Goal: Answer question/provide support

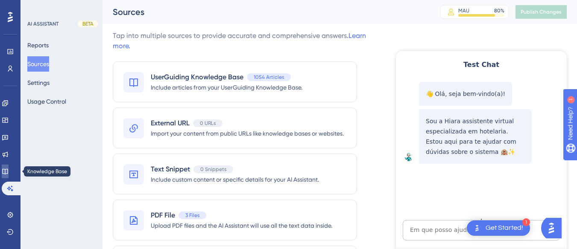
drag, startPoint x: 10, startPoint y: 172, endPoint x: 50, endPoint y: 149, distance: 46.4
click at [9, 172] on icon at bounding box center [5, 171] width 7 height 7
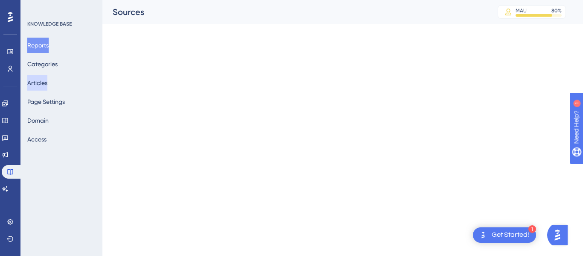
click at [46, 80] on button "Articles" at bounding box center [37, 82] width 20 height 15
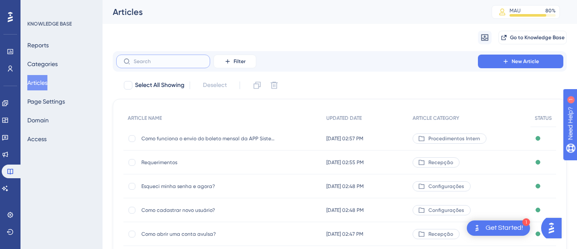
click at [168, 59] on input "text" at bounding box center [168, 61] width 69 height 6
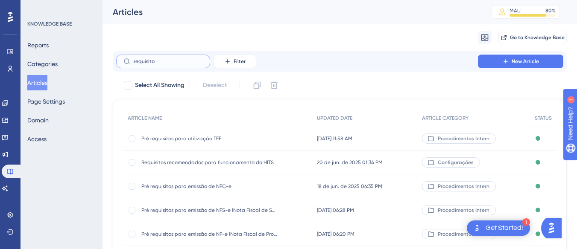
type input "requisito"
click at [218, 165] on span "Requisitos recomendados para funcionamento do HITS" at bounding box center [209, 162] width 137 height 7
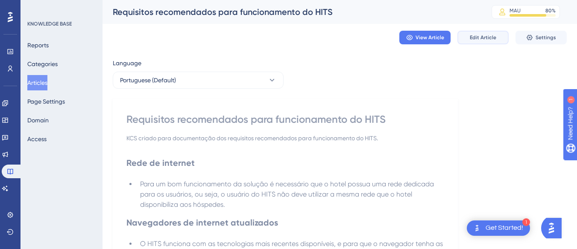
click at [489, 41] on button "Edit Article" at bounding box center [482, 38] width 51 height 14
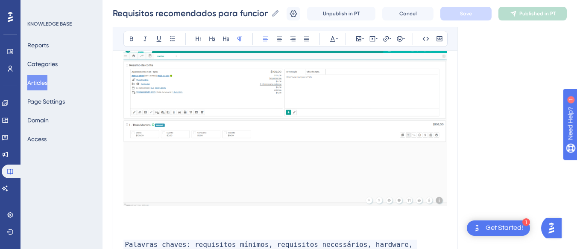
scroll to position [1028, 0]
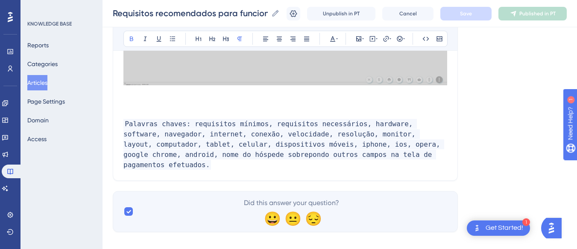
click at [165, 104] on p at bounding box center [284, 104] width 323 height 10
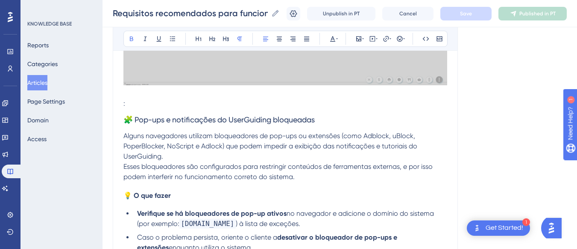
scroll to position [1070, 0]
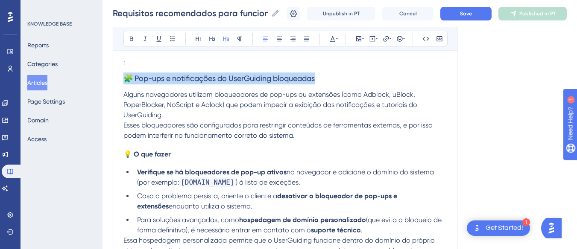
drag, startPoint x: 339, startPoint y: 82, endPoint x: 116, endPoint y: 81, distance: 222.3
click at [133, 33] on button at bounding box center [131, 39] width 12 height 12
click at [188, 81] on strong "🧩 Pop-ups e notificações do UserGuiding bloqueadas" at bounding box center [218, 78] width 191 height 9
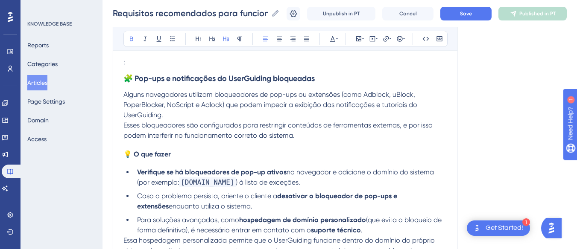
click at [220, 79] on strong "🧩 Pop-ups e notificações do UserGuiding bloqueadas" at bounding box center [218, 78] width 191 height 9
drag, startPoint x: 232, startPoint y: 79, endPoint x: 277, endPoint y: 79, distance: 44.4
click at [277, 79] on strong "🧩 Pop-ups e notificações do UserGuiding bloqueadas" at bounding box center [218, 78] width 191 height 9
drag, startPoint x: 296, startPoint y: 76, endPoint x: 247, endPoint y: 73, distance: 49.6
click at [247, 73] on h3 "🧩 Pop-ups e notificações do Hits bloqueadas" at bounding box center [284, 78] width 323 height 22
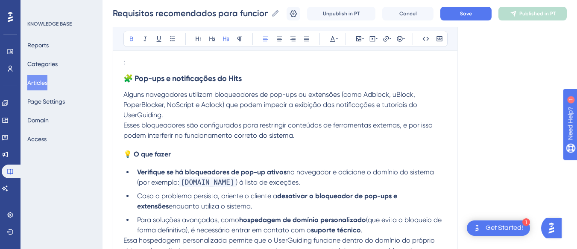
click at [182, 114] on p "Alguns navegadores utilizam bloqueadores de pop-ups ou extensões (como Adblock,…" at bounding box center [284, 105] width 323 height 31
drag, startPoint x: 182, startPoint y: 114, endPoint x: 114, endPoint y: 118, distance: 68.0
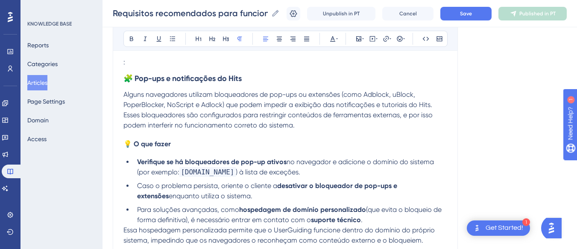
click at [303, 124] on p "Esses bloqueadores são configurados para restringir conteúdos de ferramentas ex…" at bounding box center [284, 120] width 323 height 20
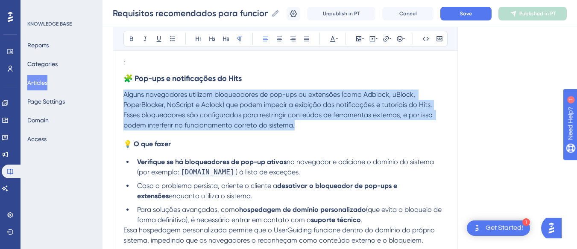
drag, startPoint x: 303, startPoint y: 124, endPoint x: 117, endPoint y: 99, distance: 187.2
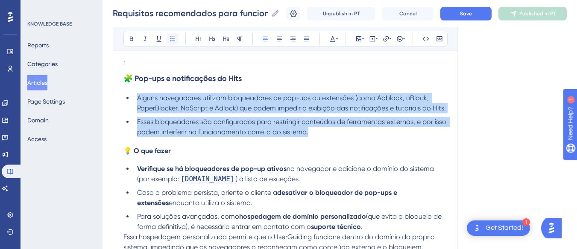
click at [175, 34] on button at bounding box center [172, 39] width 12 height 12
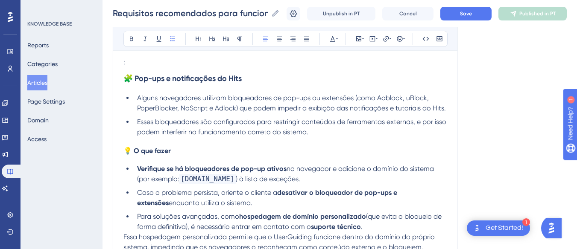
click at [215, 173] on strong "Verifique se há bloqueadores de pop-up ativos" at bounding box center [211, 169] width 149 height 8
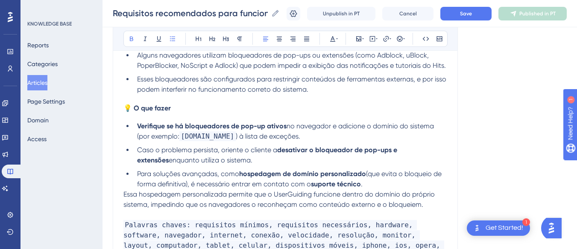
scroll to position [1155, 0]
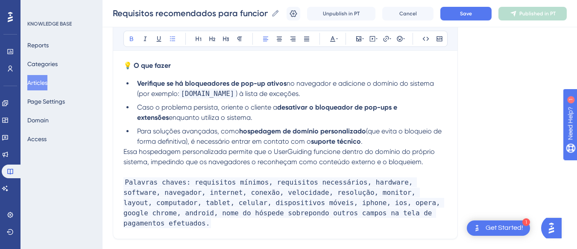
click at [317, 135] on strong "hospedagem de domínio personalizado" at bounding box center [302, 131] width 127 height 8
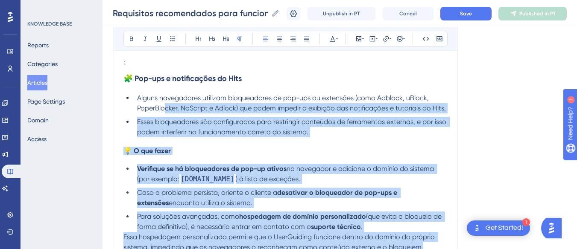
scroll to position [1027, 0]
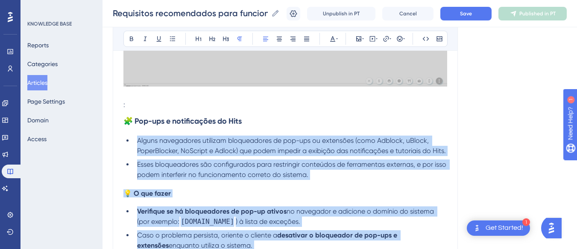
drag, startPoint x: 428, startPoint y: 174, endPoint x: 136, endPoint y: 144, distance: 293.8
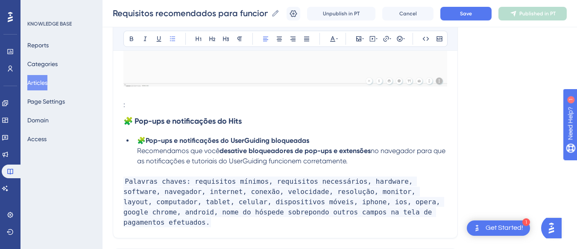
click at [248, 159] on span "no navegador para que as notificações e tutoriais do UserGuiding funcionem corr…" at bounding box center [292, 156] width 310 height 18
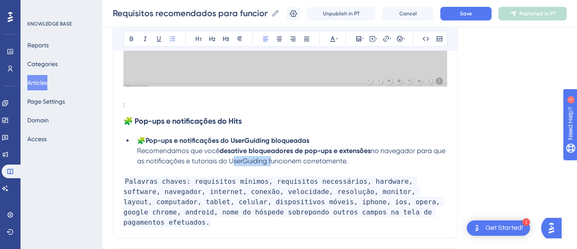
click at [248, 159] on span "no navegador para que as notificações e tutoriais do UserGuiding funcionem corr…" at bounding box center [292, 156] width 310 height 18
click at [349, 159] on li "🧩 Pop-ups e notificações do UserGuiding bloqueadas Recomendamos que você desati…" at bounding box center [290, 151] width 313 height 31
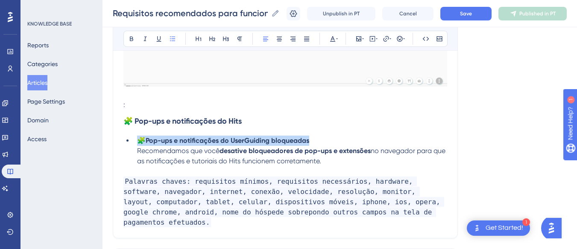
drag, startPoint x: 332, startPoint y: 140, endPoint x: 131, endPoint y: 142, distance: 201.0
click at [131, 142] on ul "🧩 Pop-ups e notificações do UserGuiding bloqueadas Recomendamos que você desati…" at bounding box center [284, 151] width 323 height 31
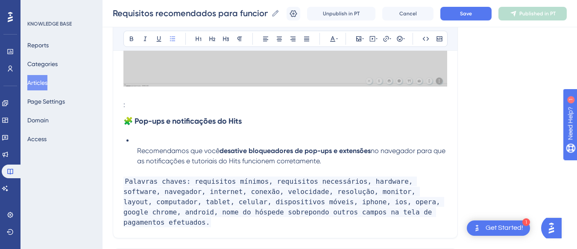
click at [138, 152] on span "Recomendamos que você" at bounding box center [178, 151] width 82 height 8
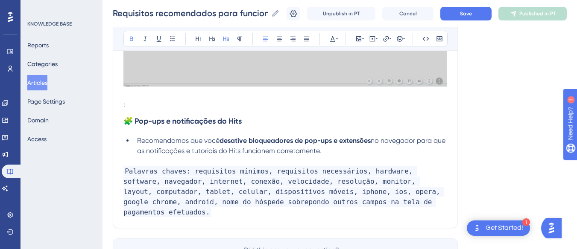
click at [288, 114] on h3 "🧩 Pop-ups e notificações do Hits" at bounding box center [284, 121] width 323 height 22
click at [139, 103] on p ":" at bounding box center [284, 105] width 323 height 10
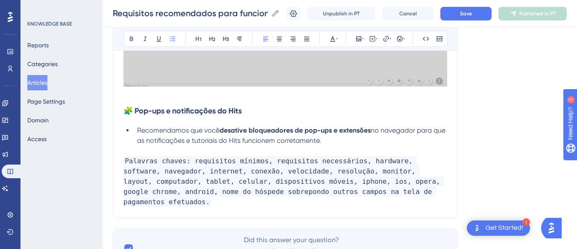
click at [195, 141] on span "no navegador para que as notificações e tutoriais do Hits funcionem corretament…" at bounding box center [292, 135] width 310 height 18
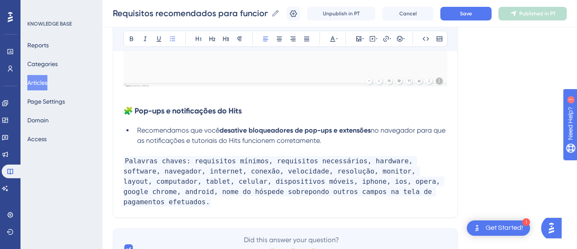
click at [367, 139] on li "Recomendamos que você desative bloqueadores de pop-ups e extensões no navegador…" at bounding box center [290, 135] width 313 height 20
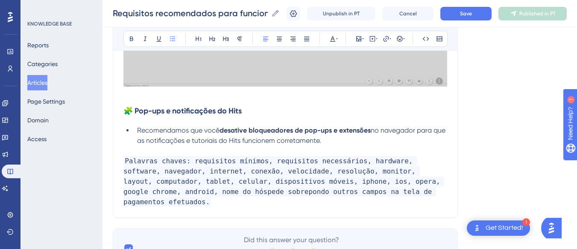
click at [222, 128] on strong "desative bloqueadores de pop-ups e extensões" at bounding box center [294, 130] width 151 height 8
click at [220, 130] on strong "desative bloqueadores de pop-ups e extensões" at bounding box center [294, 130] width 151 height 8
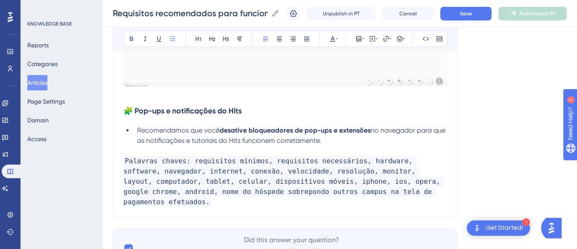
drag, startPoint x: 363, startPoint y: 146, endPoint x: 119, endPoint y: 111, distance: 246.5
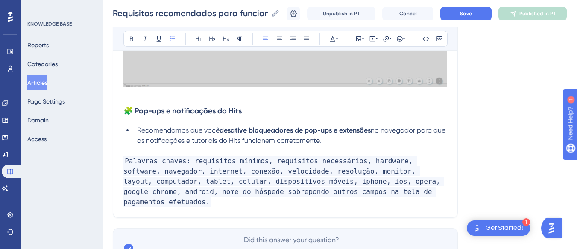
copy div "🧩 Pop-ups e notificações do Hits Recomendamos que você desative bloqueadores de…"
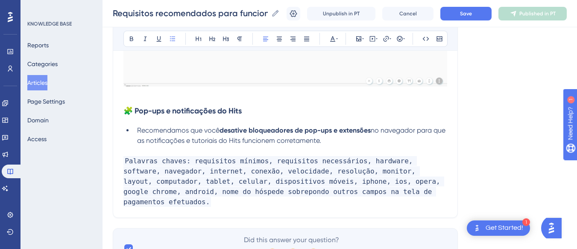
click at [291, 141] on span "no navegador para que as notificações e tutoriais do Hits funcionem corretament…" at bounding box center [292, 135] width 310 height 18
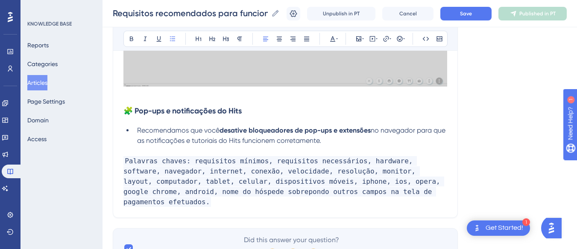
drag, startPoint x: 343, startPoint y: 140, endPoint x: 134, endPoint y: 129, distance: 208.5
click at [134, 129] on li "Recomendamos que você desative bloqueadores de pop-ups e extensões no navegador…" at bounding box center [290, 135] width 313 height 20
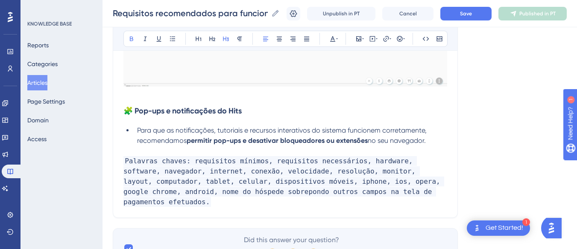
click at [256, 116] on h3 "🧩 Pop-ups e notificações do Hits" at bounding box center [284, 111] width 323 height 22
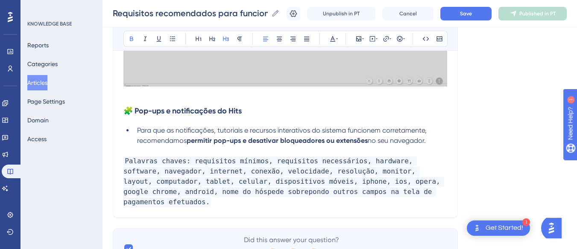
click at [350, 131] on span "Para que as notificações, tutoriais e recursos interativos do sistema funcionem…" at bounding box center [282, 135] width 291 height 18
click at [190, 145] on strong "permitir pop-ups e desativar bloqueadores ou extensões" at bounding box center [276, 141] width 181 height 8
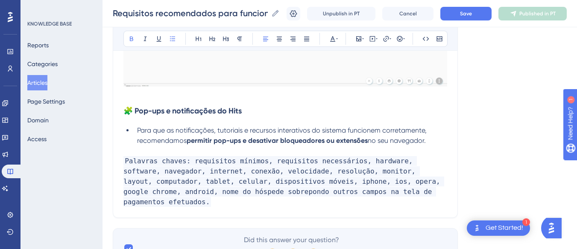
click at [357, 130] on span "Para que as notificações, tutoriais e recursos interativos do sistema funcionem…" at bounding box center [282, 135] width 291 height 18
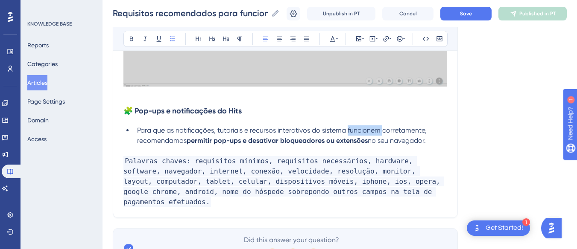
click at [357, 130] on span "Para que as notificações, tutoriais e recursos interativos do sistema funcionem…" at bounding box center [282, 135] width 291 height 18
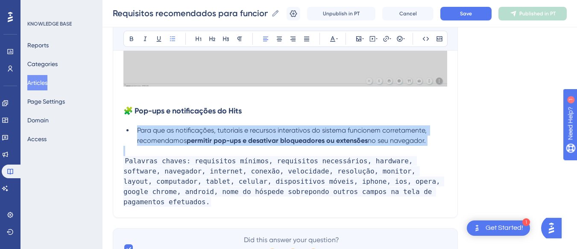
click at [357, 130] on span "Para que as notificações, tutoriais e recursos interativos do sistema funcionem…" at bounding box center [282, 135] width 291 height 18
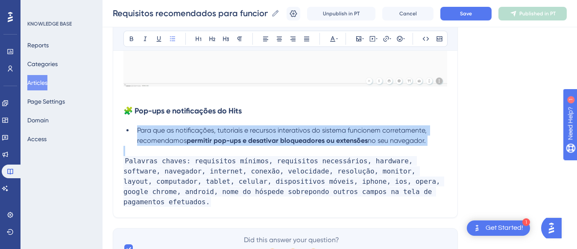
click at [357, 130] on span "Para que as notificações, tutoriais e recursos interativos do sistema funcionem…" at bounding box center [282, 135] width 291 height 18
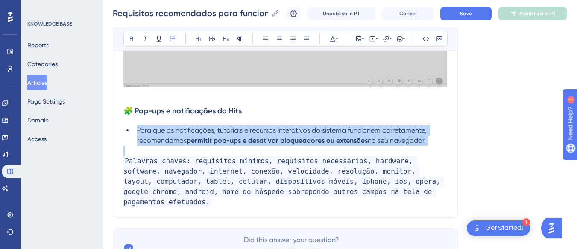
click at [357, 130] on span "Para que as notificações, tutoriais e recursos interativos do sistema funcionem…" at bounding box center [282, 135] width 291 height 18
click at [380, 130] on span "Para que as notificações, tutoriais e recursos interativos do sistema funcionem…" at bounding box center [282, 135] width 291 height 18
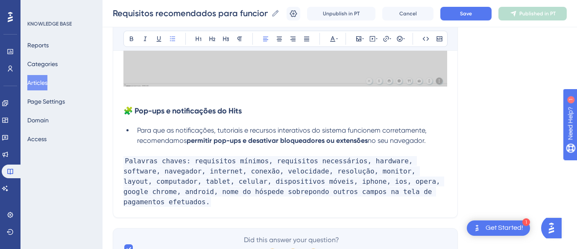
click at [361, 130] on span "Para que as notificações, tutoriais e recursos interativos do sistema funcionem…" at bounding box center [282, 135] width 291 height 18
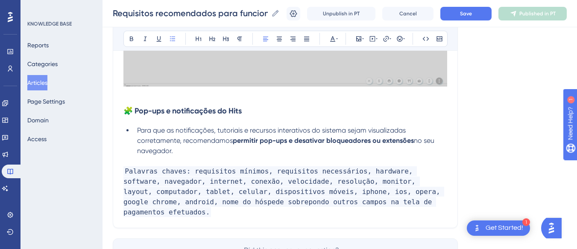
click at [201, 156] on li "Para que as notificações, tutoriais e recursos interativos do sistema sejam vis…" at bounding box center [290, 140] width 313 height 31
click at [221, 141] on span "Para que as notificações, tutoriais e recursos interativos do sistema sejam vis…" at bounding box center [272, 135] width 270 height 18
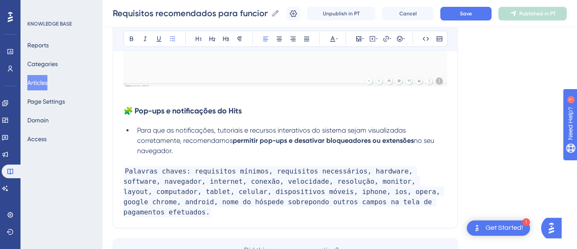
drag, startPoint x: 183, startPoint y: 150, endPoint x: 132, endPoint y: 125, distance: 57.3
copy li "Para que as notificações, tutoriais e recursos interativos do sistema sejam vis…"
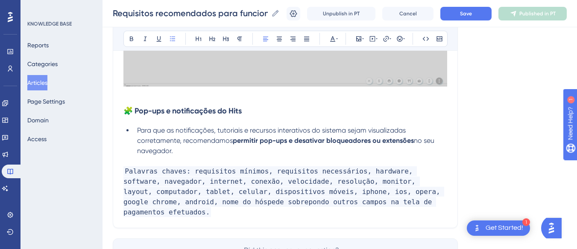
click at [205, 140] on span "Para que as notificações, tutoriais e recursos interativos do sistema sejam vis…" at bounding box center [272, 135] width 270 height 18
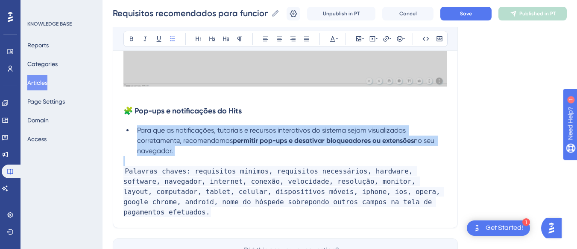
click at [205, 140] on span "Para que as notificações, tutoriais e recursos interativos do sistema sejam vis…" at bounding box center [272, 135] width 270 height 18
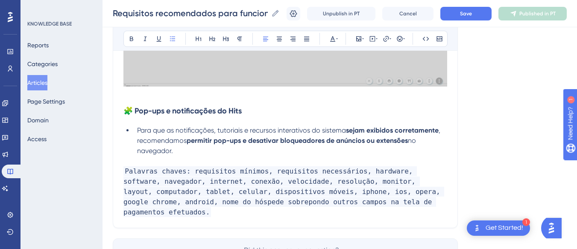
click at [203, 153] on li "Para que as notificações, tutoriais e recursos interativos do sistema sejam exi…" at bounding box center [290, 140] width 313 height 31
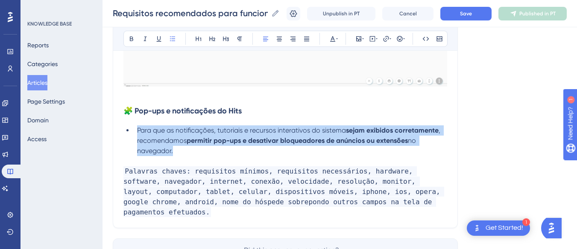
drag, startPoint x: 171, startPoint y: 149, endPoint x: 122, endPoint y: 53, distance: 106.9
click at [129, 130] on ul "Para que as notificações, tutoriais e recursos interativos do sistema sejam exi…" at bounding box center [284, 140] width 323 height 31
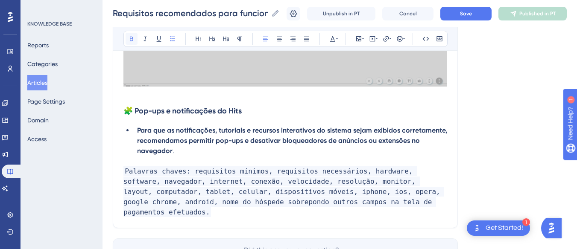
click at [129, 36] on icon at bounding box center [131, 38] width 7 height 7
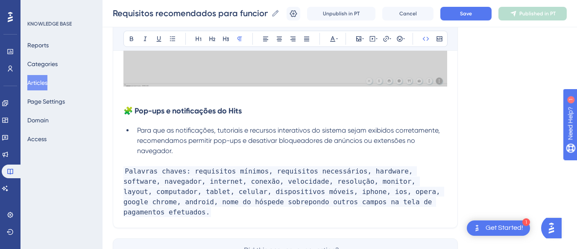
click at [241, 166] on p at bounding box center [284, 161] width 323 height 10
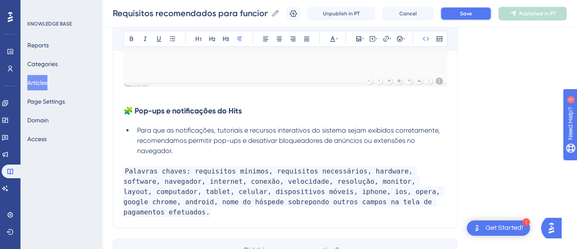
click at [463, 8] on button "Save" at bounding box center [465, 14] width 51 height 14
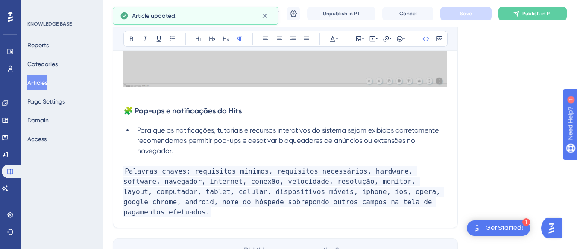
click at [288, 146] on li "Para que as notificações, tutoriais e recursos interativos do sistema sejam exi…" at bounding box center [290, 140] width 313 height 31
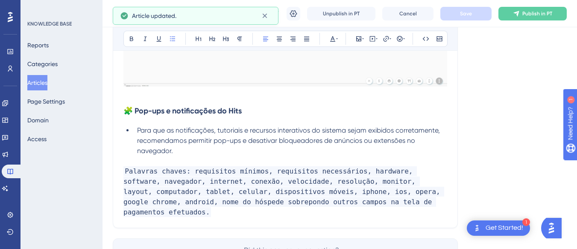
click at [230, 132] on span "Para que as notificações, tutoriais e recursos interativos do sistema sejam exi…" at bounding box center [289, 140] width 304 height 29
click at [260, 134] on span "Para que as notificações, tutoriais e recursos interativos do sistema sejam exi…" at bounding box center [289, 140] width 304 height 29
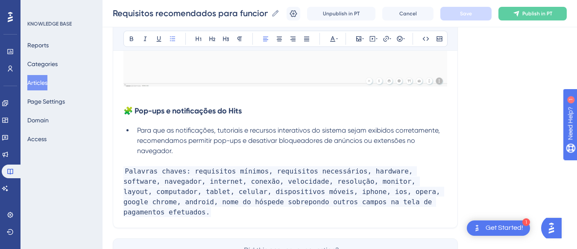
click at [303, 131] on span "Para que as notificações, tutoriais e recursos interativos do sistema sejam exi…" at bounding box center [289, 140] width 304 height 29
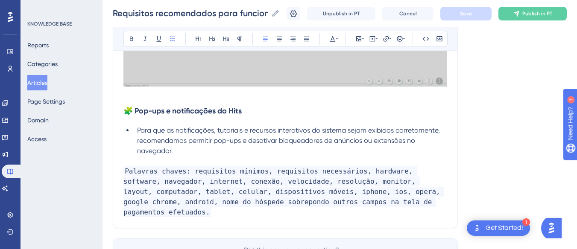
click at [248, 132] on span "Para que as notificações, tutoriais e recursos interativos do sistema sejam exi…" at bounding box center [289, 140] width 304 height 29
click at [243, 131] on span "Para que as notificações, tutoriais e recursos interativos do sistema sejam exi…" at bounding box center [289, 140] width 304 height 29
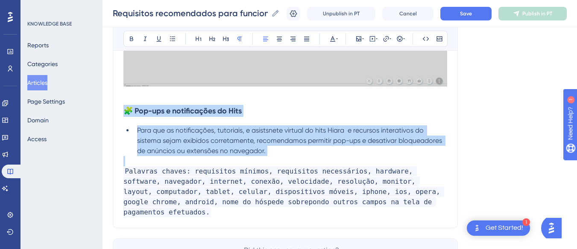
drag, startPoint x: 292, startPoint y: 157, endPoint x: 114, endPoint y: 102, distance: 186.0
copy div "🧩 Pop-ups e notificações do Hits Para que as notificações, tutoriais, e asistsn…"
click at [314, 151] on li "Para que as notificações, tutoriais, e asistsnete virtual do hits Hiara e recur…" at bounding box center [290, 140] width 313 height 31
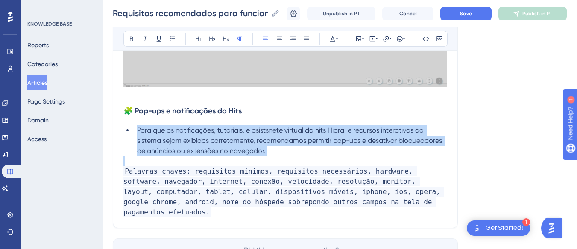
drag, startPoint x: 285, startPoint y: 156, endPoint x: 135, endPoint y: 132, distance: 152.2
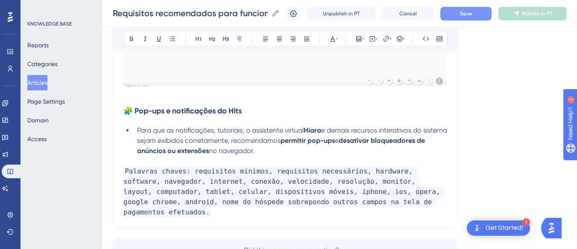
click at [487, 7] on button "Save" at bounding box center [465, 14] width 51 height 14
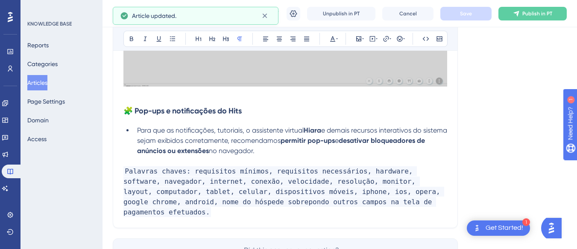
click at [261, 119] on h3 "🧩 Pop-ups e notificações do Hits" at bounding box center [284, 111] width 323 height 22
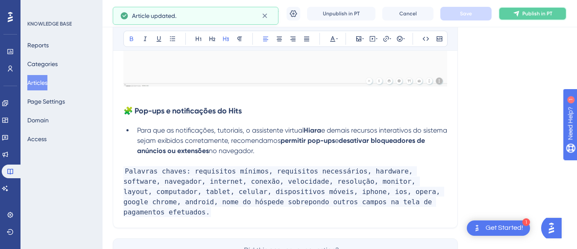
click at [519, 16] on icon at bounding box center [515, 13] width 7 height 7
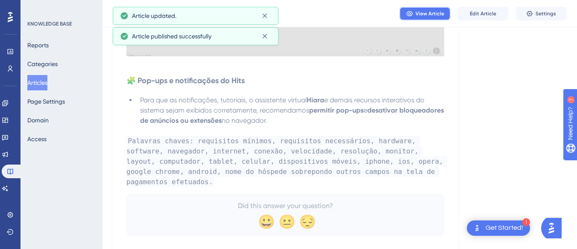
click at [424, 10] on span "View Article" at bounding box center [429, 13] width 29 height 7
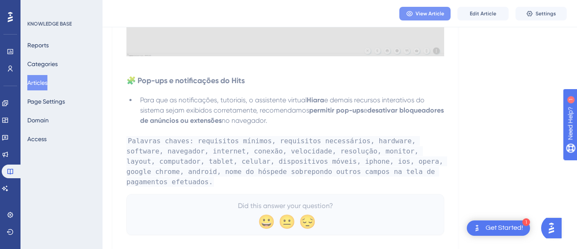
click at [437, 9] on button "View Article" at bounding box center [424, 14] width 51 height 14
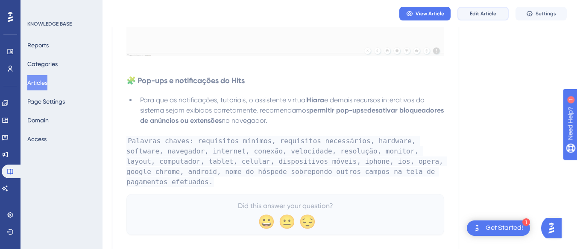
click at [475, 16] on span "Edit Article" at bounding box center [482, 13] width 26 height 7
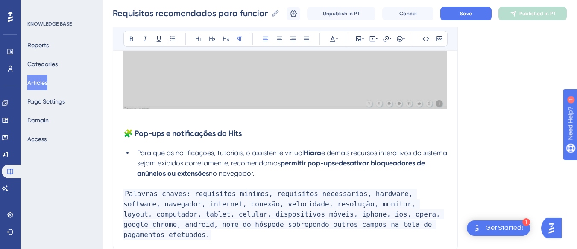
scroll to position [1074, 0]
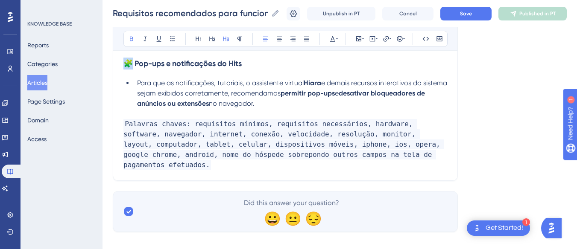
drag, startPoint x: 134, startPoint y: 63, endPoint x: 120, endPoint y: 63, distance: 13.2
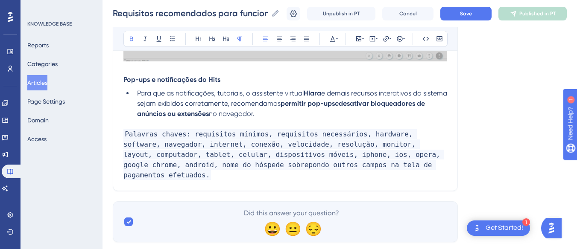
scroll to position [1063, 0]
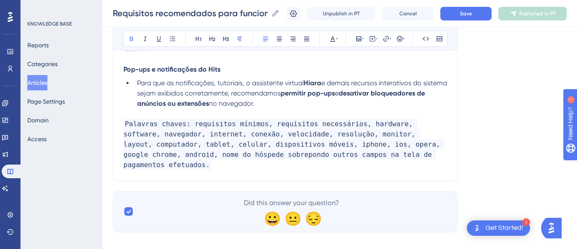
click at [143, 72] on strong "Pop-ups e notificações do Hits" at bounding box center [171, 69] width 97 height 8
click at [228, 40] on icon at bounding box center [226, 39] width 6 height 5
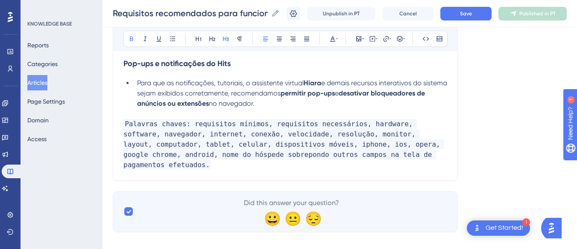
click at [294, 71] on h3 "Pop-ups e notificações do Hits" at bounding box center [284, 63] width 323 height 22
click at [267, 122] on span "Palavras chaves: requisitos mínimos, requisitos necessários, hardware, software…" at bounding box center [283, 144] width 320 height 51
click at [479, 5] on div "Requisitos recomendados para funcionamento do HITS Requisitos recomendados para…" at bounding box center [339, 13] width 474 height 27
click at [478, 14] on button "Save" at bounding box center [465, 14] width 51 height 14
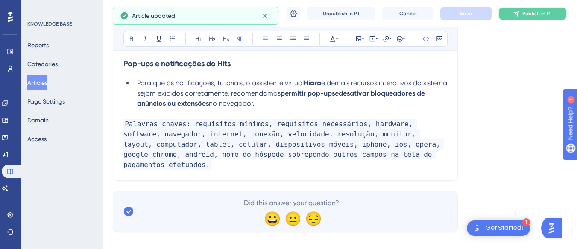
click at [536, 12] on span "Publish in PT" at bounding box center [537, 13] width 30 height 7
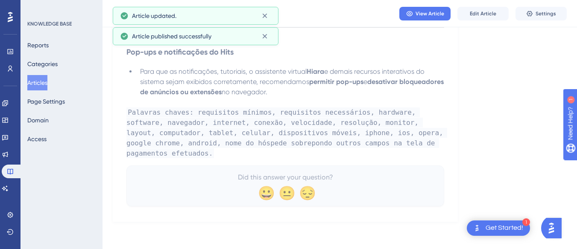
scroll to position [1045, 0]
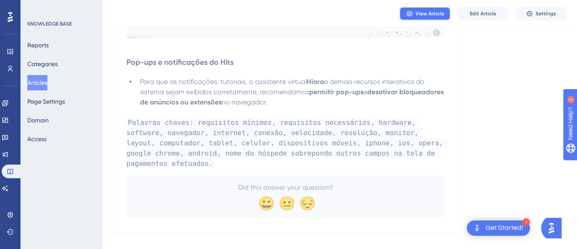
click at [437, 20] on button "View Article" at bounding box center [424, 14] width 51 height 14
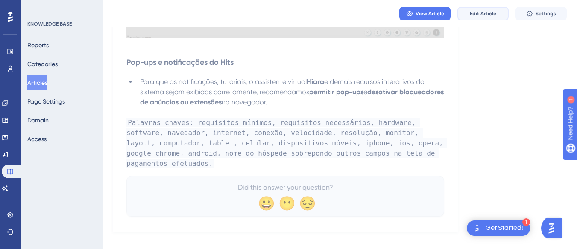
click at [474, 9] on button "Edit Article" at bounding box center [482, 14] width 51 height 14
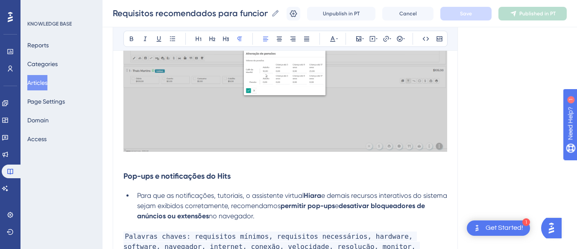
scroll to position [1005, 0]
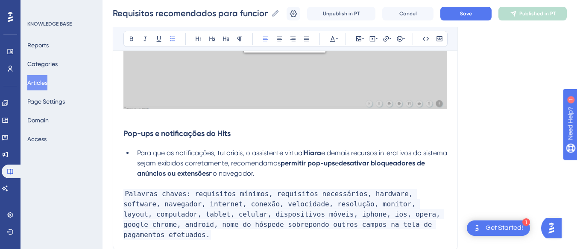
drag, startPoint x: 280, startPoint y: 175, endPoint x: 132, endPoint y: 153, distance: 149.6
click at [132, 153] on ul "Para que as notificações, tutoriais, o assistente virtual Hiara e demais recurs…" at bounding box center [284, 163] width 323 height 31
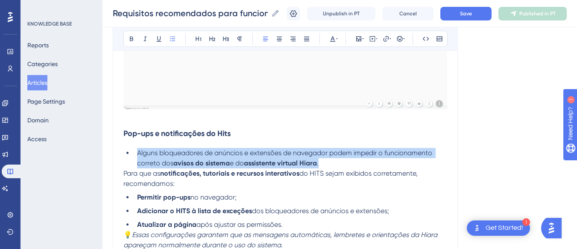
drag, startPoint x: 342, startPoint y: 163, endPoint x: 135, endPoint y: 152, distance: 206.8
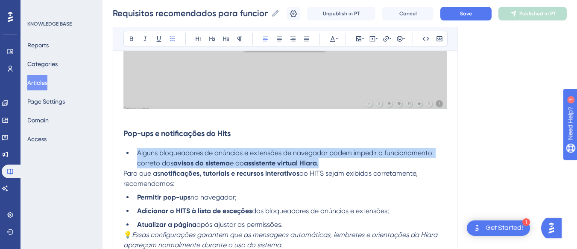
click at [135, 152] on li "Alguns bloqueadores de anúncios e extensões de navegador podem impedir o funcio…" at bounding box center [290, 158] width 313 height 20
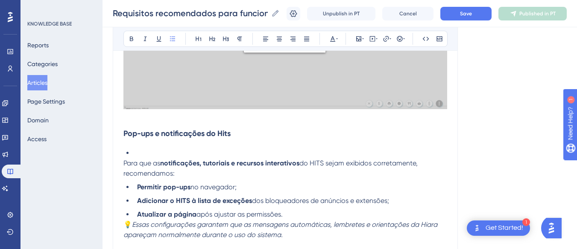
click at [124, 164] on span "Para que as" at bounding box center [141, 163] width 37 height 8
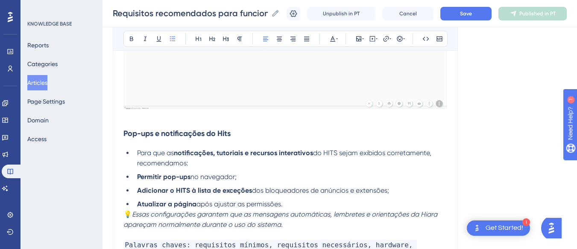
click at [303, 164] on li "Para que as notificações, tutoriais e recursos interativos do HITS sejam exibid…" at bounding box center [290, 158] width 313 height 20
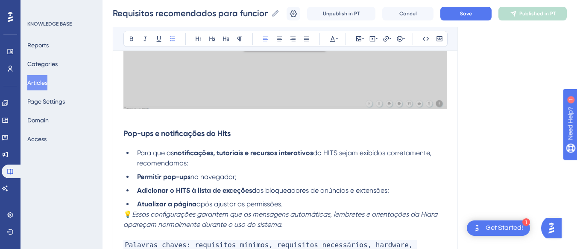
click at [249, 153] on strong "notificações, tutoriais e recursos interativos" at bounding box center [243, 153] width 139 height 8
click at [314, 152] on span "do HITS sejam exibidos corretamente, recomendamos:" at bounding box center [285, 158] width 296 height 18
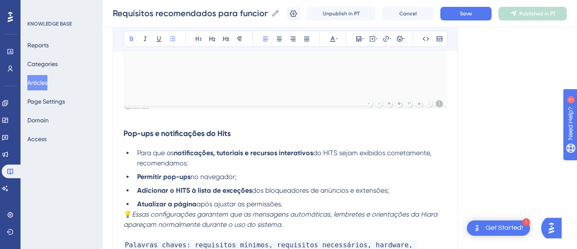
click at [219, 153] on strong "notificações, tutoriais e recursos interativos" at bounding box center [243, 153] width 139 height 8
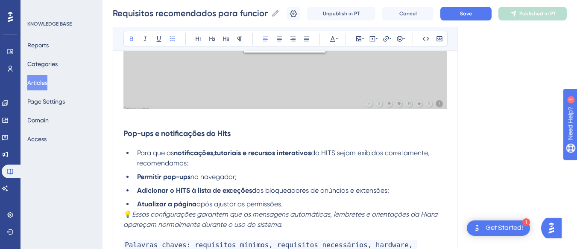
drag, startPoint x: 246, startPoint y: 156, endPoint x: 267, endPoint y: 155, distance: 20.5
click at [246, 156] on strong "notificações,tutoriais e recursos interativos" at bounding box center [242, 153] width 137 height 8
drag, startPoint x: 246, startPoint y: 154, endPoint x: 308, endPoint y: 157, distance: 61.9
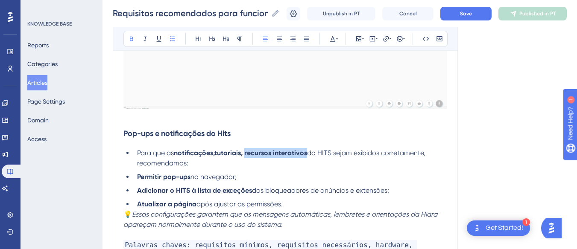
click at [308, 157] on li "Para que as notificações,tutoriais, recursos interativos do HITS sejam exibidos…" at bounding box center [290, 158] width 313 height 20
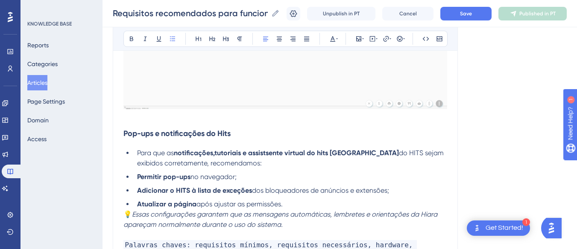
drag, startPoint x: 243, startPoint y: 159, endPoint x: 145, endPoint y: 154, distance: 98.2
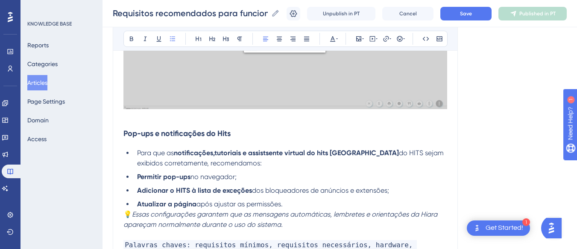
click at [145, 154] on li "Para que as notificações,tutoriais e assistsente virtual do hits Hiara do HITS …" at bounding box center [290, 158] width 313 height 20
click at [311, 176] on li "Permitir pop-ups no navegador;" at bounding box center [290, 177] width 313 height 10
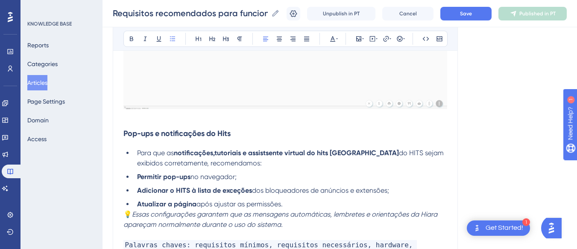
drag, startPoint x: 262, startPoint y: 168, endPoint x: 120, endPoint y: 149, distance: 142.5
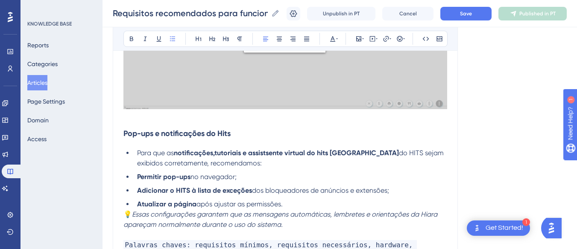
copy li "Para que as notificações,tutoriais e assistsente virtual do hits Hiara do HITS …"
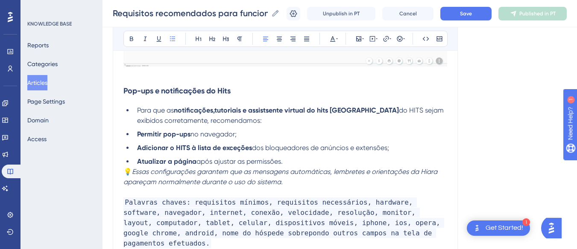
drag, startPoint x: 305, startPoint y: 156, endPoint x: 134, endPoint y: 163, distance: 170.8
click at [134, 163] on ul "Para que as notificações,tutoriais e assistsente virtual do hits Hiara do HITS …" at bounding box center [284, 135] width 323 height 61
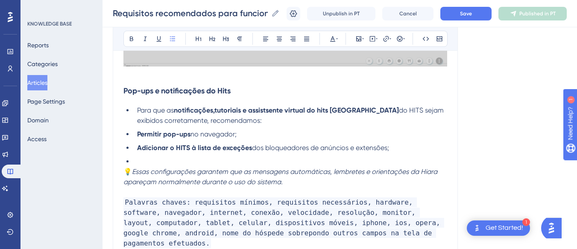
click at [278, 128] on ul "Para que as notificações,tutoriais e assistsente virtual do hits Hiara do HITS …" at bounding box center [284, 135] width 323 height 61
drag, startPoint x: 403, startPoint y: 148, endPoint x: 133, endPoint y: 103, distance: 273.4
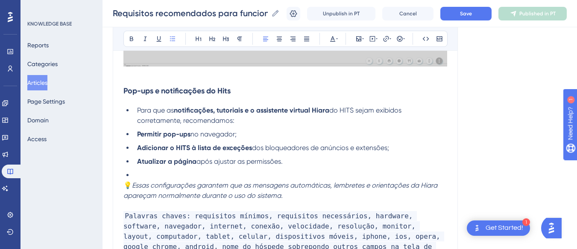
click at [172, 172] on li at bounding box center [290, 175] width 313 height 10
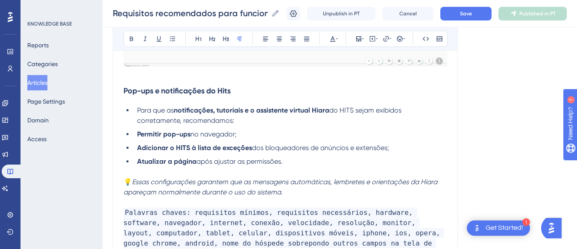
click at [220, 122] on span "do HITS sejam exibidos corretamente, recomendamos:" at bounding box center [270, 115] width 266 height 18
drag, startPoint x: 355, startPoint y: 150, endPoint x: 323, endPoint y: 149, distance: 32.0
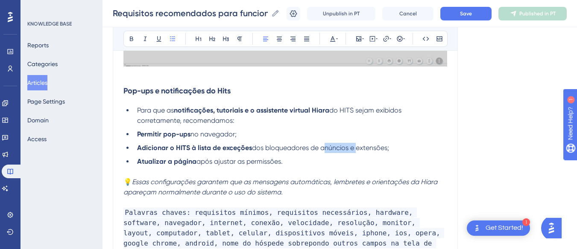
click at [323, 149] on span "dos bloqueadores de anúncios e extensões;" at bounding box center [320, 148] width 137 height 8
drag, startPoint x: 262, startPoint y: 148, endPoint x: 352, endPoint y: 146, distance: 90.1
click at [352, 146] on span "dos bloqueadores de extensões;" at bounding box center [303, 148] width 103 height 8
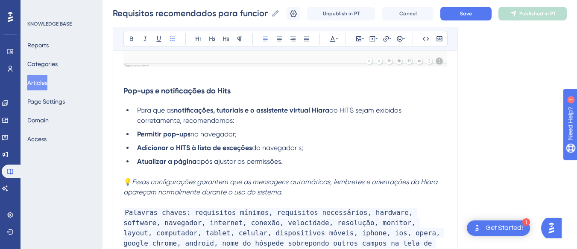
click at [338, 146] on li "Adicionar o HITS à lista de exceções do navegador s;" at bounding box center [290, 148] width 313 height 10
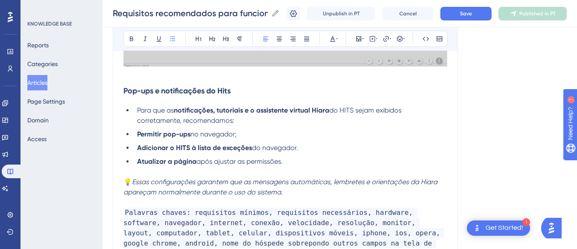
drag, startPoint x: 301, startPoint y: 162, endPoint x: 124, endPoint y: 163, distance: 176.7
click at [124, 163] on ul "Para que as notificações, tutoriais e o assistente virtual Hiara do HITS sejam …" at bounding box center [284, 135] width 323 height 61
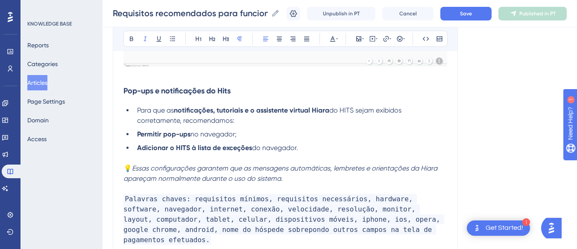
click at [137, 169] on em "Essas configurações garantem que as mensagens automáticas, lembretes e orientaç…" at bounding box center [280, 173] width 315 height 18
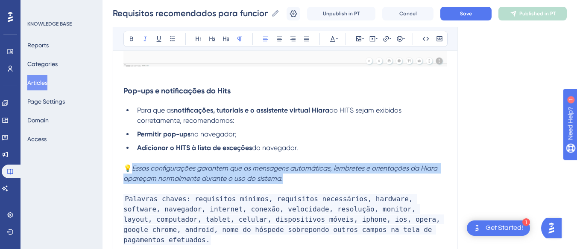
drag, startPoint x: 134, startPoint y: 168, endPoint x: 293, endPoint y: 175, distance: 159.3
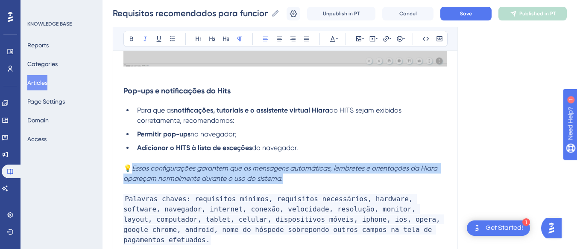
click at [293, 175] on p "💡 Essas configurações garantem que as mensagens automáticas, lembretes e orient…" at bounding box center [284, 173] width 323 height 20
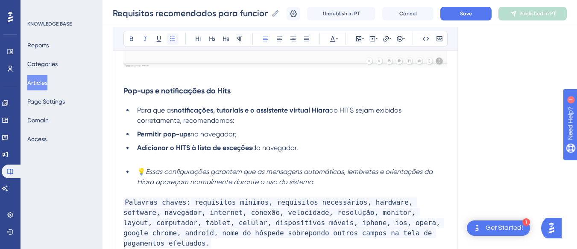
click at [172, 40] on icon at bounding box center [172, 38] width 7 height 7
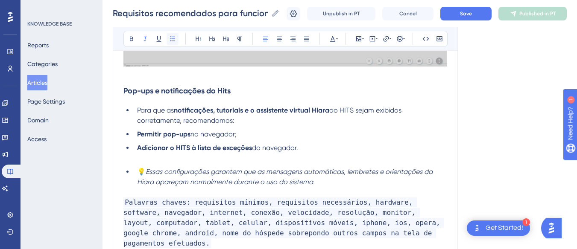
click at [172, 40] on icon at bounding box center [172, 38] width 7 height 7
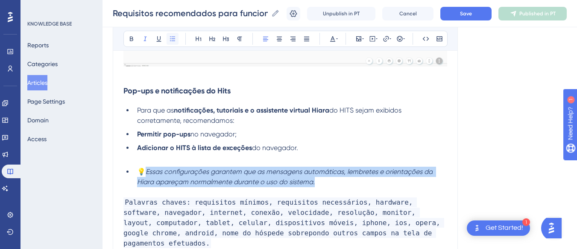
click at [178, 38] on button at bounding box center [172, 39] width 12 height 12
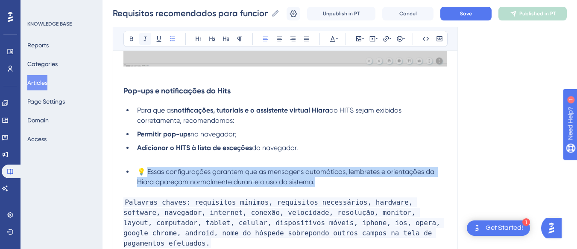
click at [144, 38] on icon at bounding box center [145, 38] width 7 height 7
click at [149, 170] on span "💡 Essas configurações garantem que as mensagens automáticas, lembretes e orient…" at bounding box center [286, 177] width 299 height 18
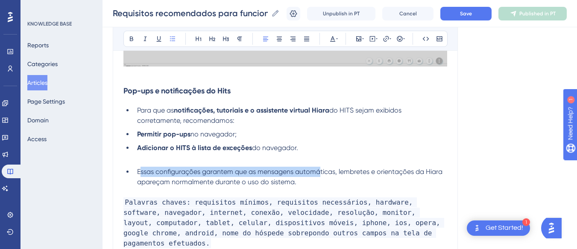
drag, startPoint x: 318, startPoint y: 177, endPoint x: 139, endPoint y: 171, distance: 179.3
click at [139, 171] on li "Essas configurações garantem que as mensagens automáticas, lembretes e orientaç…" at bounding box center [290, 177] width 313 height 20
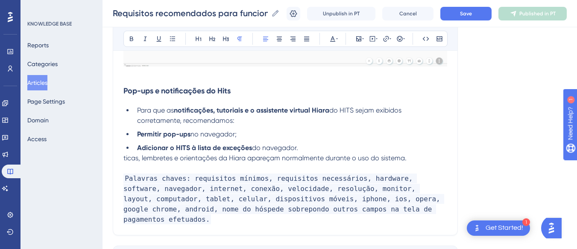
click at [195, 157] on span "ticas, lembretes e orientações da Hiara apareçam normalmente durante o uso do s…" at bounding box center [264, 158] width 283 height 8
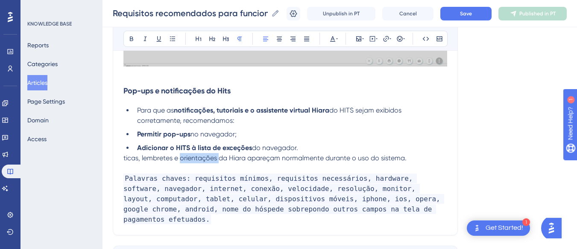
click at [195, 157] on span "ticas, lembretes e orientações da Hiara apareçam normalmente durante o uso do s…" at bounding box center [264, 158] width 283 height 8
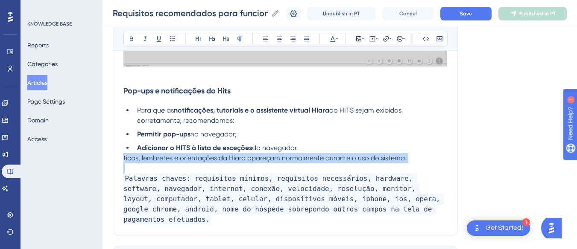
click at [195, 157] on span "ticas, lembretes e orientações da Hiara apareçam normalmente durante o uso do s…" at bounding box center [264, 158] width 283 height 8
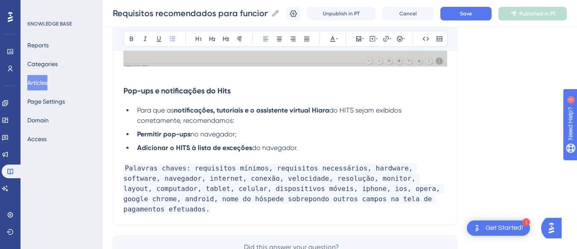
click at [164, 76] on p at bounding box center [284, 75] width 323 height 10
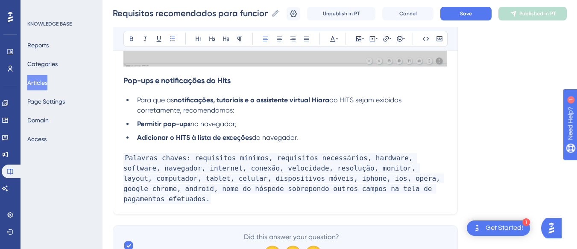
click at [168, 96] on li "Para que as notificações, tutoriais e o assistente virtual Hiara do HITS sejam …" at bounding box center [290, 105] width 313 height 20
click at [313, 141] on li "Adicionar o HITS à lista de exceções do navegador." at bounding box center [290, 138] width 313 height 10
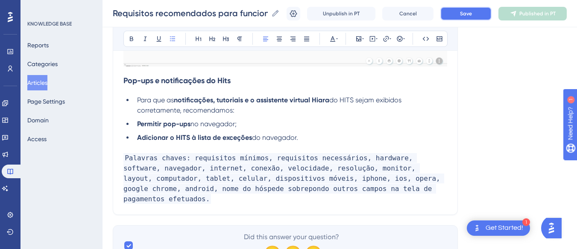
click at [466, 11] on span "Save" at bounding box center [466, 13] width 12 height 7
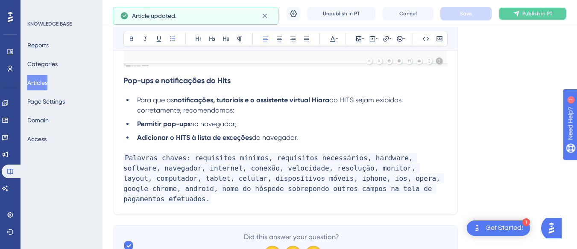
click at [518, 14] on button "Publish in PT" at bounding box center [532, 14] width 68 height 14
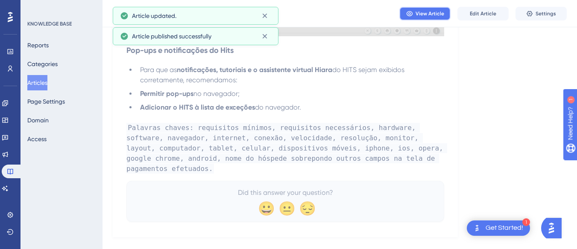
click at [430, 9] on button "View Article" at bounding box center [424, 14] width 51 height 14
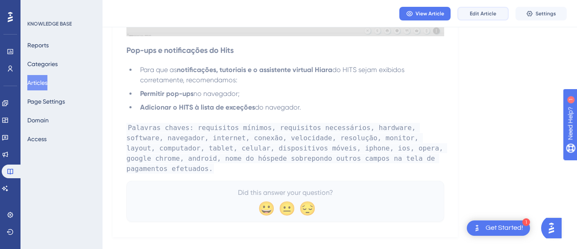
click at [473, 17] on span "Edit Article" at bounding box center [482, 13] width 26 height 7
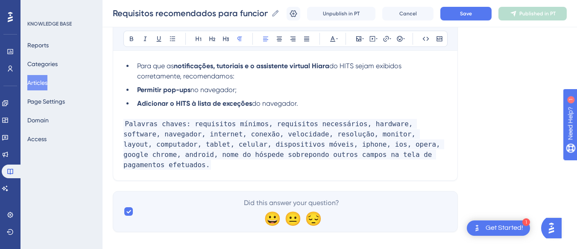
scroll to position [1039, 0]
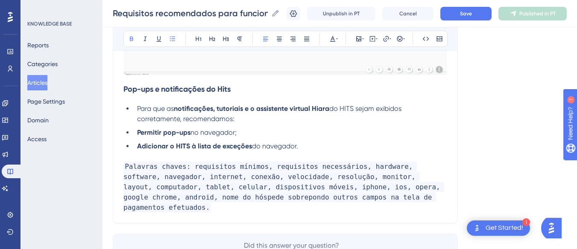
click at [289, 109] on strong "notificações, tutoriais e o assistente virtual Hiara" at bounding box center [251, 109] width 155 height 8
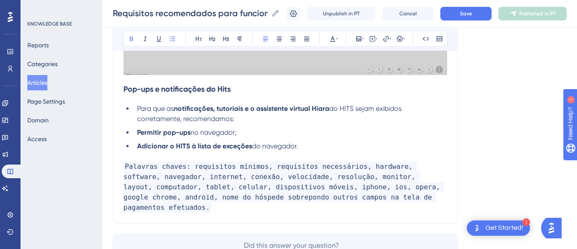
click at [254, 108] on strong "notificações, tutoriais e o assistente virtual Hiara" at bounding box center [251, 109] width 155 height 8
click at [340, 126] on ul "Para que as notificações, tutoriais e a assistente virtual Hiara do HITS sejam …" at bounding box center [284, 128] width 323 height 48
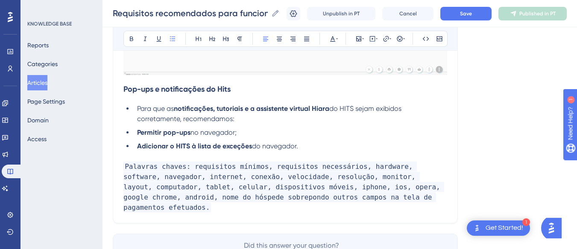
click at [352, 109] on span "do HITS sejam exibidos corretamente, recomendamos:" at bounding box center [270, 114] width 266 height 18
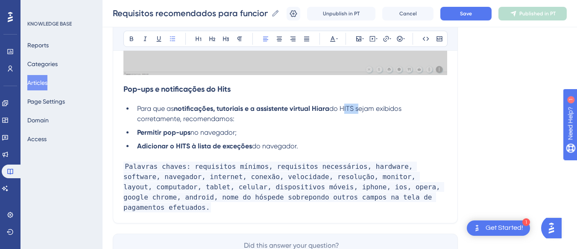
click at [352, 109] on span "do HITS sejam exibidos corretamente, recomendamos:" at bounding box center [270, 114] width 266 height 18
click at [319, 128] on li "Permitir pop-ups no navegador;" at bounding box center [290, 133] width 313 height 10
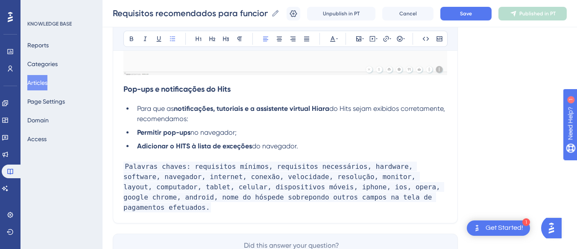
click at [351, 140] on ul "Para que as notificações, tutoriais e a assistente virtual Hiara do Hits sejam …" at bounding box center [284, 128] width 323 height 48
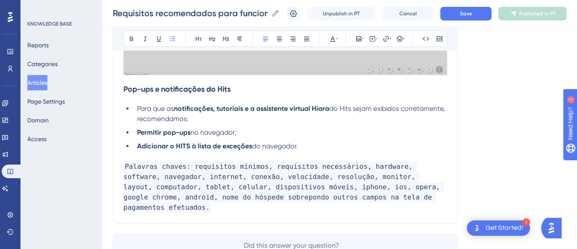
click at [227, 120] on span "do Hits sejam exibidos corretamente, recomendamos:" at bounding box center [291, 114] width 309 height 18
click at [256, 135] on li "Permitir pop-ups no navegador;" at bounding box center [290, 133] width 313 height 10
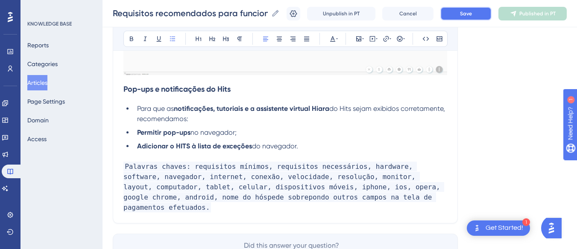
click at [470, 15] on span "Save" at bounding box center [466, 13] width 12 height 7
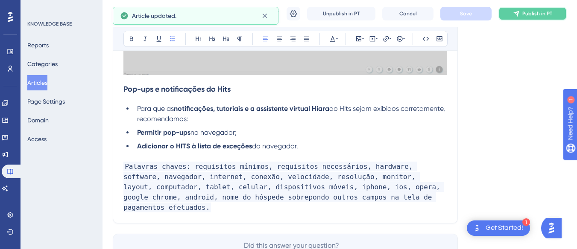
click at [519, 15] on icon at bounding box center [515, 13] width 7 height 7
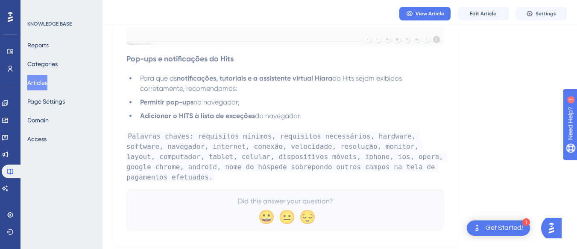
click at [47, 82] on button "Articles" at bounding box center [37, 82] width 20 height 15
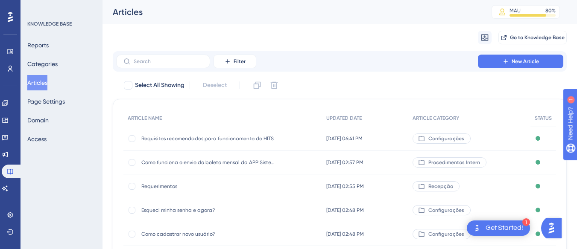
drag, startPoint x: 8, startPoint y: 197, endPoint x: 20, endPoint y: 169, distance: 30.9
click at [8, 197] on div "Performance Users Engagement Widgets Feedback Product Updates Knowledge Base AI…" at bounding box center [10, 124] width 20 height 249
click at [7, 191] on icon at bounding box center [5, 188] width 7 height 7
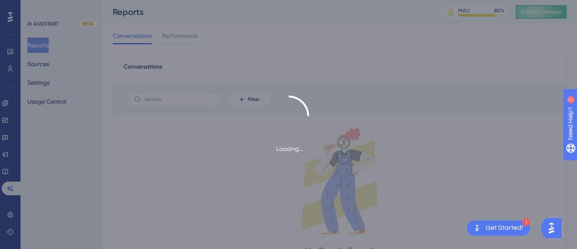
click at [49, 63] on div "Loading..." at bounding box center [288, 124] width 577 height 249
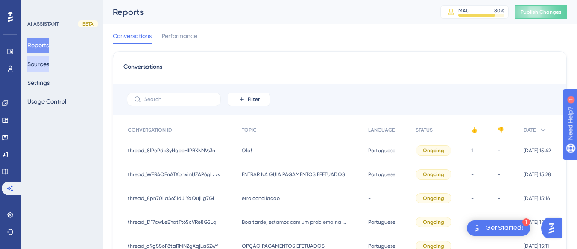
click at [43, 65] on button "Sources" at bounding box center [38, 63] width 22 height 15
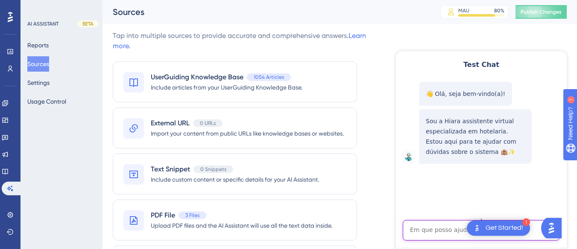
click at [424, 234] on textarea "AI Assistant Text Input" at bounding box center [480, 230] width 157 height 20
paste textarea "Como faço para adicionar pet em uma reserva que não foi realizado o check in"
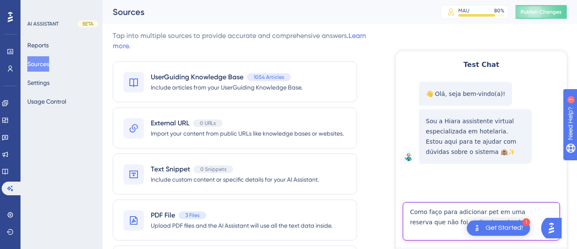
type textarea "Como faço para adicionar pet em uma reserva que não foi realizado o check in"
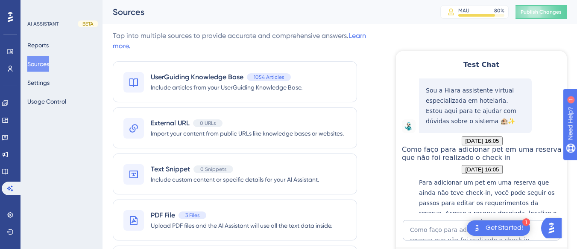
scroll to position [170, 0]
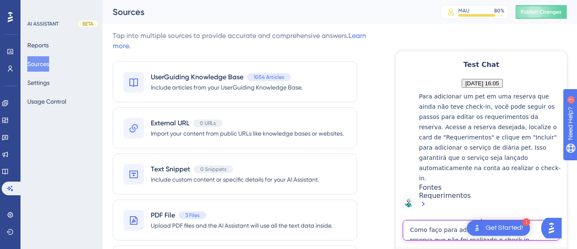
click at [426, 230] on textarea "Como faço para adicionar pet em uma reserva que não foi realizado o check in" at bounding box center [480, 230] width 157 height 20
paste textarea "pedir segunda via do boleto h system"
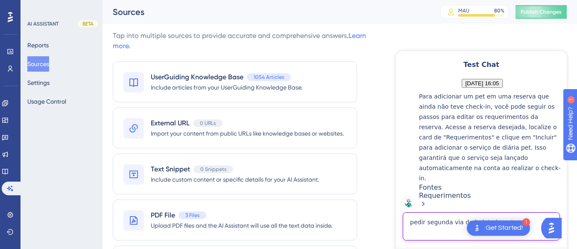
type textarea "pedir segunda via do boleto h system"
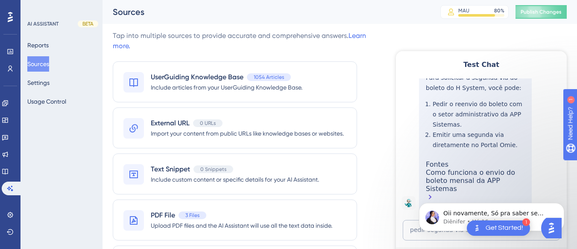
scroll to position [0, 0]
click at [449, 215] on span "Oii novamente, Só pra saber se você tem mais alguma dúvida? 😊" at bounding box center [494, 217] width 102 height 15
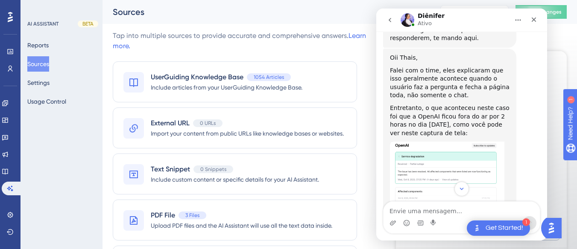
scroll to position [1530, 0]
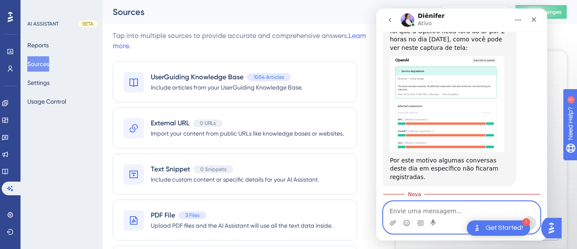
click at [413, 213] on textarea "Envie uma mensagem..." at bounding box center [461, 209] width 156 height 15
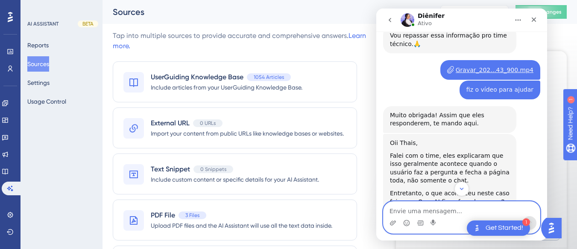
scroll to position [1402, 0]
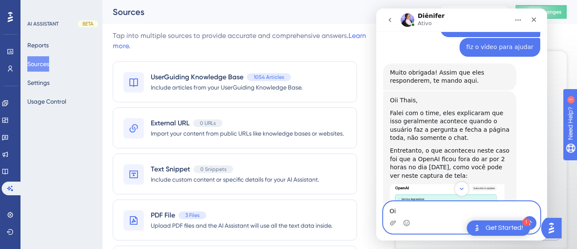
type textarea "O"
type textarea "S"
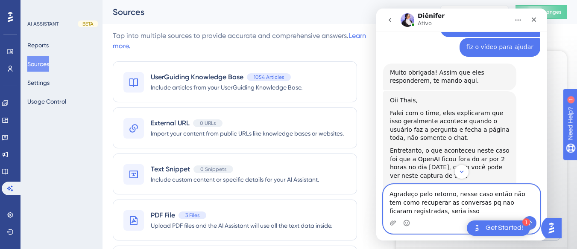
type textarea "Agradeço pelo retorno, nesse caso então não tem como recuperar as conversas [PE…"
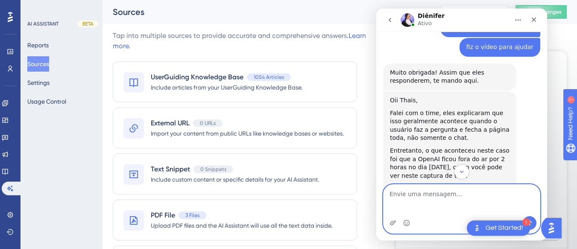
scroll to position [1558, 0]
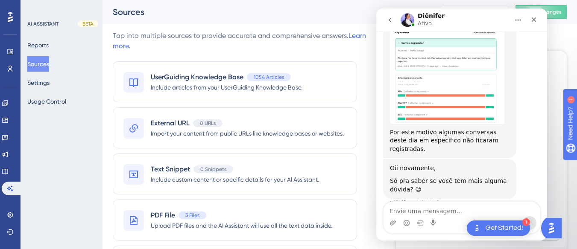
click at [385, 214] on div "Agradeço pelo retorno, nesse caso então não tem como recuperar as conversas pq …" at bounding box center [461, 241] width 157 height 54
click at [532, 18] on icon "Fechar" at bounding box center [533, 19] width 5 height 5
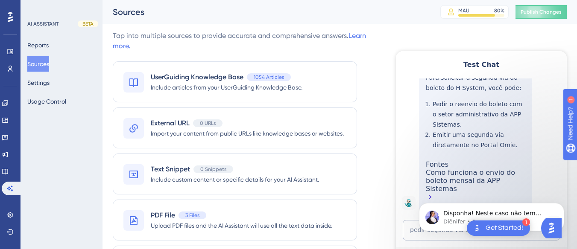
scroll to position [1592, 0]
click at [451, 214] on span "Disponha! Neste caso não tem como recuperá-las, pois foi uma falha da OpenAI." at bounding box center [492, 222] width 98 height 24
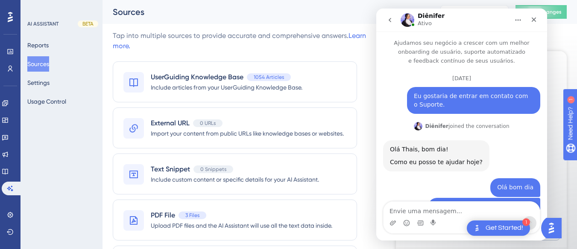
scroll to position [1606, 0]
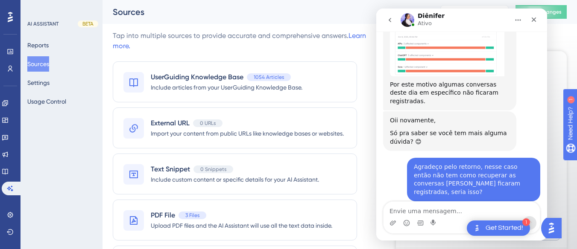
drag, startPoint x: 510, startPoint y: 172, endPoint x: 386, endPoint y: 166, distance: 124.3
click at [386, 222] on div "Disponha! Neste caso não tem como recuperá-las, pois foi uma falha da OpenAI. D…" at bounding box center [449, 239] width 133 height 35
copy div "Disponha! Neste caso não tem como recuperá-las, pois foi uma falha da OpenAI."
click at [442, 213] on textarea "Envie uma mensagem..." at bounding box center [461, 209] width 156 height 15
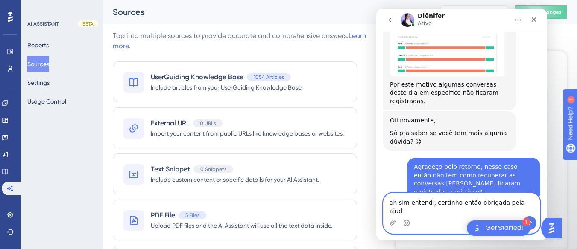
type textarea "ah sim entendi, certinho então obrigada pela ajuda"
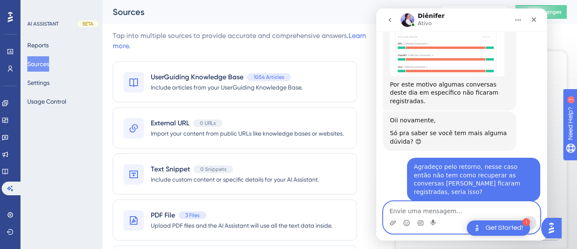
scroll to position [1625, 0]
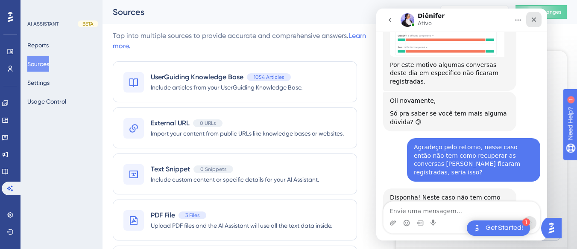
click at [531, 23] on div "Fechar" at bounding box center [533, 19] width 15 height 15
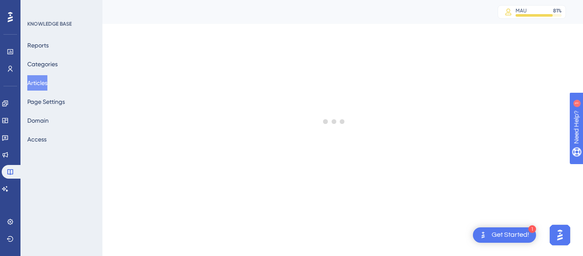
click at [45, 84] on button "Articles" at bounding box center [37, 82] width 20 height 15
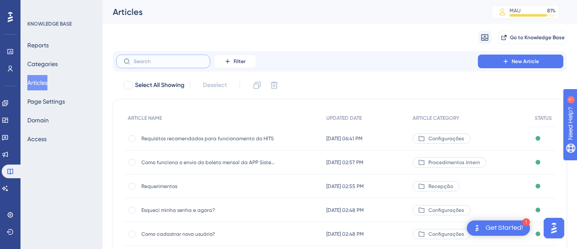
click at [146, 64] on input "text" at bounding box center [168, 61] width 69 height 6
click at [151, 64] on input "text" at bounding box center [168, 61] width 69 height 6
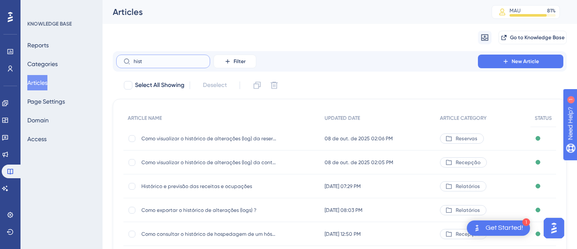
type input "hist"
click at [207, 185] on span "Histórico e previsão das receitas e ocupações" at bounding box center [209, 186] width 137 height 7
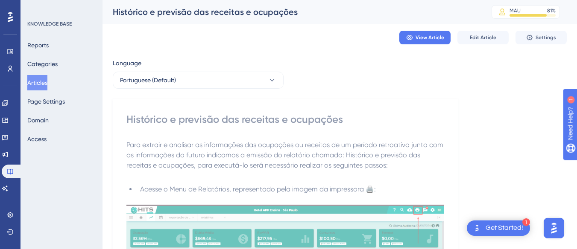
click at [486, 30] on div "View Article Edit Article Settings" at bounding box center [340, 37] width 454 height 27
click at [475, 40] on span "Edit Article" at bounding box center [482, 37] width 26 height 7
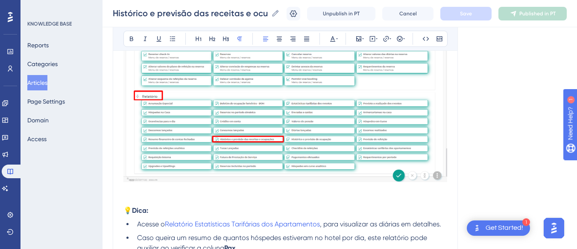
scroll to position [1266, 0]
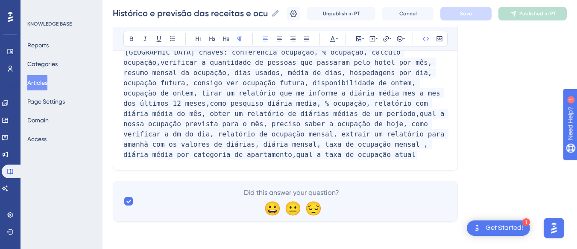
click at [384, 134] on p "[GEOGRAPHIC_DATA] chaves: conferência ocupação, % ocupação, cálculo ocupação,ve…" at bounding box center [284, 103] width 323 height 113
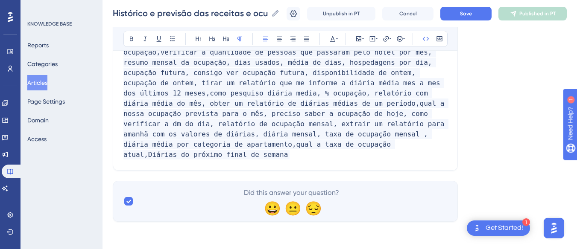
click at [369, 134] on span "[GEOGRAPHIC_DATA] chaves: conferência ocupação, % ocupação, cálculo ocupação,ve…" at bounding box center [285, 98] width 325 height 122
click at [371, 135] on span "[GEOGRAPHIC_DATA] chaves: conferência ocupação, % ocupação, cálculo ocupação,ve…" at bounding box center [285, 98] width 325 height 122
click at [189, 148] on p "[GEOGRAPHIC_DATA] chaves: conferência ocupação, % ocupação, cálculo ocupação,ve…" at bounding box center [284, 98] width 323 height 123
click at [190, 146] on span "[GEOGRAPHIC_DATA] chaves: conferência ocupação, % ocupação, cálculo ocupação,ve…" at bounding box center [285, 98] width 325 height 122
click at [186, 146] on span "[GEOGRAPHIC_DATA] chaves: conferência ocupação, % ocupação, cálculo ocupação,ve…" at bounding box center [285, 98] width 325 height 122
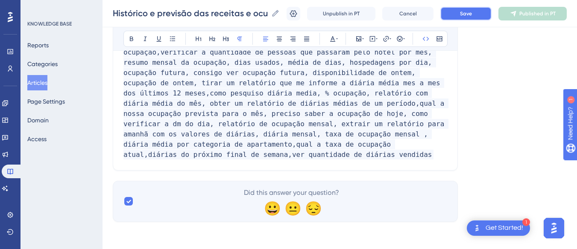
click at [468, 16] on span "Save" at bounding box center [466, 13] width 12 height 7
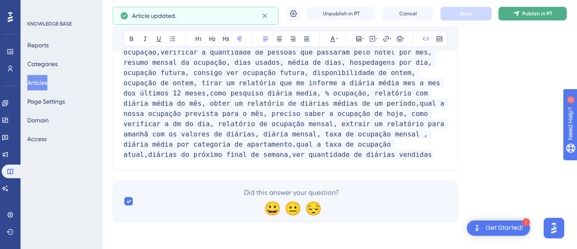
click at [539, 12] on span "Publish in PT" at bounding box center [537, 13] width 30 height 7
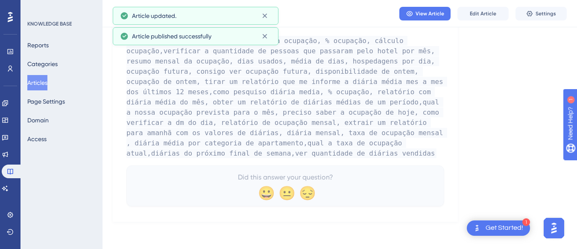
scroll to position [1236, 0]
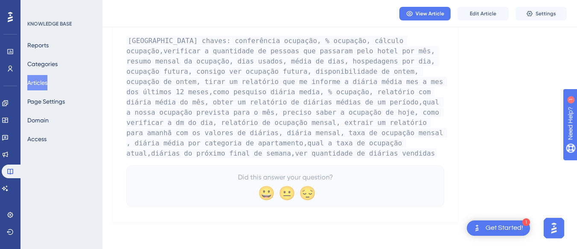
click at [9, 179] on div "Engagement Widgets Feedback Product Updates Knowledge Base AI Assistant" at bounding box center [10, 145] width 17 height 99
click at [6, 184] on link at bounding box center [5, 189] width 7 height 14
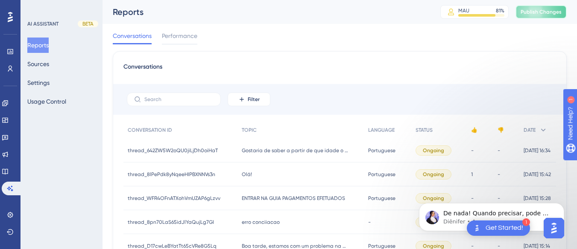
click at [552, 6] on button "Publish Changes" at bounding box center [540, 12] width 51 height 14
click at [43, 64] on button "Sources" at bounding box center [38, 63] width 22 height 15
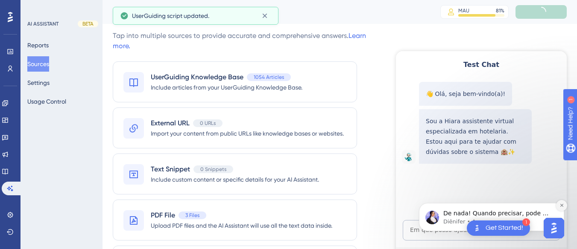
click at [561, 204] on icon "Dismiss notification" at bounding box center [561, 205] width 5 height 5
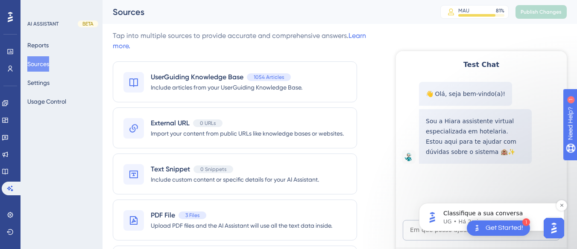
click at [478, 213] on span "Classifique a sua conversa" at bounding box center [482, 213] width 79 height 7
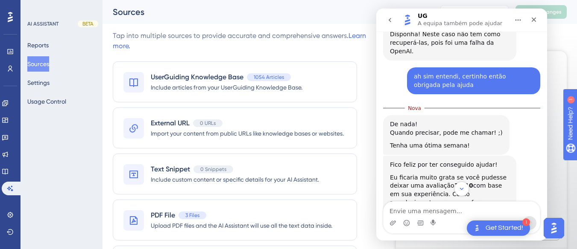
scroll to position [1916, 0]
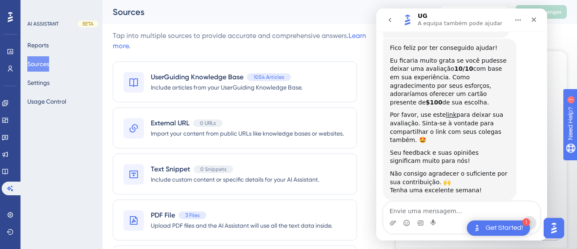
scroll to position [1735, 0]
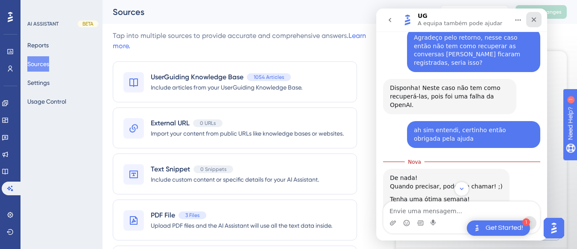
click at [539, 17] on div "Fechar" at bounding box center [533, 19] width 15 height 15
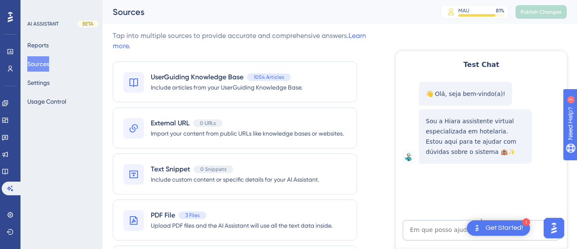
scroll to position [1892, 0]
click at [9, 168] on link at bounding box center [5, 172] width 7 height 14
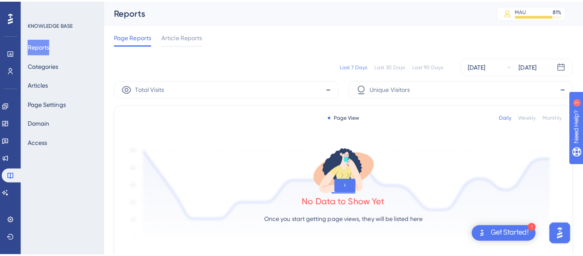
scroll to position [1925, 0]
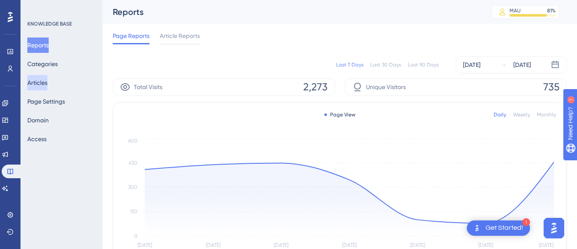
click at [47, 84] on button "Articles" at bounding box center [37, 82] width 20 height 15
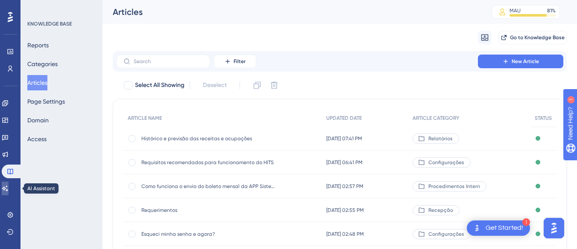
click at [9, 191] on icon at bounding box center [5, 188] width 7 height 7
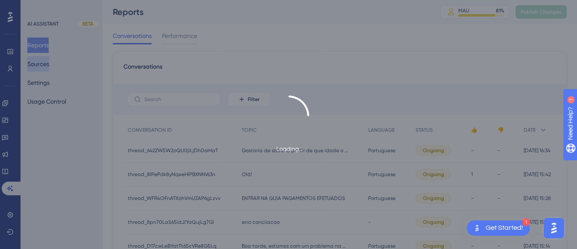
scroll to position [1925, 0]
click at [49, 64] on button "Sources" at bounding box center [38, 63] width 22 height 15
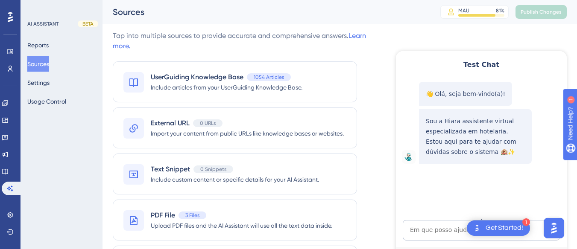
click at [37, 67] on button "Sources" at bounding box center [38, 63] width 22 height 15
click at [426, 222] on textarea "AI Assistant Text Input" at bounding box center [480, 230] width 157 height 20
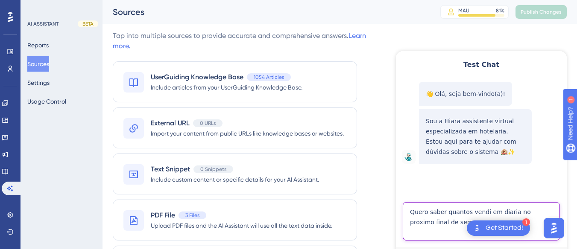
type textarea "Quero saber quantos vendi em diaria no proximo final de semana"
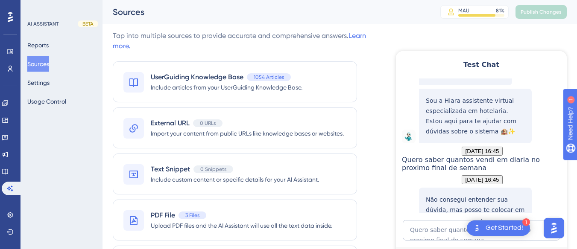
scroll to position [112, 0]
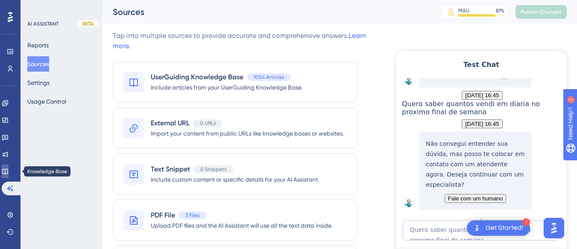
click at [9, 172] on link at bounding box center [5, 172] width 7 height 14
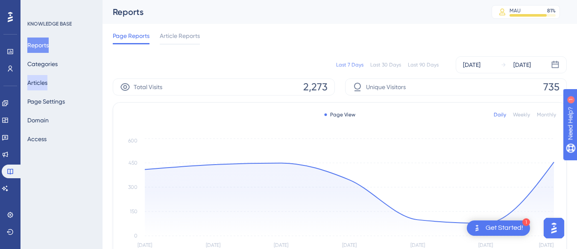
click at [47, 79] on button "Articles" at bounding box center [37, 82] width 20 height 15
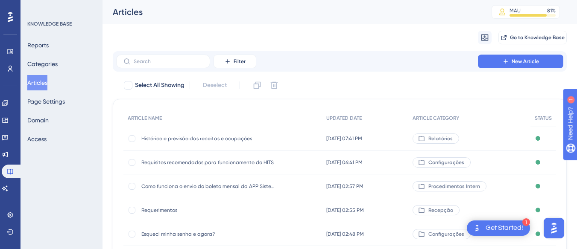
click at [192, 144] on div "Histórico e previsão das receitas e ocupações Histórico e previsão das receitas…" at bounding box center [209, 139] width 137 height 24
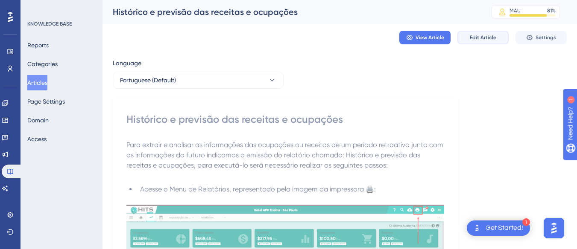
click at [477, 34] on span "Edit Article" at bounding box center [482, 37] width 26 height 7
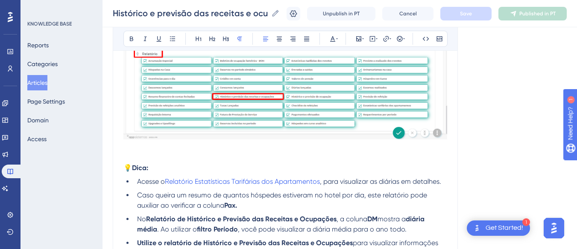
scroll to position [1276, 0]
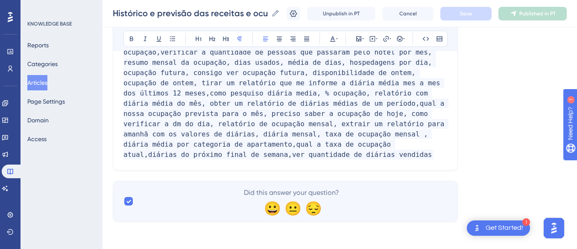
click at [320, 132] on p "[GEOGRAPHIC_DATA] chaves: conferência ocupação, % ocupação, cálculo ocupação,ve…" at bounding box center [284, 98] width 323 height 123
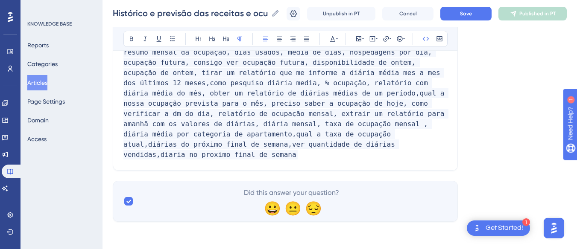
click at [328, 134] on span "[GEOGRAPHIC_DATA] chaves: conferência ocupação, % ocupação, cálculo ocupação,ve…" at bounding box center [285, 93] width 325 height 133
click at [324, 131] on span "[GEOGRAPHIC_DATA] chaves: conferência ocupação, % ocupação, cálculo ocupação,ve…" at bounding box center [285, 93] width 325 height 133
click at [443, 138] on p "[GEOGRAPHIC_DATA] chaves: conferência ocupação, % ocupação, cálculo ocupação,ve…" at bounding box center [284, 93] width 323 height 133
drag, startPoint x: 150, startPoint y: 143, endPoint x: 164, endPoint y: 142, distance: 14.1
click at [150, 143] on span "[GEOGRAPHIC_DATA] chaves: conferência ocupação, % ocupação, cálculo ocupação,ve…" at bounding box center [285, 93] width 325 height 133
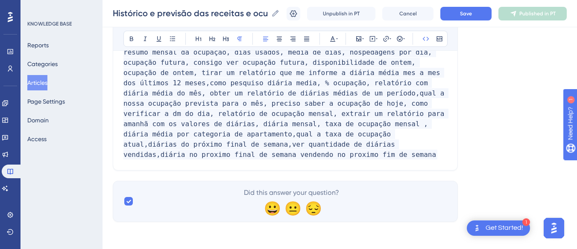
click at [439, 137] on span "[GEOGRAPHIC_DATA] chaves: conferência ocupação, % ocupação, cálculo ocupação,ve…" at bounding box center [285, 93] width 325 height 133
click at [154, 146] on span "[GEOGRAPHIC_DATA] chaves: conferência ocupação, % ocupação, cálculo ocupação,ve…" at bounding box center [285, 93] width 325 height 133
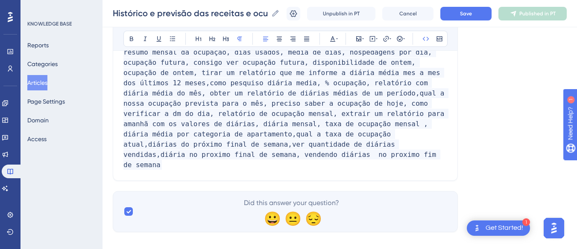
click at [190, 144] on span "[GEOGRAPHIC_DATA] chaves: conferência ocupação, % ocupação, cálculo ocupação,ve…" at bounding box center [285, 98] width 325 height 143
click at [124, 145] on span "[GEOGRAPHIC_DATA] chaves: conferência ocupação, % ocupação, cálculo ocupação,ve…" at bounding box center [285, 98] width 325 height 143
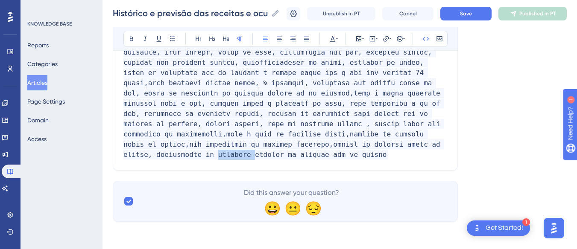
drag, startPoint x: 179, startPoint y: 146, endPoint x: 212, endPoint y: 146, distance: 32.4
click at [212, 146] on span at bounding box center [284, 93] width 322 height 133
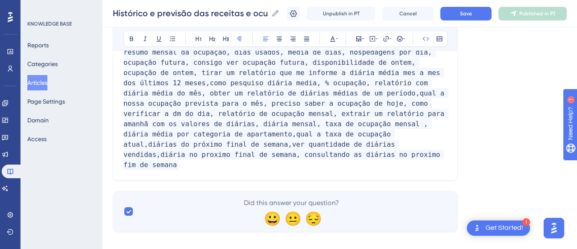
click at [210, 143] on span at bounding box center [285, 98] width 325 height 143
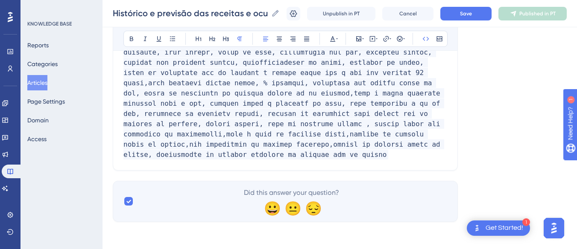
click at [286, 151] on p at bounding box center [284, 93] width 323 height 133
click at [491, 9] on button "Save" at bounding box center [465, 14] width 51 height 14
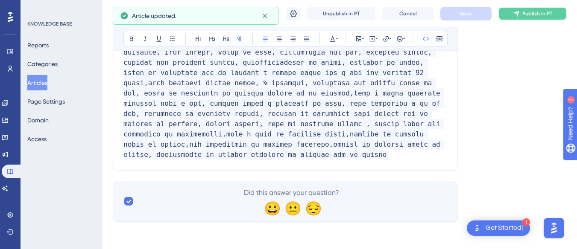
click at [531, 14] on span "Publish in PT" at bounding box center [537, 13] width 30 height 7
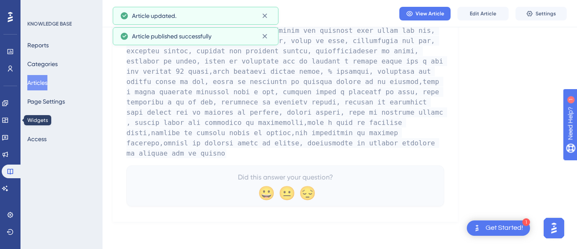
scroll to position [1246, 0]
drag, startPoint x: 6, startPoint y: 191, endPoint x: 85, endPoint y: 166, distance: 82.7
click at [6, 191] on link at bounding box center [5, 189] width 7 height 14
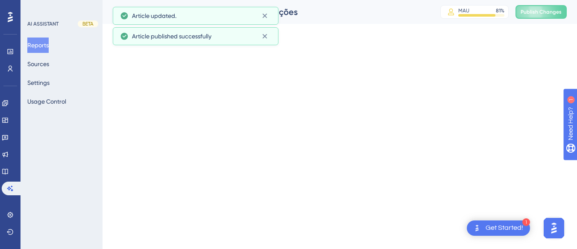
scroll to position [1925, 0]
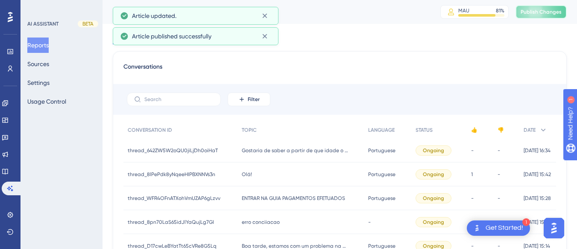
click at [535, 5] on button "Publish Changes" at bounding box center [540, 12] width 51 height 14
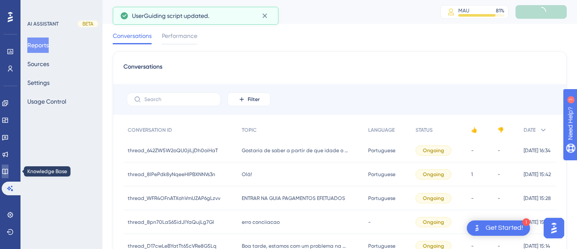
click at [9, 175] on link at bounding box center [5, 172] width 7 height 14
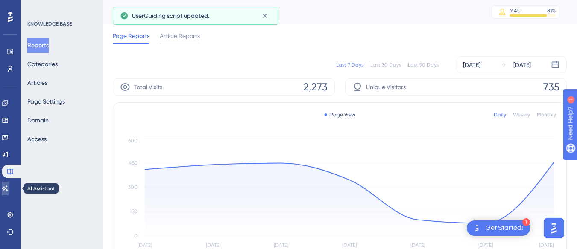
click at [8, 189] on icon at bounding box center [5, 189] width 6 height 6
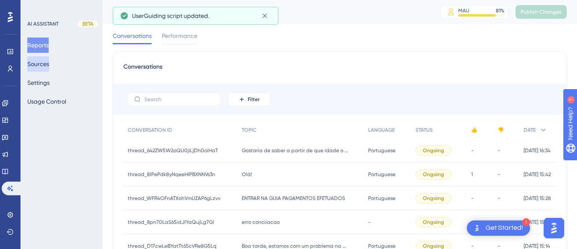
click at [49, 64] on button "Sources" at bounding box center [38, 63] width 22 height 15
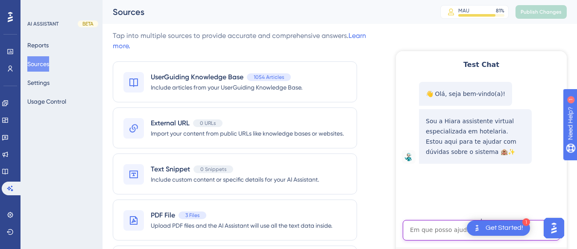
click at [422, 227] on textarea "AI Assistant Text Input" at bounding box center [480, 230] width 157 height 20
paste textarea "olá preciso de um relatorio do final de semana de quantos em dinheiro está entr…"
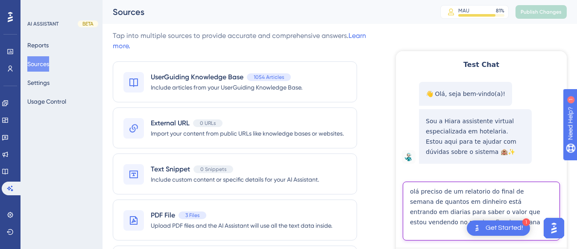
type textarea "olá preciso de um relatorio do final de semana de quantos em dinheiro está entr…"
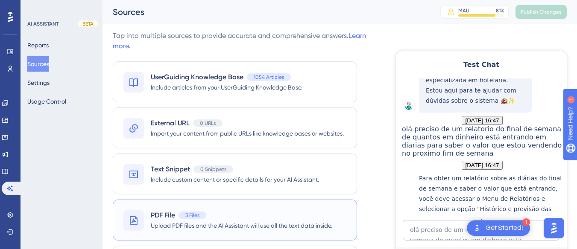
scroll to position [221, 0]
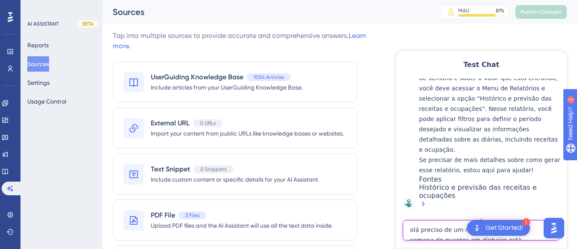
click at [444, 225] on textarea "olá preciso de um relatorio do final de semana de quantos em dinheiro está entr…" at bounding box center [480, 230] width 157 height 20
paste textarea "Relatorio de quantos vendi em diaria no proximo final de semana"
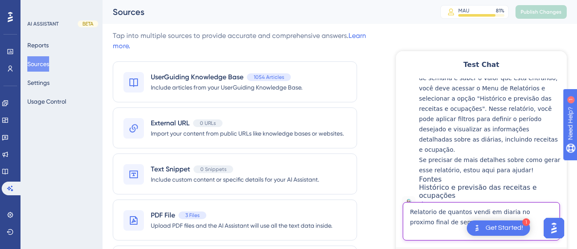
type textarea "Relatorio de quantos vendi em diaria no proximo final de semana"
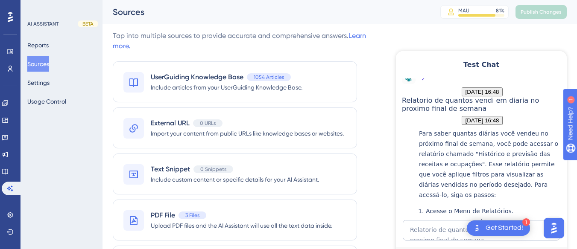
scroll to position [531, 0]
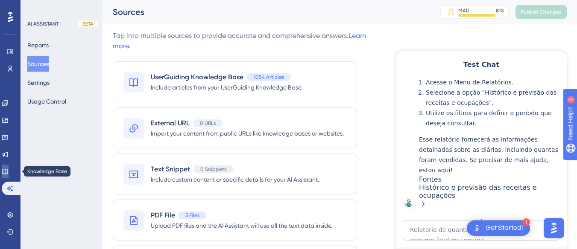
drag, startPoint x: 9, startPoint y: 175, endPoint x: 48, endPoint y: 157, distance: 43.4
click at [9, 175] on link at bounding box center [5, 172] width 7 height 14
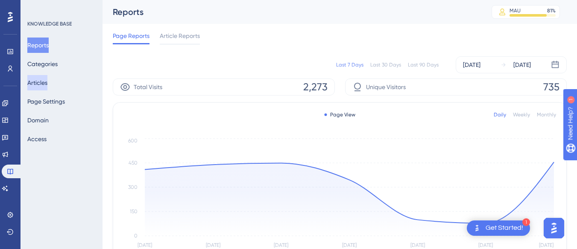
click at [44, 79] on button "Articles" at bounding box center [37, 82] width 20 height 15
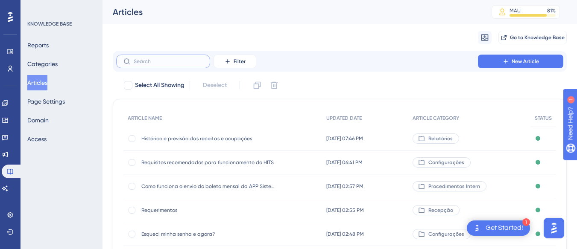
click at [150, 61] on input "text" at bounding box center [168, 61] width 69 height 6
type input "tya"
checkbox input "true"
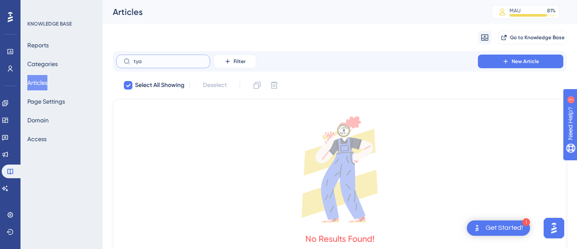
type input "ty"
checkbox input "false"
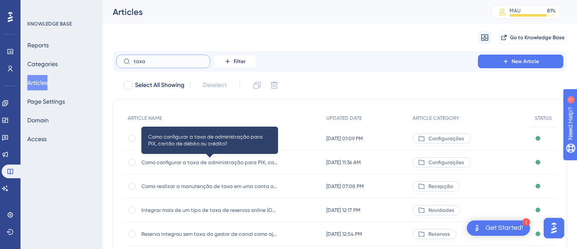
type input "taxa"
click at [193, 163] on span "Como configurar a taxa de administração para PIX, cartão de débito ou crédito?" at bounding box center [209, 162] width 137 height 7
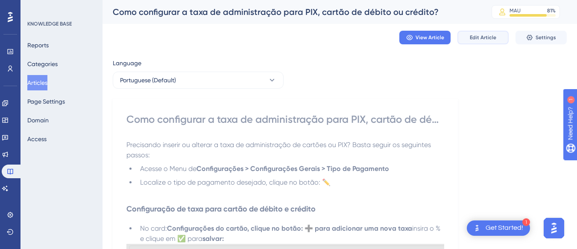
click at [488, 31] on button "Edit Article" at bounding box center [482, 38] width 51 height 14
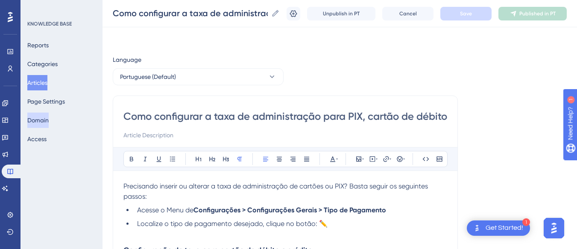
scroll to position [714, 0]
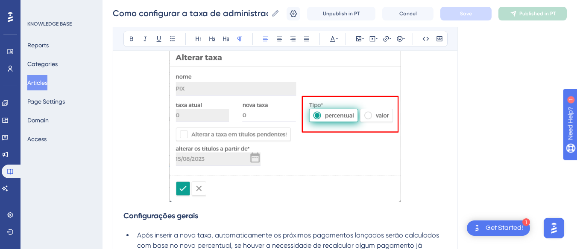
click at [39, 82] on button "Articles" at bounding box center [37, 82] width 20 height 15
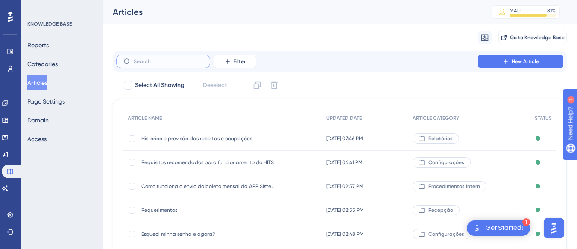
click at [160, 59] on input "text" at bounding box center [168, 61] width 69 height 6
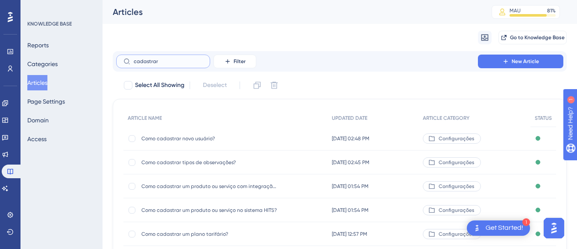
scroll to position [1925, 0]
type input "c"
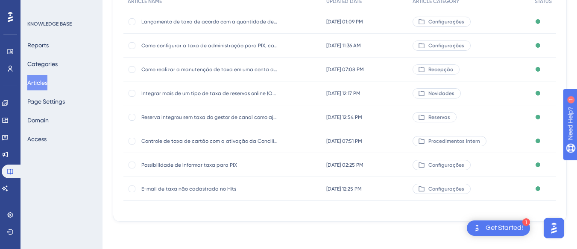
scroll to position [0, 0]
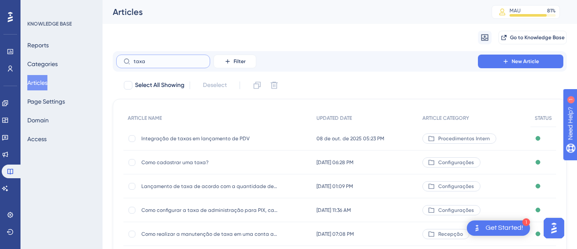
type input "taxa"
click at [178, 166] on div "Como cadastrar uma taxa? Como cadastrar uma taxa?" at bounding box center [209, 163] width 137 height 24
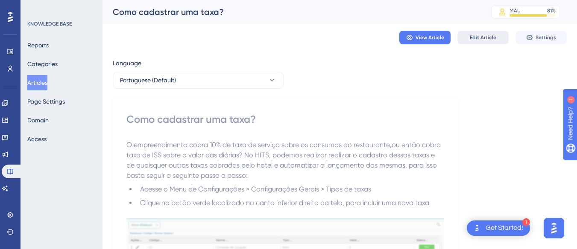
click at [470, 42] on button "Edit Article" at bounding box center [482, 38] width 51 height 14
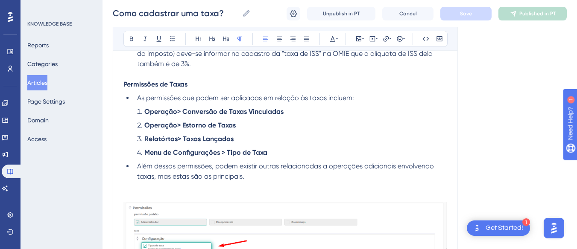
scroll to position [1575, 0]
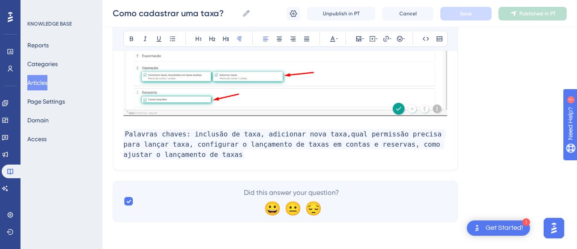
click at [204, 155] on p "Palavras chaves: inclusão de taxa, adicionar nova taxa,qual permissão precisa p…" at bounding box center [284, 144] width 323 height 31
click at [231, 158] on p "Palavras chaves: inclusão de taxa, adicionar nova taxa,qual permissão precisa p…" at bounding box center [284, 144] width 323 height 31
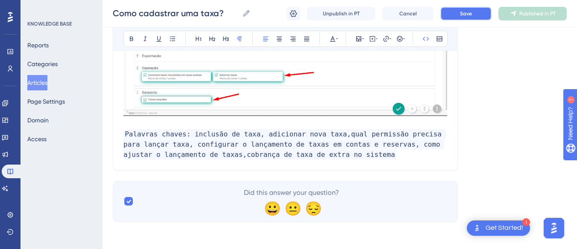
click at [479, 11] on button "Save" at bounding box center [465, 14] width 51 height 14
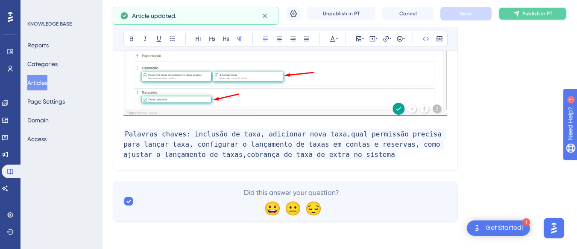
click at [523, 18] on button "Publish in PT" at bounding box center [532, 14] width 68 height 14
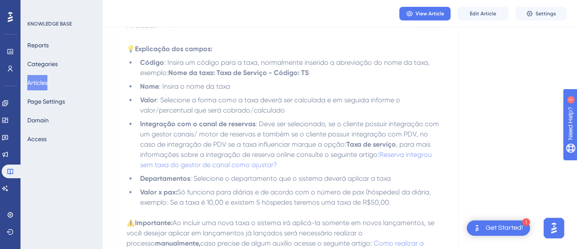
scroll to position [242, 0]
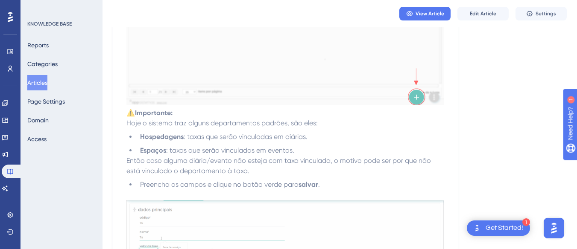
drag, startPoint x: 48, startPoint y: 83, endPoint x: 0, endPoint y: 89, distance: 47.7
click at [47, 83] on button "Articles" at bounding box center [37, 82] width 20 height 15
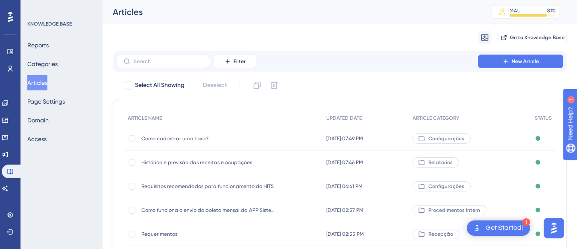
click at [47, 84] on button "Articles" at bounding box center [37, 82] width 20 height 15
click at [157, 62] on input "text" at bounding box center [168, 61] width 69 height 6
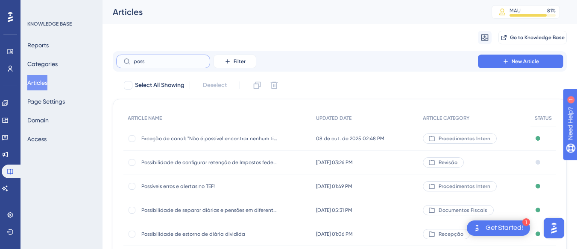
type input "poss"
click at [200, 192] on div "Possíveis erros e alertas no TEF! Possíveis erros e alertas no TEF!" at bounding box center [209, 187] width 137 height 24
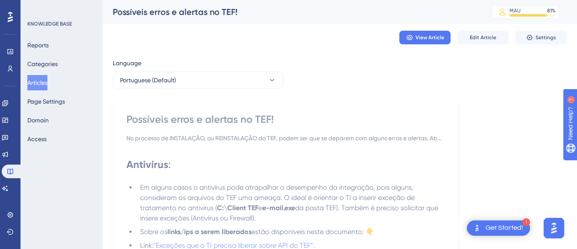
click at [476, 29] on div "View Article Edit Article Settings" at bounding box center [340, 37] width 454 height 27
click at [476, 46] on div "View Article Edit Article Settings" at bounding box center [340, 37] width 454 height 27
click at [477, 35] on span "Edit Article" at bounding box center [482, 37] width 26 height 7
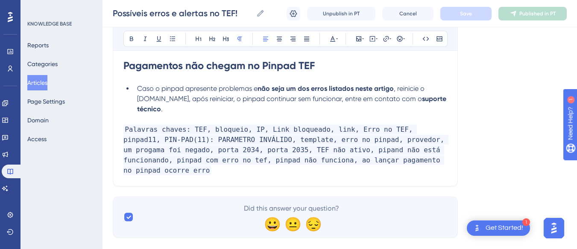
scroll to position [5535, 0]
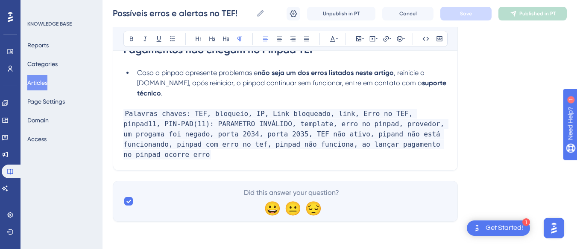
click at [415, 151] on p "Palavras chaves: TEF, bloqueio, IP, Link bloqueado, link, Erro no TEF, pinpad11…" at bounding box center [284, 134] width 323 height 51
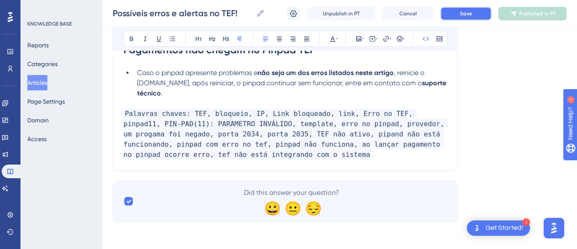
click at [469, 8] on button "Save" at bounding box center [465, 14] width 51 height 14
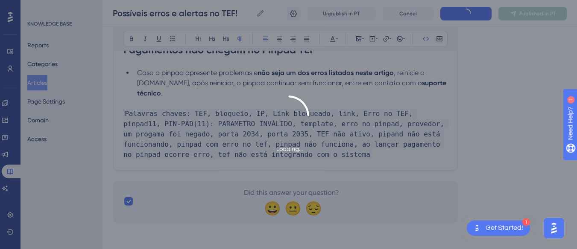
click at [568, 13] on div "Loading..." at bounding box center [288, 124] width 577 height 249
click at [528, 11] on div "Loading..." at bounding box center [288, 124] width 577 height 249
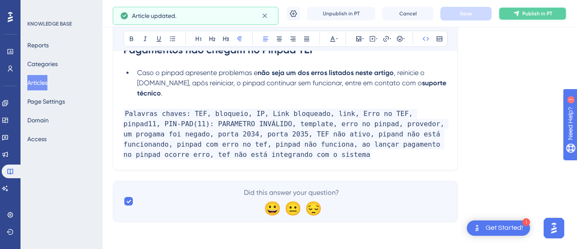
click at [526, 15] on span "Publish in PT" at bounding box center [537, 13] width 30 height 7
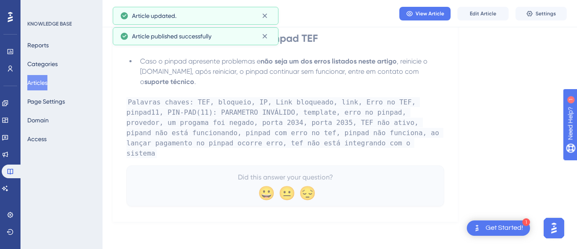
scroll to position [5524, 0]
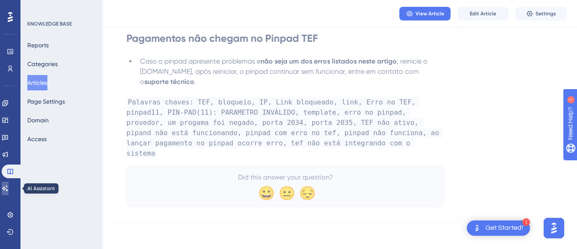
click at [5, 188] on link at bounding box center [5, 189] width 7 height 14
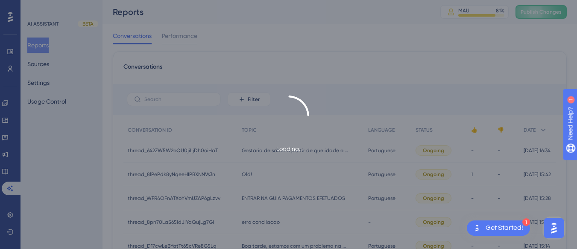
scroll to position [1925, 0]
click at [553, 14] on div "Loading..." at bounding box center [288, 124] width 577 height 249
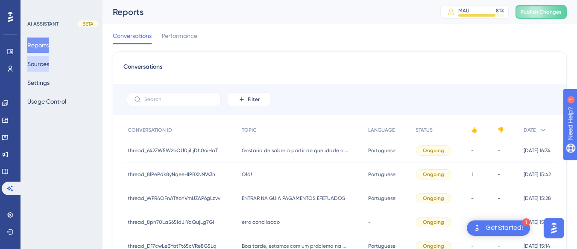
click at [43, 62] on button "Sources" at bounding box center [38, 63] width 22 height 15
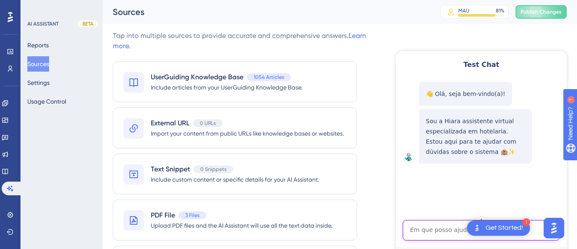
click at [428, 236] on textarea "AI Assistant Text Input" at bounding box center [480, 230] width 157 height 20
paste textarea "Aonde posso lançar pagamento?"
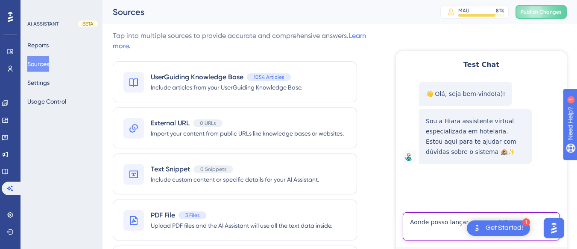
type textarea "Aonde posso lançar pagamento?"
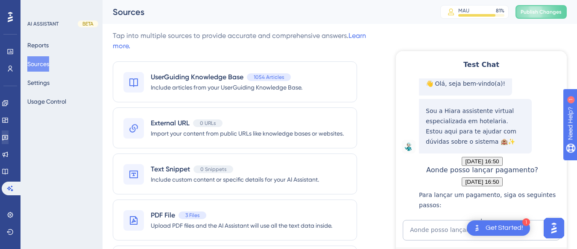
scroll to position [213, 0]
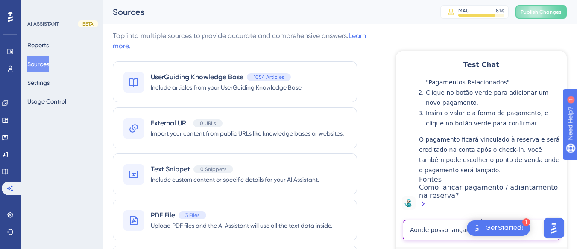
click at [429, 225] on textarea "Aonde posso lançar pagamento?" at bounding box center [480, 230] width 157 height 20
paste textarea "A TEF NÃO ESTÁ INTEGRANDO COM O SISTEMA!"
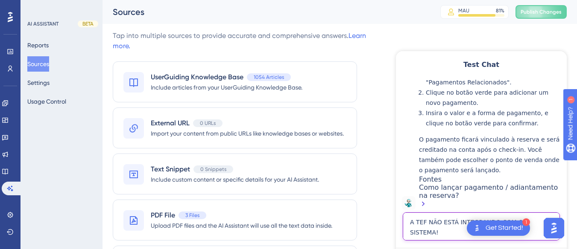
type textarea "A TEF NÃO ESTÁ INTEGRANDO COM O SISTEMA!"
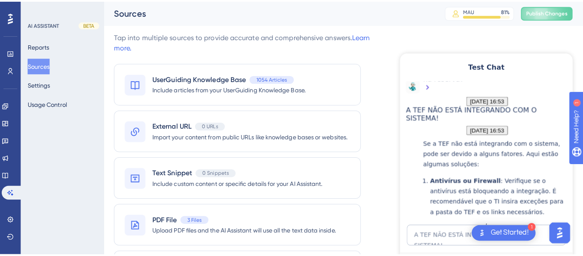
scroll to position [696, 0]
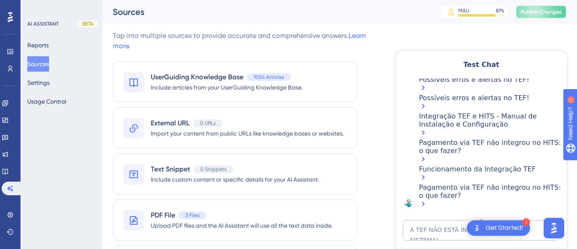
click at [553, 12] on span "Publish Changes" at bounding box center [540, 12] width 41 height 7
click at [9, 172] on icon at bounding box center [5, 171] width 7 height 7
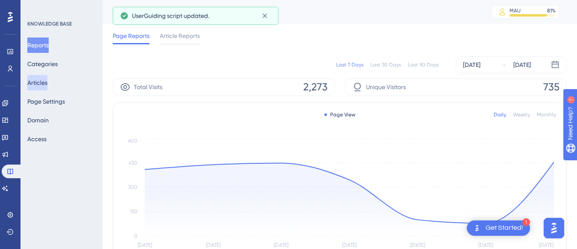
click at [41, 81] on button "Articles" at bounding box center [37, 82] width 20 height 15
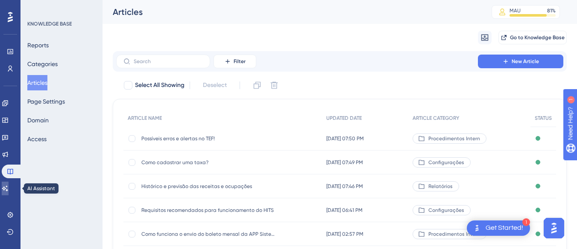
click at [9, 186] on icon at bounding box center [5, 188] width 7 height 7
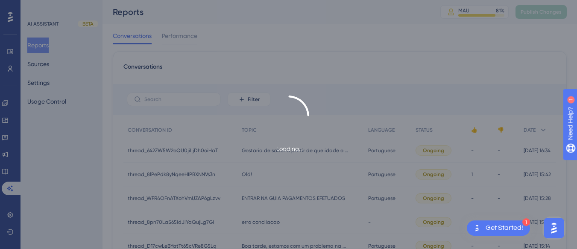
scroll to position [1925, 0]
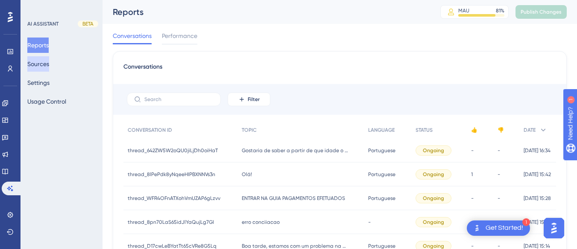
click at [36, 64] on button "Sources" at bounding box center [38, 63] width 22 height 15
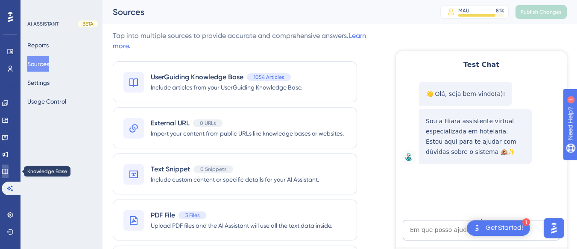
click at [9, 175] on icon at bounding box center [5, 171] width 7 height 7
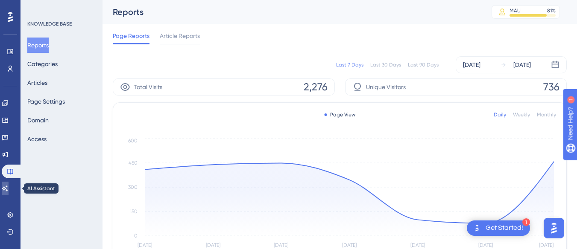
click at [9, 187] on icon at bounding box center [5, 188] width 7 height 7
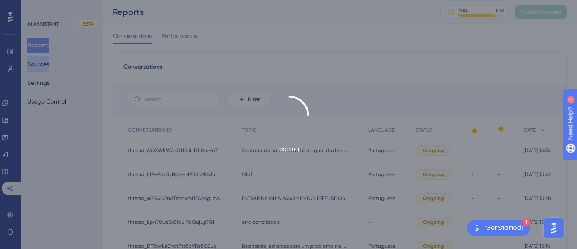
scroll to position [1925, 0]
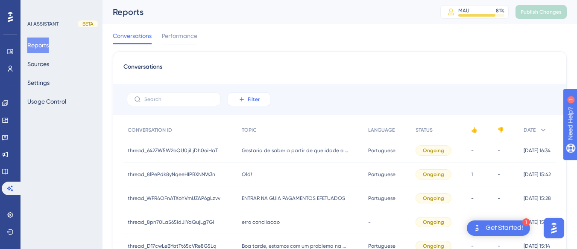
click at [253, 94] on button "Filter" at bounding box center [248, 100] width 43 height 14
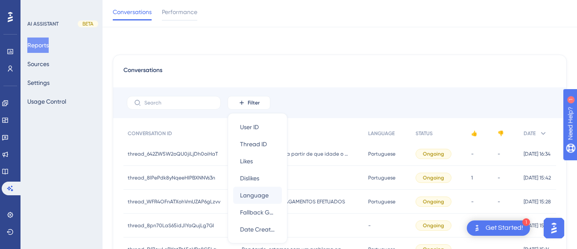
scroll to position [50, 0]
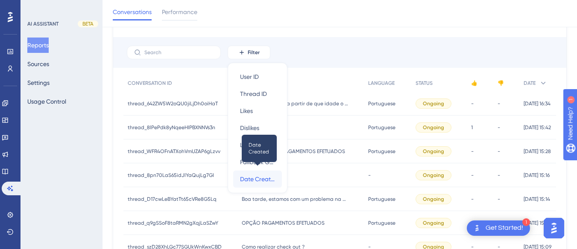
click at [262, 178] on span "Date Created" at bounding box center [257, 179] width 35 height 10
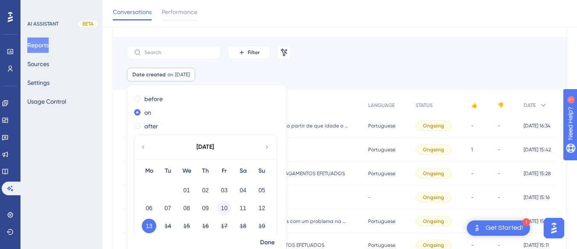
click at [227, 209] on button "10" at bounding box center [224, 208] width 15 height 15
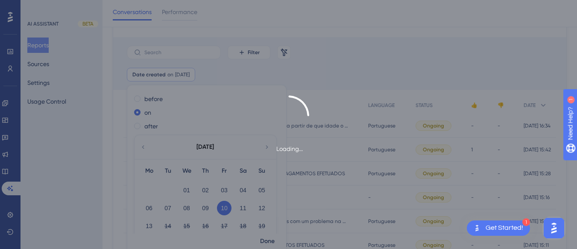
scroll to position [57, 0]
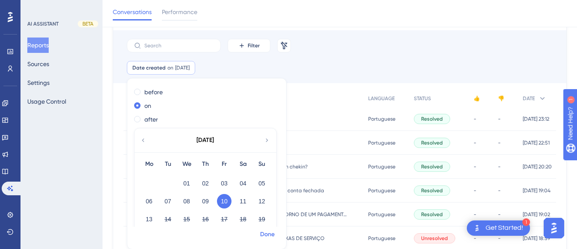
click at [265, 233] on span "Done" at bounding box center [267, 235] width 15 height 10
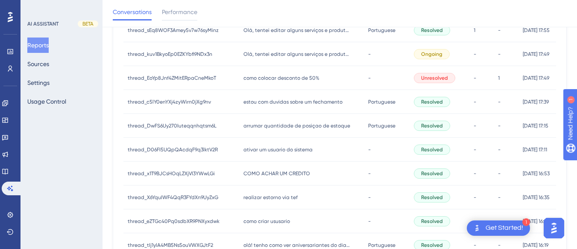
scroll to position [458, 0]
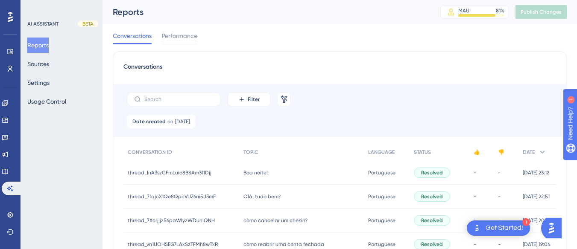
click at [186, 176] on div "thread_InA3szCFmLuic8BSAm311Djj thread_InA3szCFmLuic8BSAm311Djj" at bounding box center [181, 173] width 116 height 24
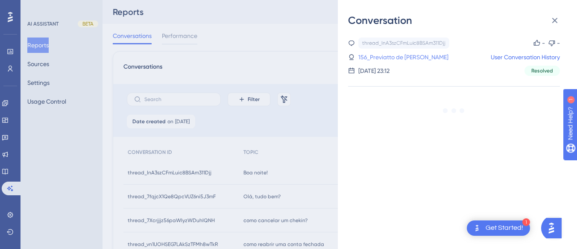
click at [439, 59] on link "156_Previatto de Oliveira, Luciana" at bounding box center [403, 57] width 90 height 10
click at [556, 16] on icon at bounding box center [554, 20] width 10 height 10
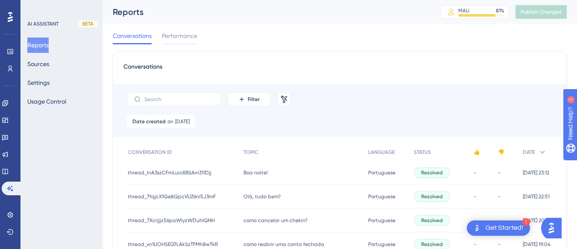
click at [254, 178] on div "Boa noite! Boa noite!" at bounding box center [301, 173] width 125 height 24
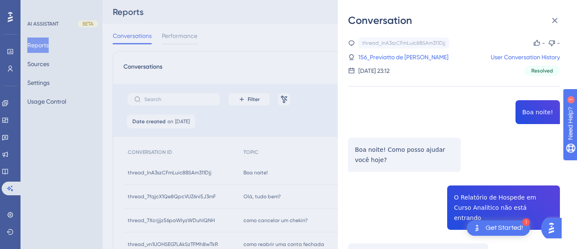
scroll to position [85, 0]
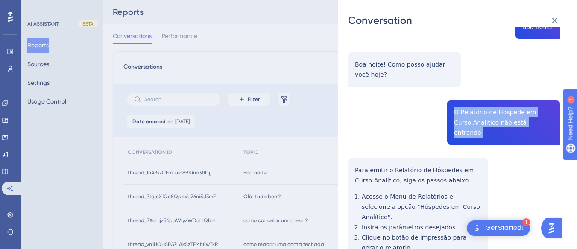
copy span "O Relatório de Hospede em Curso Analitico não está entrando"
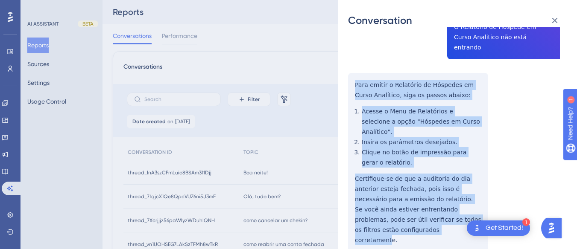
scroll to position [213, 0]
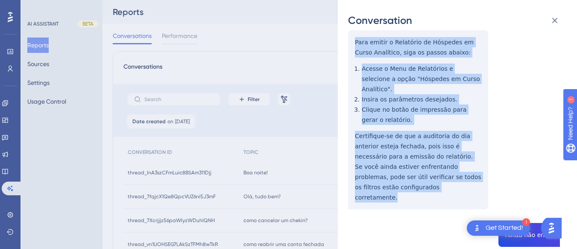
drag, startPoint x: 352, startPoint y: 156, endPoint x: 394, endPoint y: 172, distance: 44.9
click at [394, 172] on div "thread_InA3szCFmLuic8BSAm311Djj Copy - - 156_Previatto de Oliveira, Luciana Use…" at bounding box center [454, 169] width 212 height 690
copy div "Para emitir o Relatório de Hóspedes em Curso Analítico, siga os passos abaixo: …"
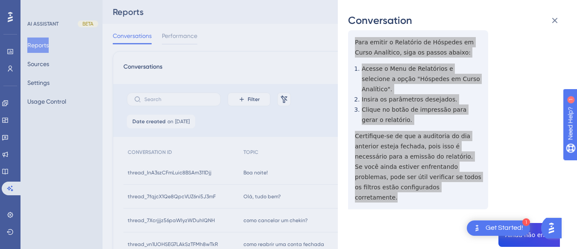
scroll to position [256, 0]
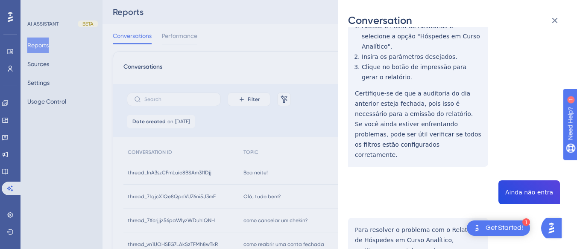
click at [516, 166] on div "thread_InA3szCFmLuic8BSAm311Djj Copy - - 156_Previatto de Oliveira, Luciana Use…" at bounding box center [454, 127] width 212 height 690
copy span "Ainda não entra"
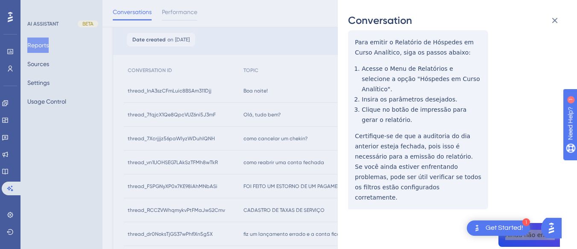
scroll to position [384, 0]
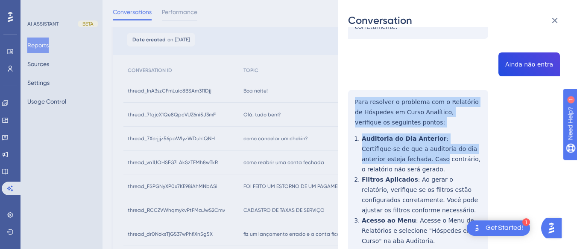
scroll to position [431, 0]
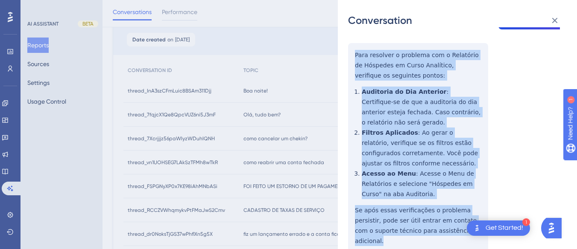
drag, startPoint x: 354, startPoint y: 65, endPoint x: 377, endPoint y: 85, distance: 30.9
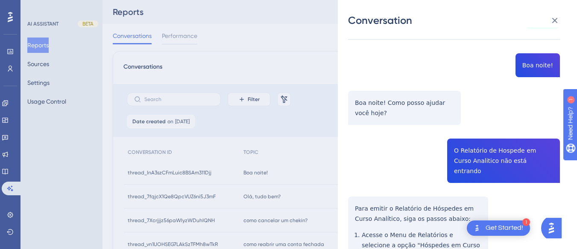
scroll to position [0, 0]
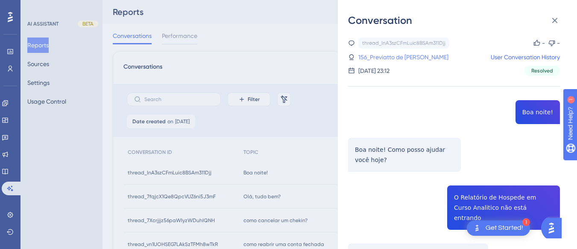
click at [388, 55] on link "156_Previatto de Oliveira, Luciana" at bounding box center [403, 57] width 90 height 10
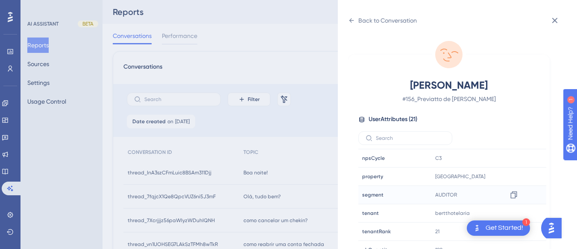
scroll to position [260, 0]
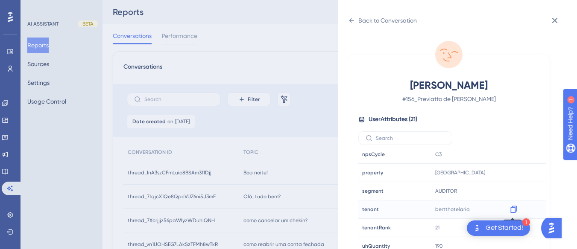
click at [510, 208] on icon at bounding box center [513, 209] width 6 height 7
click at [352, 15] on div "Back to Conversation" at bounding box center [382, 21] width 69 height 14
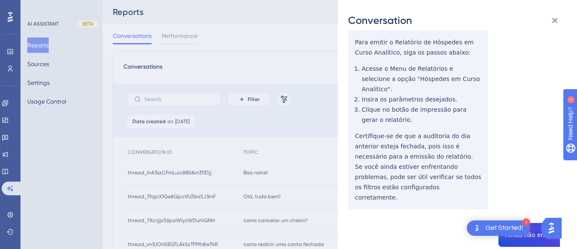
scroll to position [431, 0]
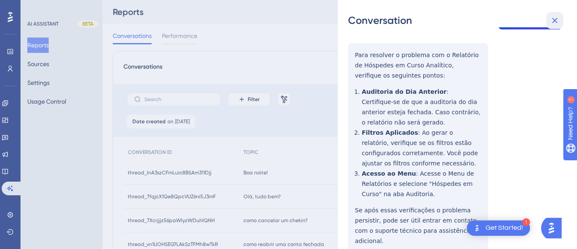
click at [553, 22] on icon at bounding box center [555, 21] width 6 height 6
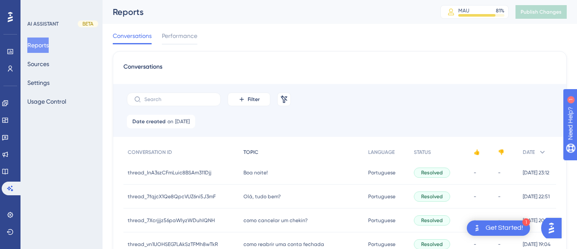
scroll to position [85, 0]
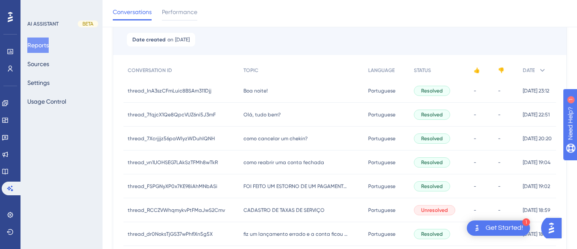
click at [271, 108] on div "Olá, tudo bem? Olá, tudo bem?" at bounding box center [301, 115] width 125 height 24
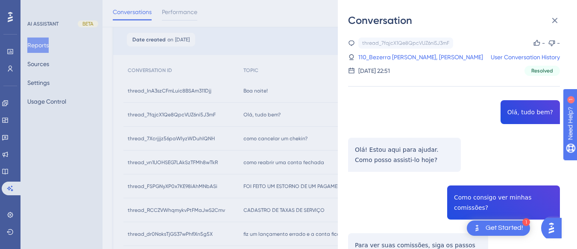
scroll to position [43, 0]
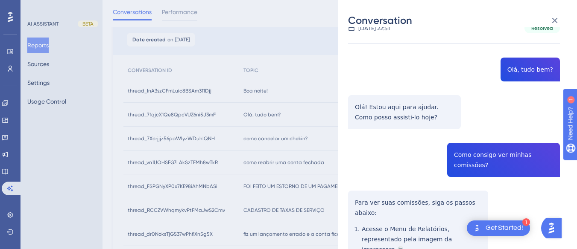
click at [460, 156] on div "thread_7fqjcX1Qe8QpcVUZ6ni5J3mF Copy - - 110_Bezerra da Silva, Genival Italo Us…" at bounding box center [454, 204] width 212 height 419
click at [460, 157] on div "thread_7fqjcX1Qe8QpcVUZ6ni5J3mF Copy - - 110_Bezerra da Silva, Genival Italo Us…" at bounding box center [454, 204] width 212 height 419
copy span "Como consigo ver minhas comissões?"
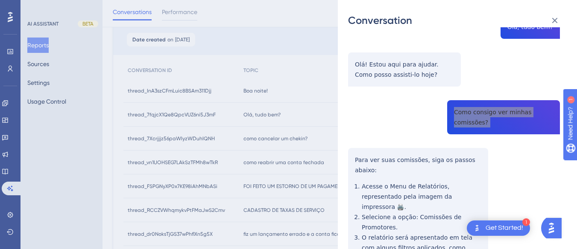
scroll to position [171, 0]
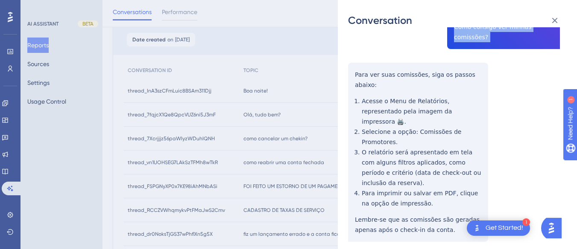
click at [355, 70] on div "thread_7fqjcX1Qe8QpcVUZ6ni5J3mF Copy - - 110_Bezerra da Silva, Genival Italo Us…" at bounding box center [454, 76] width 212 height 419
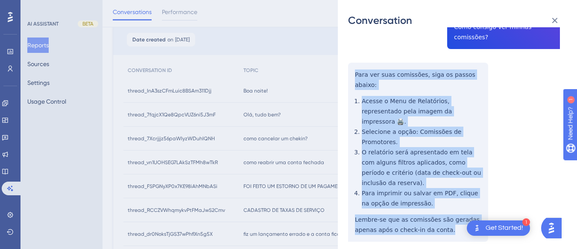
drag, startPoint x: 355, startPoint y: 70, endPoint x: 396, endPoint y: 112, distance: 59.1
click at [450, 218] on div "thread_7fqjcX1Qe8QpcVUZ6ni5J3mF Copy - - 110_Bezerra da Silva, Genival Italo Us…" at bounding box center [454, 76] width 212 height 419
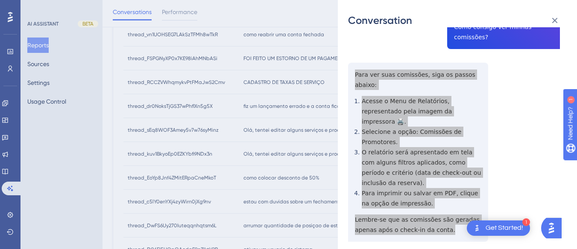
scroll to position [0, 0]
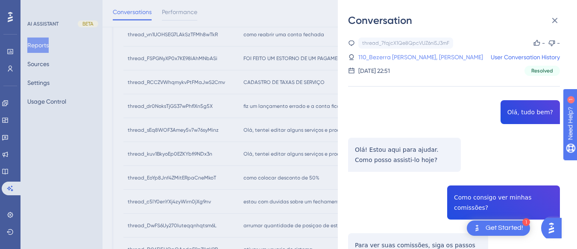
click at [412, 54] on link "110_Bezerra da Silva, Genival Italo" at bounding box center [420, 57] width 125 height 10
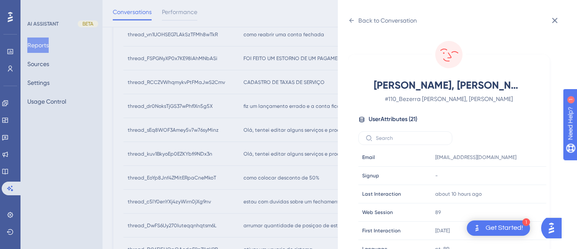
scroll to position [256, 0]
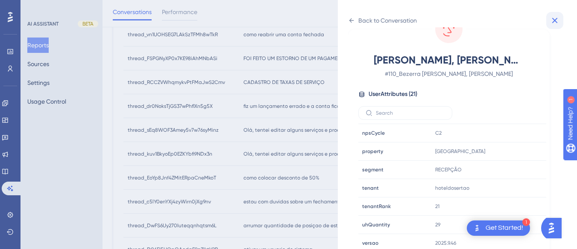
click at [558, 22] on icon at bounding box center [554, 20] width 10 height 10
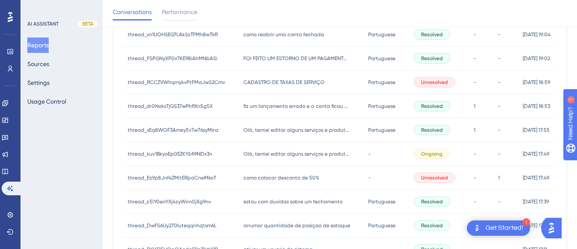
click at [273, 34] on span "como reabrir uma conta fechada" at bounding box center [283, 34] width 81 height 7
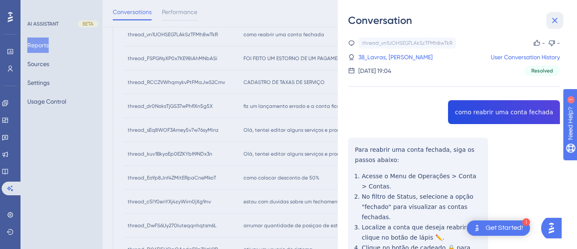
click at [555, 22] on icon at bounding box center [554, 20] width 10 height 10
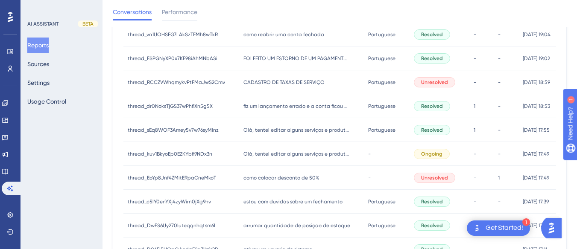
scroll to position [0, 0]
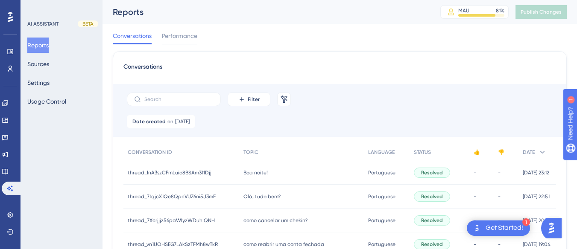
click at [248, 167] on div "Boa noite! Boa noite!" at bounding box center [301, 173] width 125 height 24
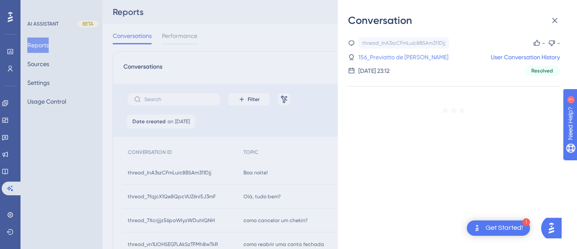
click at [400, 56] on link "156_Previatto de Oliveira, Luciana" at bounding box center [403, 57] width 90 height 10
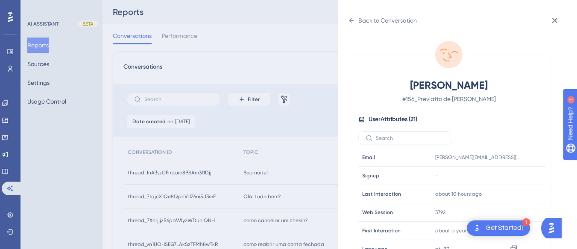
scroll to position [260, 0]
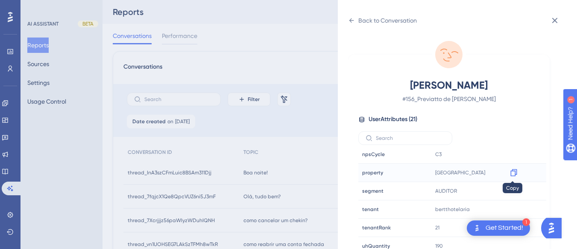
click at [514, 172] on icon at bounding box center [513, 172] width 6 height 7
drag, startPoint x: 557, startPoint y: 20, endPoint x: 494, endPoint y: 45, distance: 67.6
click at [557, 20] on icon at bounding box center [554, 20] width 10 height 10
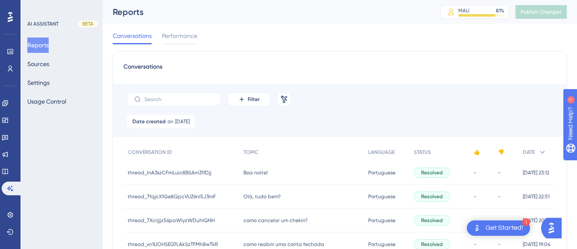
click at [269, 204] on div "Olá, tudo bem? Olá, tudo bem?" at bounding box center [301, 197] width 125 height 24
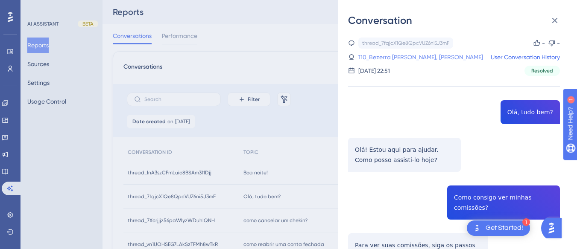
click at [422, 56] on link "110_Bezerra da Silva, Genival Italo" at bounding box center [420, 57] width 125 height 10
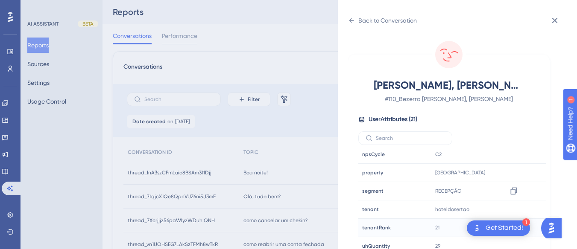
scroll to position [25, 0]
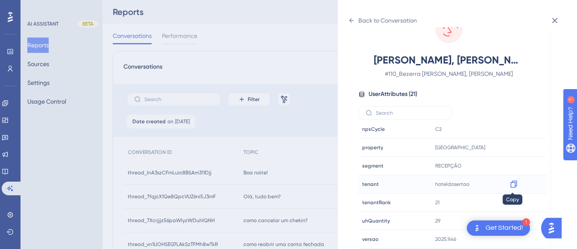
click at [510, 183] on icon at bounding box center [513, 184] width 6 height 7
click at [350, 17] on icon at bounding box center [351, 20] width 7 height 7
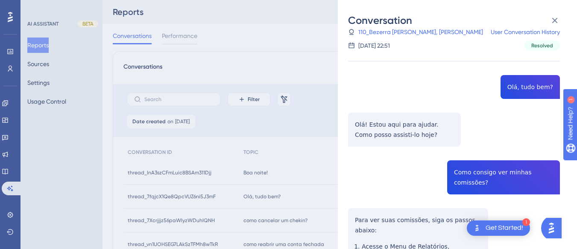
scroll to position [153, 0]
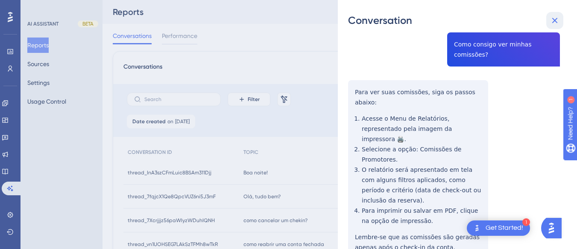
click at [555, 17] on icon at bounding box center [554, 20] width 10 height 10
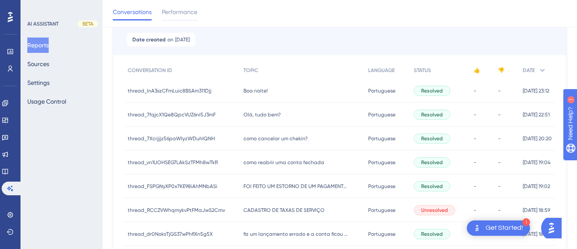
scroll to position [171, 0]
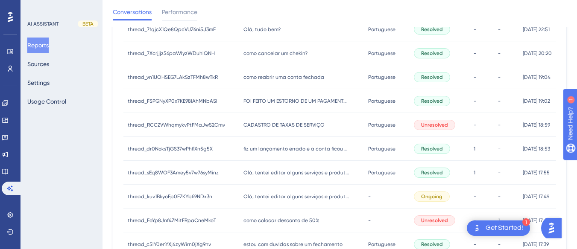
click at [262, 50] on span "como cancelar um chekin?" at bounding box center [275, 53] width 64 height 7
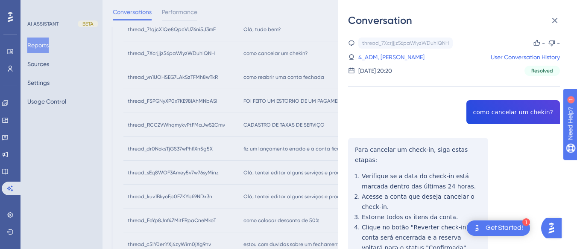
copy span "como cancelar um chekin?"
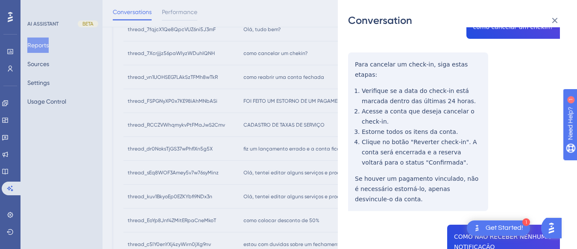
click at [366, 56] on div "thread_7Xcrjjjz56paWIyzWDuhIQNH Copy - - 4_ADM, Wilker User Conversation Histor…" at bounding box center [454, 187] width 212 height 470
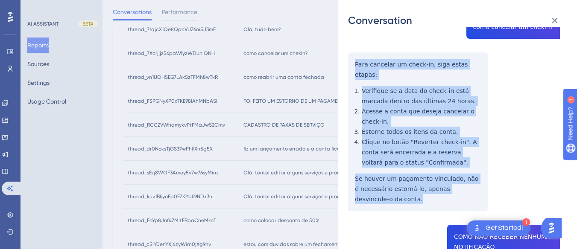
drag, startPoint x: 351, startPoint y: 61, endPoint x: 386, endPoint y: 119, distance: 67.9
click at [389, 193] on div "thread_7Xcrjjjz56paWIyzWDuhIQNH Copy - - 4_ADM, Wilker User Conversation Histor…" at bounding box center [454, 187] width 212 height 470
copy div "Para cancelar um check-in, siga estas etapas: Verifique se a data do check-in e…"
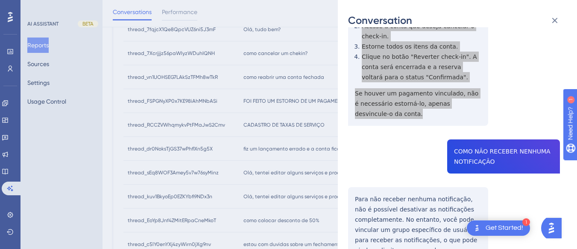
scroll to position [213, 0]
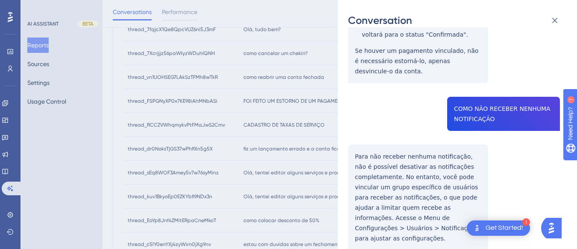
click at [462, 93] on div "thread_7Xcrjjjz56paWIyzWDuhIQNH Copy - - 4_ADM, Wilker User Conversation Histor…" at bounding box center [454, 59] width 212 height 470
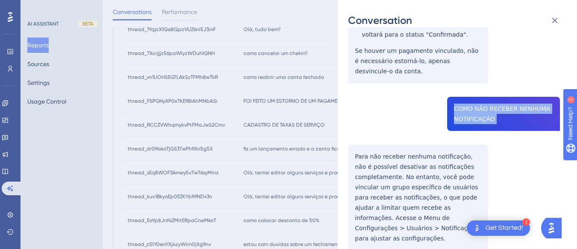
click at [462, 93] on div "thread_7Xcrjjjz56paWIyzWDuhIQNH Copy - - 4_ADM, Wilker User Conversation Histor…" at bounding box center [454, 59] width 212 height 470
copy span "COMO NÃO RECEBER NENHUMA NOTIFICAÇÃO"
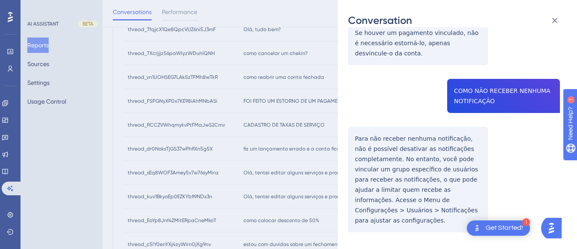
click at [365, 125] on div "thread_7Xcrjjjz56paWIyzWDuhIQNH Copy - - 4_ADM, Wilker User Conversation Histor…" at bounding box center [454, 41] width 212 height 470
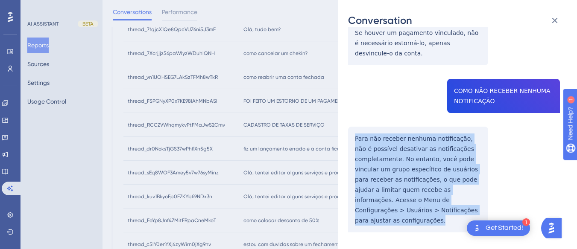
click at [365, 125] on div "thread_7Xcrjjjz56paWIyzWDuhIQNH Copy - - 4_ADM, Wilker User Conversation Histor…" at bounding box center [454, 41] width 212 height 470
copy p "Para não receber nenhuma notificação, não é possível desativar as notificações …"
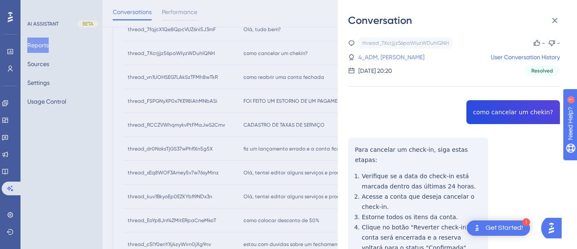
scroll to position [85, 0]
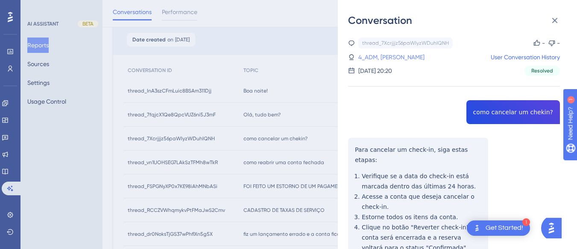
click at [374, 52] on link "4_ADM, Wilker" at bounding box center [391, 57] width 66 height 10
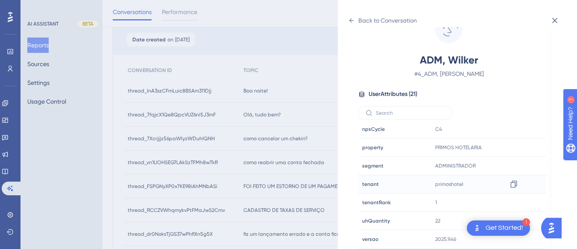
scroll to position [256, 0]
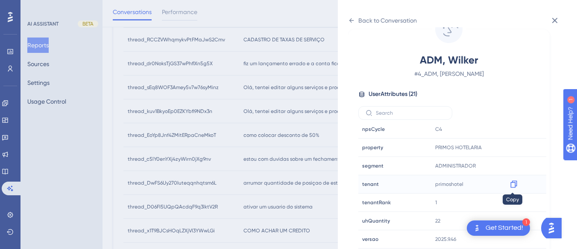
click at [511, 183] on icon at bounding box center [513, 184] width 9 height 9
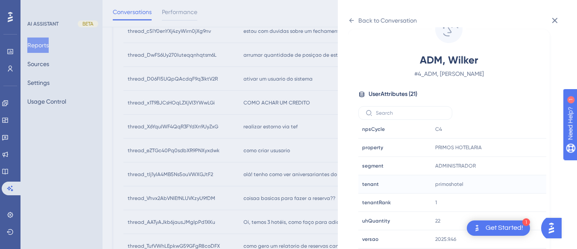
scroll to position [427, 0]
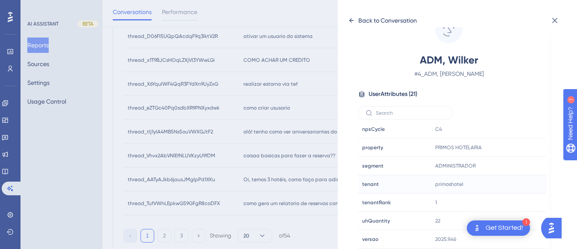
click at [355, 24] on div "Back to Conversation" at bounding box center [382, 21] width 69 height 14
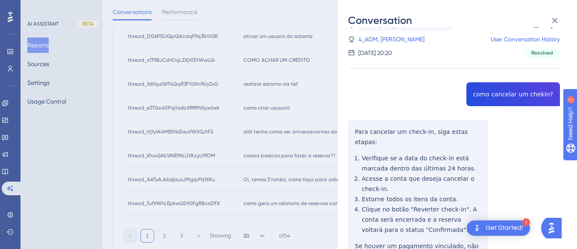
scroll to position [458, 0]
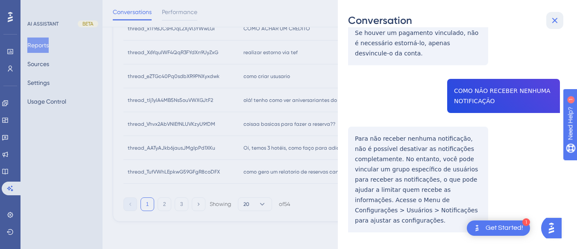
click at [551, 21] on icon at bounding box center [554, 20] width 10 height 10
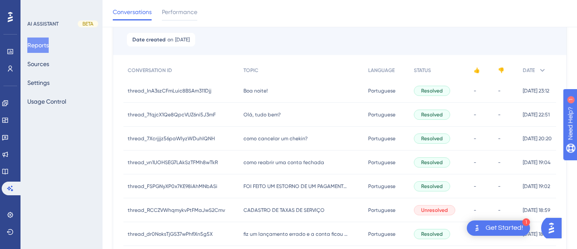
scroll to position [128, 0]
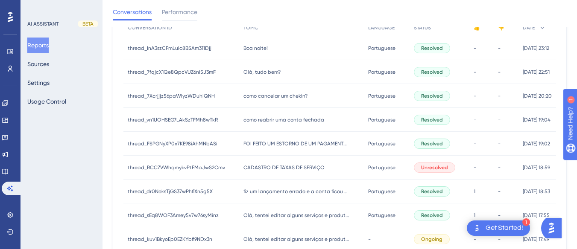
click at [264, 121] on span "como reabrir uma conta fechada" at bounding box center [283, 119] width 81 height 7
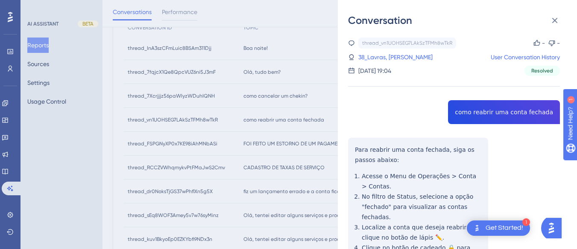
click at [487, 109] on div "thread_vn1UOHSEG7LAkSzTFMh8wTkR Copy - - 38_Lavras, Daniela User Conversation H…" at bounding box center [454, 204] width 212 height 333
copy span "como reabrir uma conta fechada"
click at [358, 145] on div "thread_vn1UOHSEG7LAkSzTFMh8wTkR Copy - - 38_Lavras, Daniela User Conversation H…" at bounding box center [454, 204] width 212 height 333
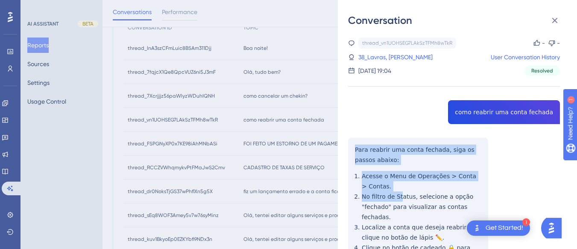
scroll to position [95, 0]
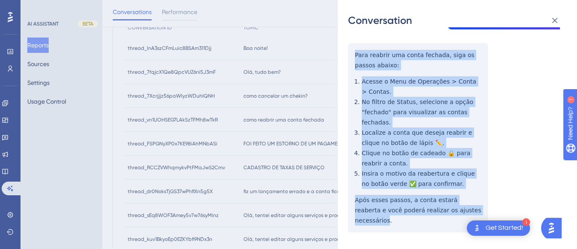
drag, startPoint x: 386, startPoint y: 151, endPoint x: 425, endPoint y: 146, distance: 39.2
click at [469, 203] on div "thread_vn1UOHSEG7LAkSzTFMh8wTkR Copy - - 38_Lavras, Daniela User Conversation H…" at bounding box center [454, 109] width 212 height 333
drag, startPoint x: 377, startPoint y: 109, endPoint x: 437, endPoint y: 109, distance: 59.3
click at [401, 99] on div "thread_vn1UOHSEG7LAkSzTFMh8wTkR Copy - - 38_Lavras, Daniela User Conversation H…" at bounding box center [454, 109] width 212 height 333
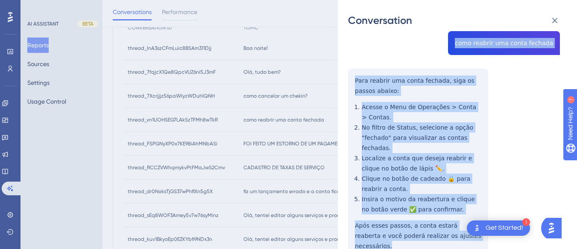
scroll to position [47, 0]
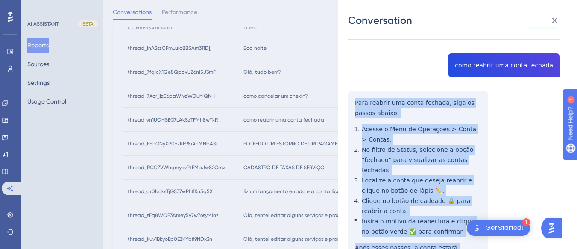
drag, startPoint x: 471, startPoint y: 199, endPoint x: 349, endPoint y: 101, distance: 156.3
click at [349, 101] on div "thread_vn1UOHSEG7LAkSzTFMh8wTkR Copy - - 38_Lavras, Daniela User Conversation H…" at bounding box center [454, 157] width 212 height 333
copy div "Para reabrir uma conta fechada, siga os passos abaixo: Acesse o Menu de Operaçõ…"
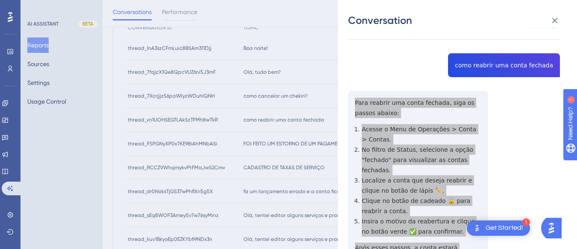
scroll to position [0, 0]
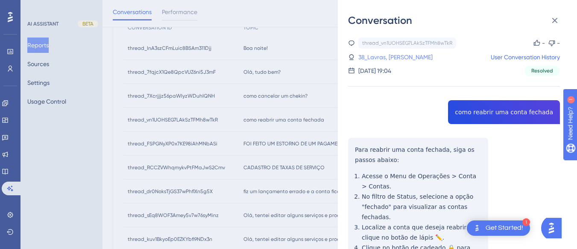
click at [384, 59] on link "38_Lavras, Daniela" at bounding box center [395, 57] width 74 height 10
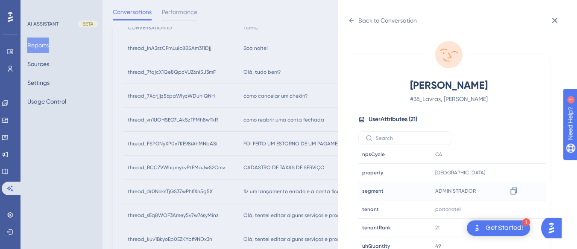
scroll to position [25, 0]
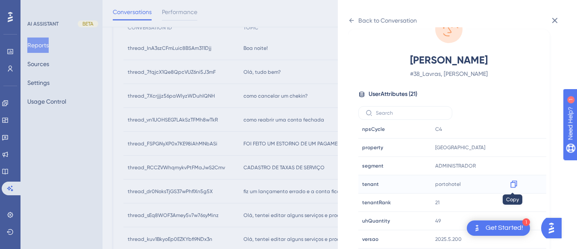
click at [512, 182] on icon at bounding box center [513, 184] width 9 height 9
click at [352, 19] on icon at bounding box center [351, 20] width 7 height 7
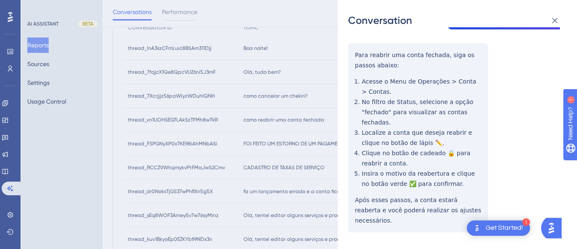
scroll to position [0, 0]
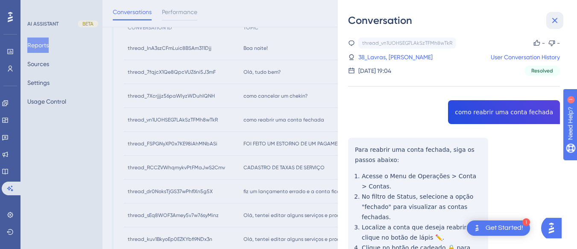
click at [556, 17] on icon at bounding box center [554, 20] width 10 height 10
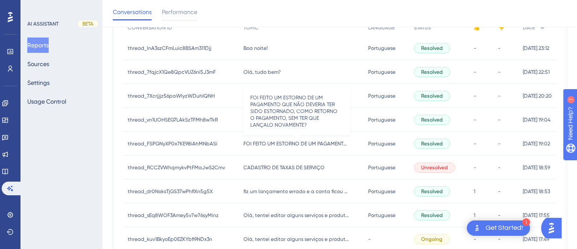
click at [262, 145] on span "FOI FEITO UM ESTORNO DE UM PAGAMENTO QUE NÃO DEVERIA TER SIDO ESTORNADO, COMO R…" at bounding box center [296, 143] width 107 height 7
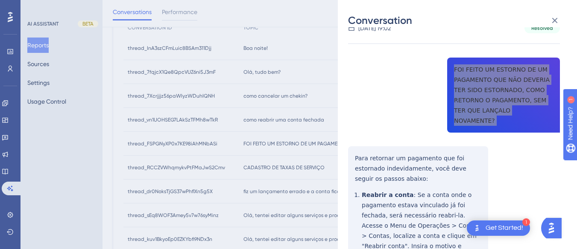
scroll to position [128, 0]
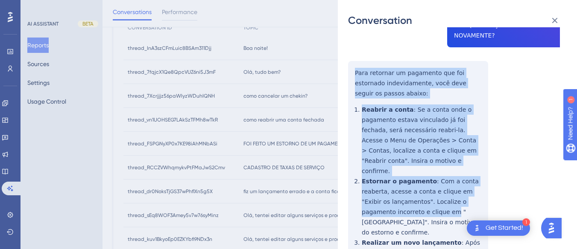
scroll to position [299, 0]
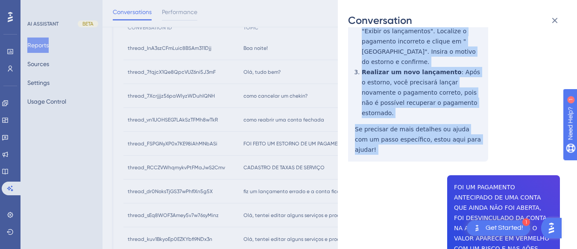
drag, startPoint x: 350, startPoint y: 57, endPoint x: 349, endPoint y: 49, distance: 8.2
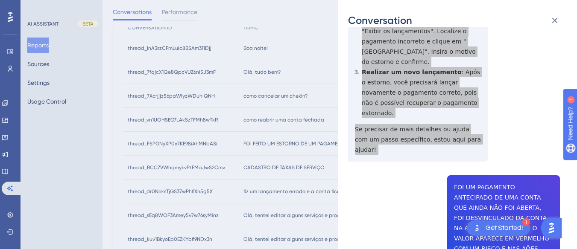
scroll to position [427, 0]
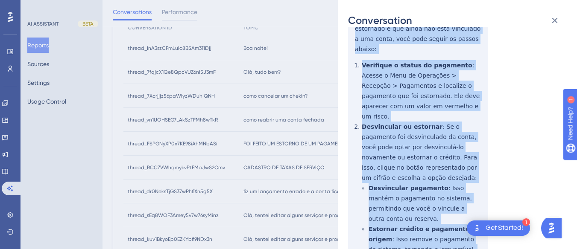
scroll to position [640, 0]
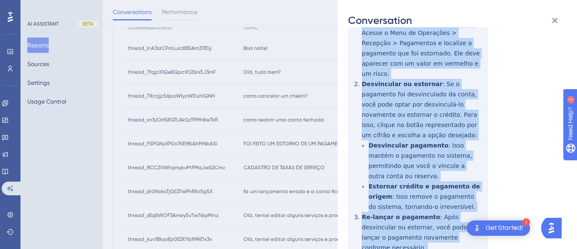
drag, startPoint x: 352, startPoint y: 127, endPoint x: 398, endPoint y: 190, distance: 78.8
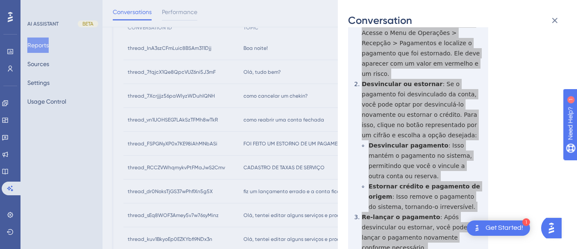
scroll to position [768, 0]
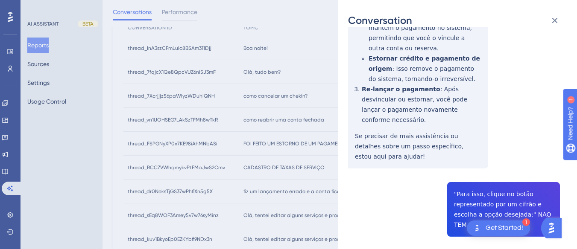
click at [495, 100] on div "thread_FSPGNyXP0x7KE98iAhMNbASi Copy - - 71_Tome, Vitoria User Conversation His…" at bounding box center [454, 238] width 212 height 1939
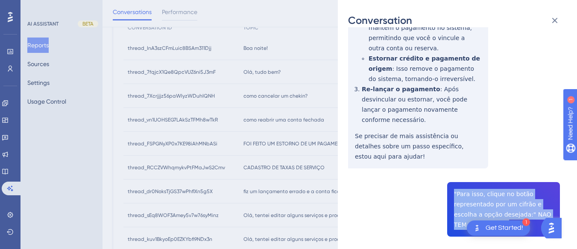
click at [495, 100] on div "thread_FSPGNyXP0x7KE98iAhMNbASi Copy - - 71_Tome, Vitoria User Conversation His…" at bounding box center [454, 238] width 212 height 1939
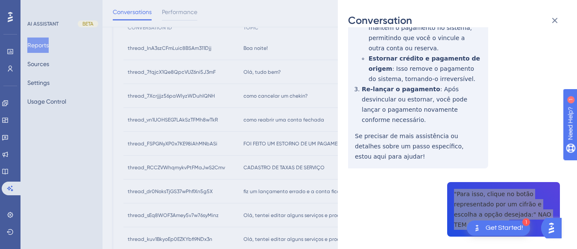
scroll to position [853, 0]
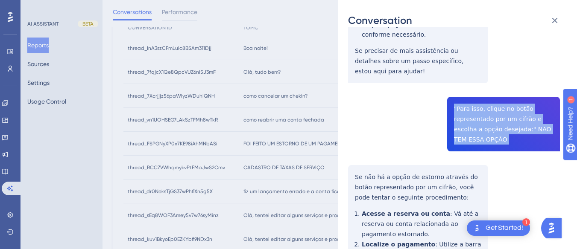
click at [345, 70] on div "Conversation thread_FSPGNyXP0x7KE98iAhMNbASi Copy - - 71_Tome, Vitoria User Con…" at bounding box center [457, 124] width 239 height 249
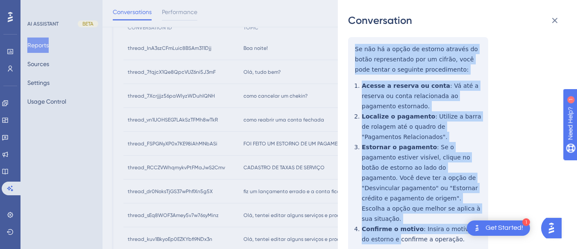
scroll to position [1024, 0]
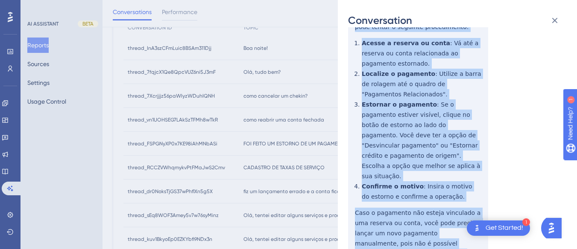
drag, startPoint x: 345, startPoint y: 70, endPoint x: 381, endPoint y: 154, distance: 90.6
click at [381, 154] on div "Conversation thread_FSPGNyXP0x7KE98iAhMNbASi Copy - - 71_Tome, Vitoria User Con…" at bounding box center [457, 124] width 239 height 249
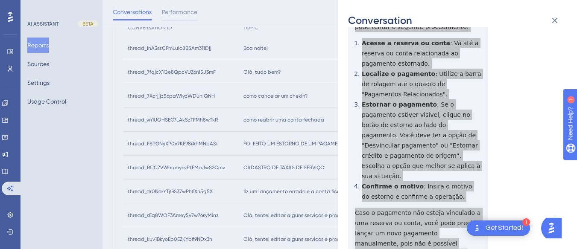
scroll to position [1109, 0]
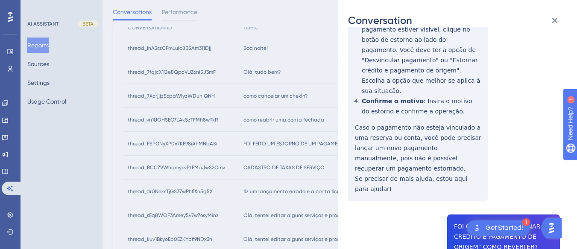
drag, startPoint x: 418, startPoint y: 87, endPoint x: 411, endPoint y: 91, distance: 7.8
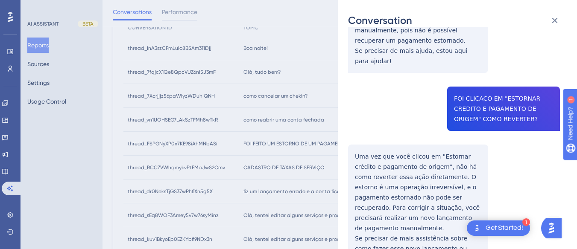
scroll to position [1195, 0]
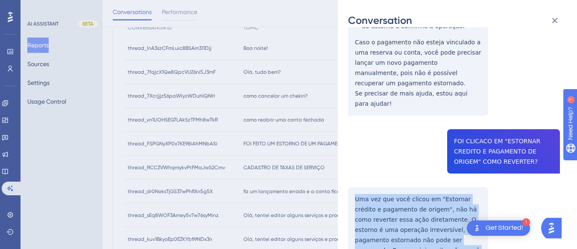
drag, startPoint x: 351, startPoint y: 61, endPoint x: 445, endPoint y: 163, distance: 138.9
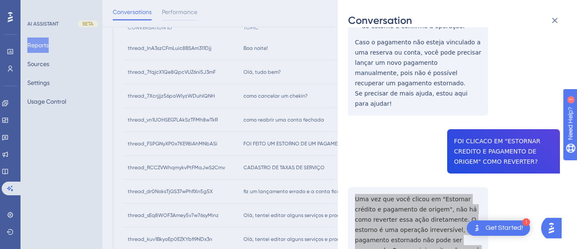
scroll to position [1323, 0]
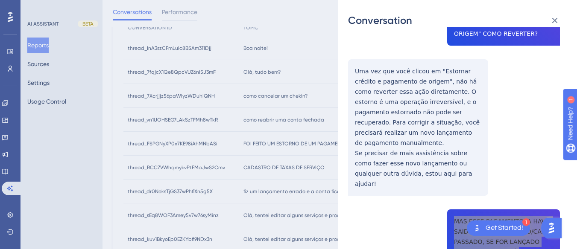
scroll to position [1408, 0]
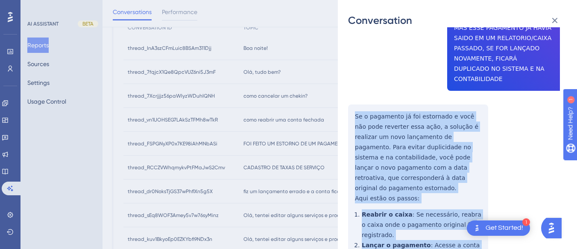
scroll to position [171, 0]
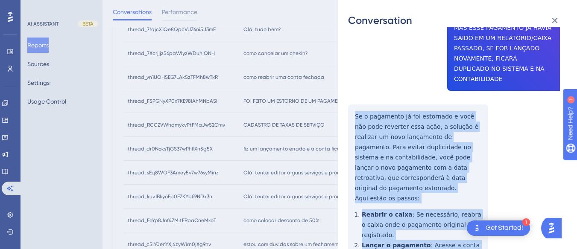
drag, startPoint x: 352, startPoint y: 59, endPoint x: 401, endPoint y: 206, distance: 154.8
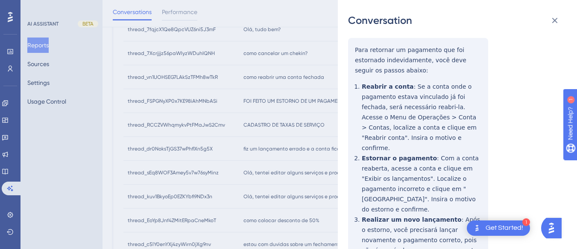
scroll to position [0, 0]
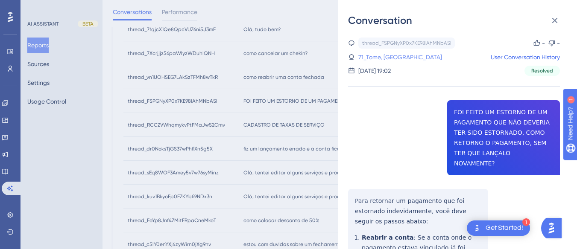
click at [390, 56] on link "71_Tome, Vitoria" at bounding box center [400, 57] width 84 height 10
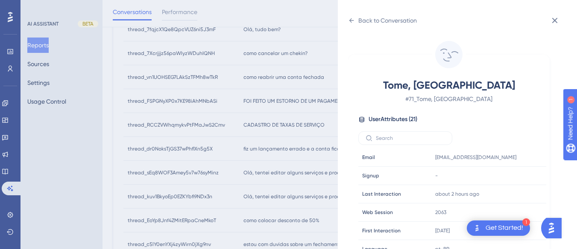
scroll to position [260, 0]
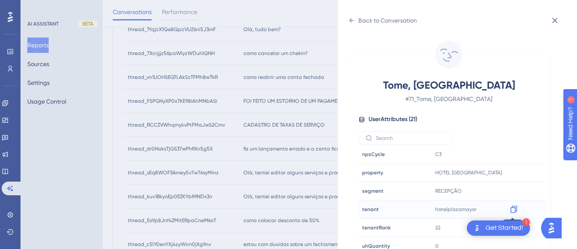
click at [510, 209] on icon at bounding box center [513, 209] width 6 height 7
click at [512, 172] on icon at bounding box center [513, 173] width 9 height 9
click at [352, 20] on icon at bounding box center [351, 20] width 5 height 4
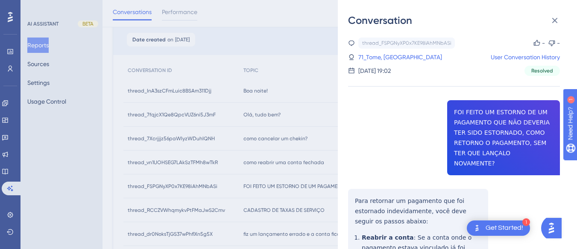
scroll to position [171, 0]
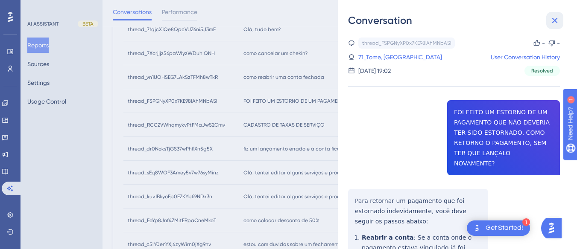
click at [554, 17] on icon at bounding box center [554, 20] width 10 height 10
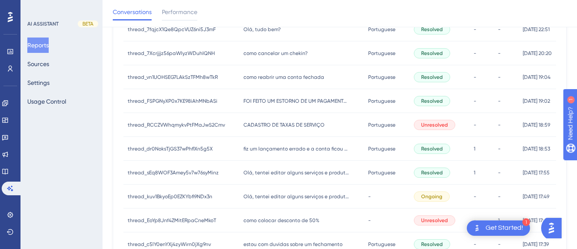
click at [284, 122] on span "CADASTRO DE TAXAS DE SERVIÇO" at bounding box center [283, 125] width 81 height 7
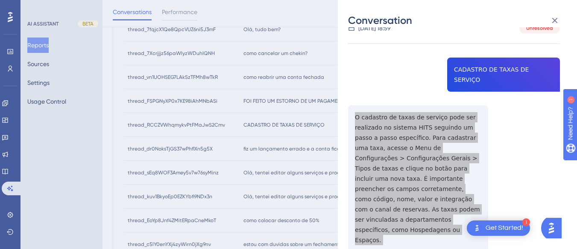
scroll to position [171, 0]
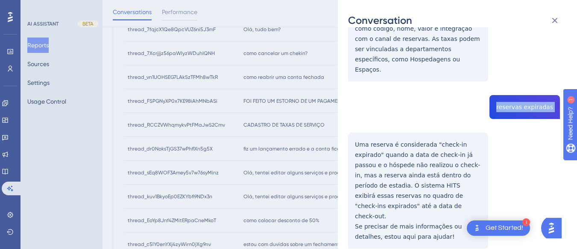
click at [353, 114] on div "thread_RCCZVWhqmykvPtFMaJwS2Cmv Copy - - 141_Sousa, Danilo User Conversation Hi…" at bounding box center [454, 231] width 212 height 814
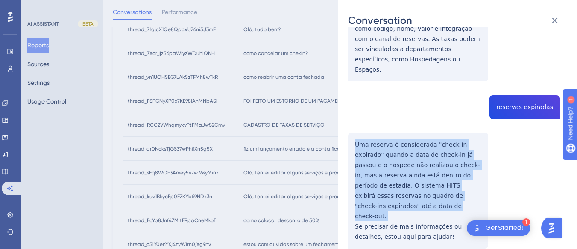
click at [353, 114] on div "thread_RCCZVWhqmykvPtFMaJwS2Cmv Copy - - 141_Sousa, Danilo User Conversation Hi…" at bounding box center [454, 231] width 212 height 814
click at [355, 111] on div "thread_RCCZVWhqmykvPtFMaJwS2Cmv Copy - - 141_Sousa, Danilo User Conversation Hi…" at bounding box center [454, 231] width 212 height 814
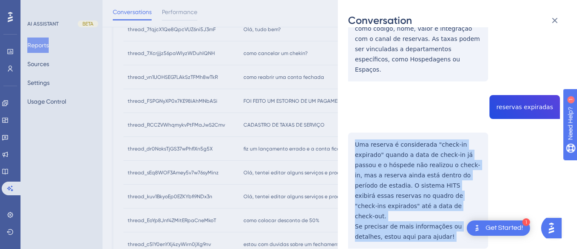
drag, startPoint x: 355, startPoint y: 111, endPoint x: 376, endPoint y: 125, distance: 24.6
click at [427, 204] on div "thread_RCCZVWhqmykvPtFMaJwS2Cmv Copy - - 141_Sousa, Danilo User Conversation Hi…" at bounding box center [454, 231] width 212 height 814
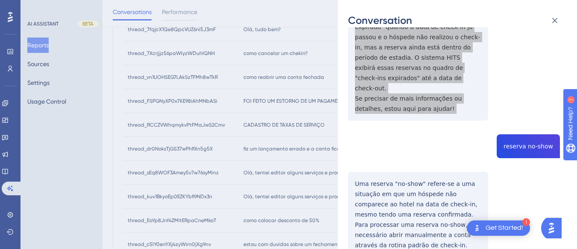
scroll to position [384, 0]
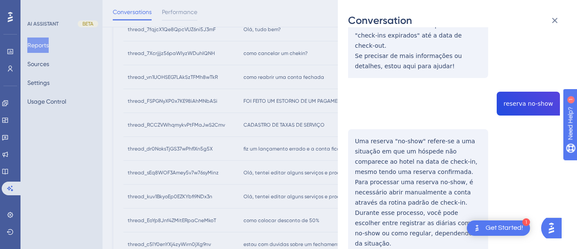
click at [526, 68] on div "thread_RCCZVWhqmykvPtFMaJwS2Cmv Copy - - 141_Sousa, Danilo User Conversation Hi…" at bounding box center [454, 60] width 212 height 814
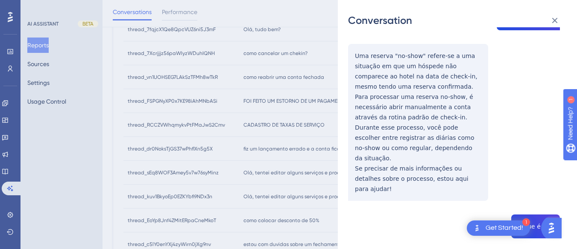
scroll to position [427, 0]
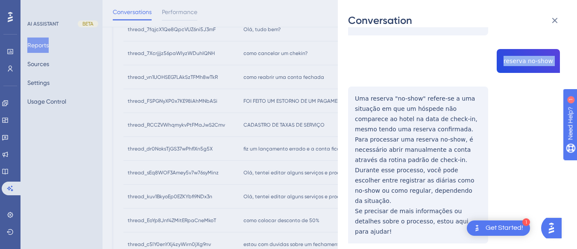
click at [347, 52] on div "Conversation thread_RCCZVWhqmykvPtFMaJwS2Cmv Copy - - 141_Sousa, Danilo User Co…" at bounding box center [457, 124] width 239 height 249
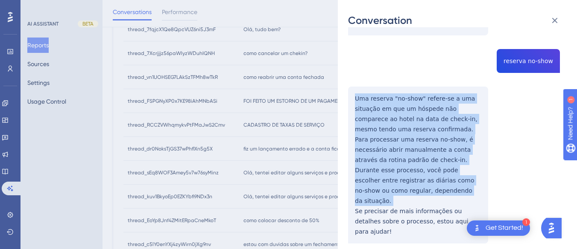
click at [347, 52] on div "Conversation thread_RCCZVWhqmykvPtFMaJwS2Cmv Copy - - 141_Sousa, Danilo User Co…" at bounding box center [457, 124] width 239 height 249
click at [349, 52] on div "thread_RCCZVWhqmykvPtFMaJwS2Cmv Copy - - 141_Sousa, Danilo User Conversation Hi…" at bounding box center [454, 18] width 212 height 814
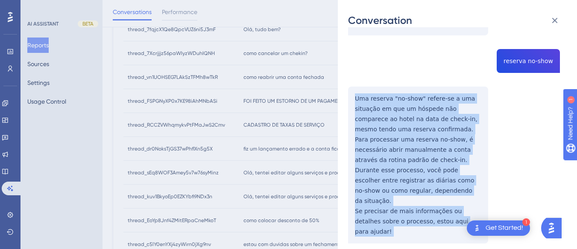
drag, startPoint x: 349, startPoint y: 52, endPoint x: 477, endPoint y: 181, distance: 181.0
click at [477, 181] on div "thread_RCCZVWhqmykvPtFMaJwS2Cmv Copy - - 141_Sousa, Danilo User Conversation Hi…" at bounding box center [454, 18] width 212 height 814
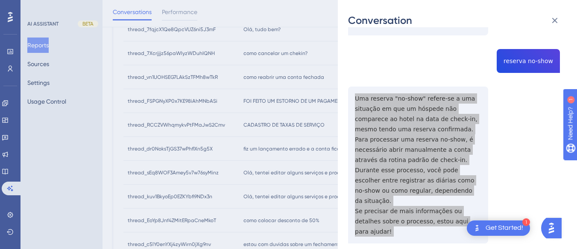
scroll to position [512, 0]
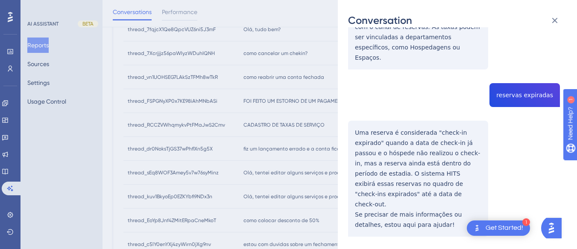
scroll to position [0, 0]
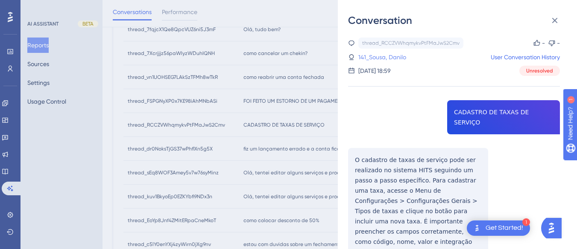
click at [386, 54] on link "141_Sousa, Danilo" at bounding box center [382, 57] width 48 height 10
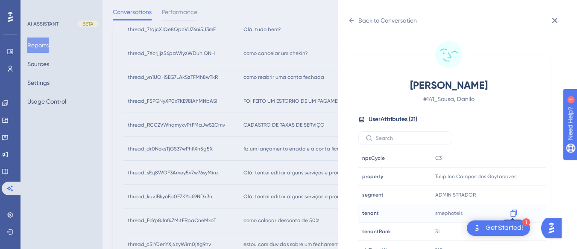
scroll to position [260, 0]
click at [509, 207] on icon at bounding box center [513, 209] width 9 height 9
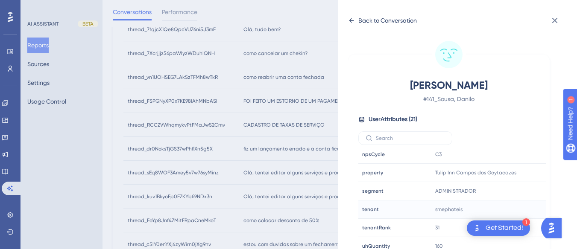
click at [351, 22] on icon at bounding box center [351, 20] width 5 height 4
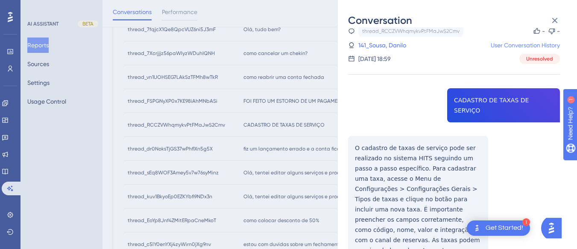
scroll to position [0, 0]
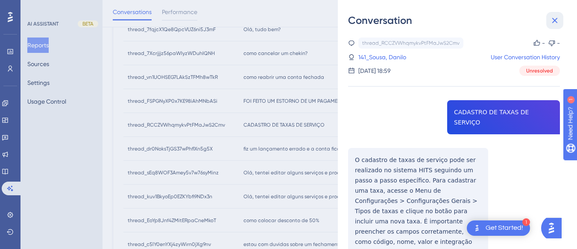
click at [555, 21] on icon at bounding box center [555, 21] width 6 height 6
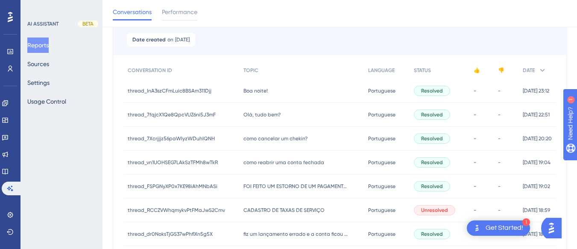
scroll to position [128, 0]
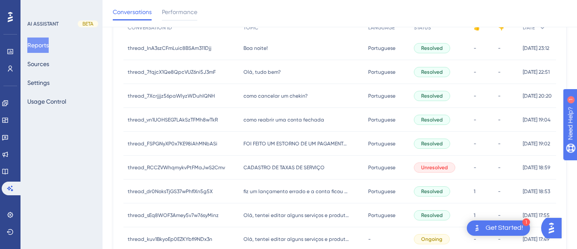
drag, startPoint x: 292, startPoint y: 97, endPoint x: 277, endPoint y: 96, distance: 15.8
click at [292, 97] on span "como cancelar um chekin?" at bounding box center [275, 96] width 64 height 7
click at [283, 95] on span "como cancelar um chekin?" at bounding box center [275, 96] width 64 height 7
click at [277, 96] on span "como cancelar um chekin?" at bounding box center [275, 96] width 64 height 7
click at [261, 178] on div "CADASTRO DE TAXAS DE SERVIÇO CADASTRO DE TAXAS DE SERVIÇO" at bounding box center [301, 168] width 125 height 24
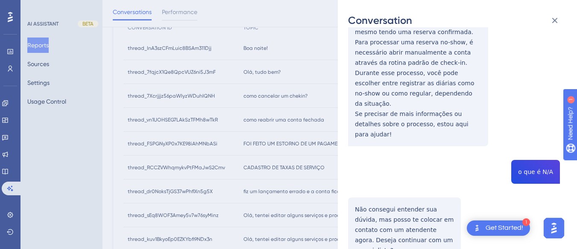
scroll to position [341, 0]
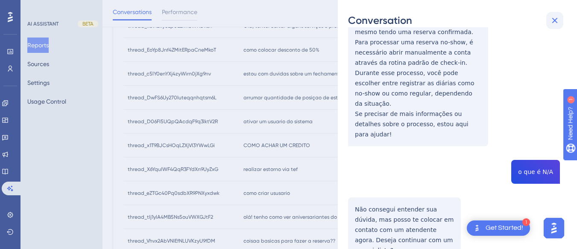
click at [554, 14] on button at bounding box center [554, 20] width 17 height 17
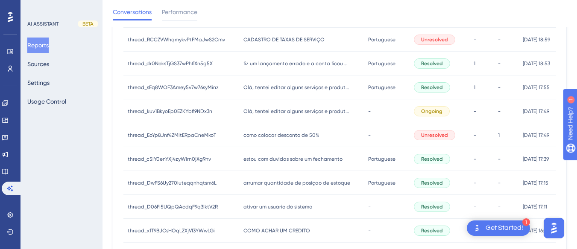
scroll to position [213, 0]
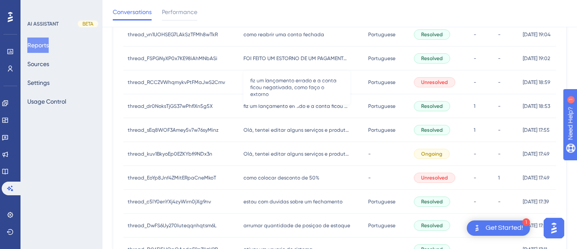
click at [264, 105] on span "fiz um lançamento errado e a conta ficou negativada, como faço o extorno" at bounding box center [296, 106] width 107 height 7
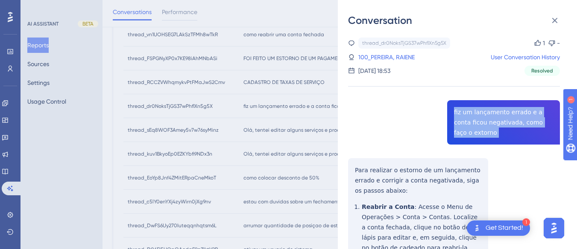
copy span "fiz um lançamento errado e a conta ficou negativada, como faço o extorno"
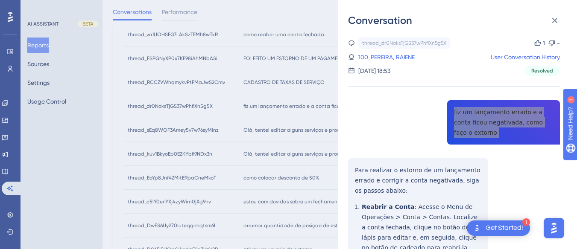
scroll to position [43, 0]
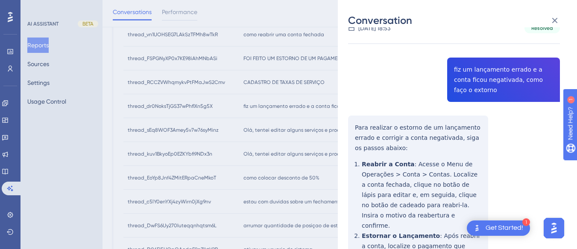
click at [338, 139] on div "Conversation thread_dr0NoksTjGS37wPhflXn5g5X Copy 1 - 100_PEREIRA, RAIENE User …" at bounding box center [457, 124] width 239 height 249
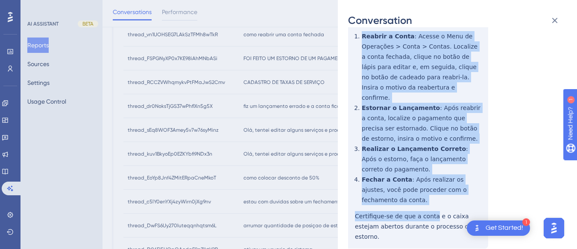
scroll to position [299, 0]
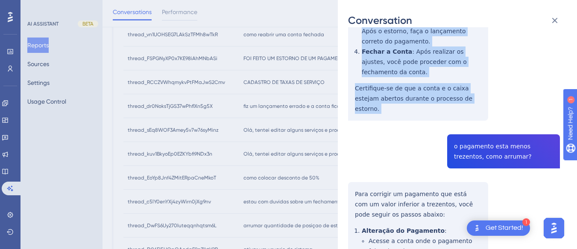
drag, startPoint x: 353, startPoint y: 124, endPoint x: 480, endPoint y: 102, distance: 128.7
click at [480, 102] on div "thread_dr0NoksTjGS37wPhflXn5g5X Copy 1 - 100_PEREIRA, RAIENE User Conversation …" at bounding box center [454, 147] width 212 height 816
copy div "Para realizar o estorno de um lançamento errado e corrigir a conta negativada, …"
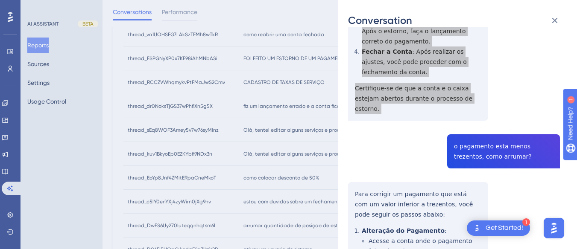
scroll to position [384, 0]
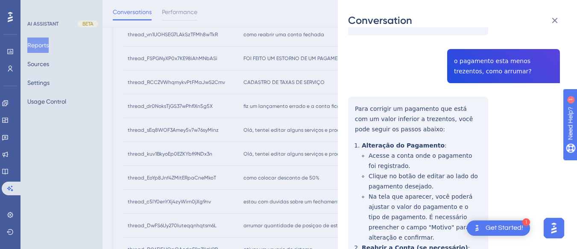
click at [459, 47] on div "thread_dr0NoksTjGS37wPhflXn5g5X Copy 1 - 100_PEREIRA, RAIENE User Conversation …" at bounding box center [454, 61] width 212 height 816
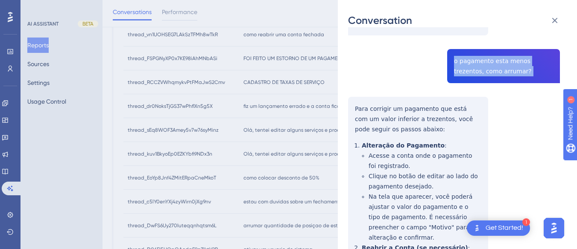
click at [459, 47] on div "thread_dr0NoksTjGS37wPhflXn5g5X Copy 1 - 100_PEREIRA, RAIENE User Conversation …" at bounding box center [454, 61] width 212 height 816
copy span "o pagamento esta menos trezentos, como arrumar?"
click at [350, 86] on div "thread_dr0NoksTjGS37wPhflXn5g5X Copy 1 - 100_PEREIRA, RAIENE User Conversation …" at bounding box center [454, 61] width 212 height 816
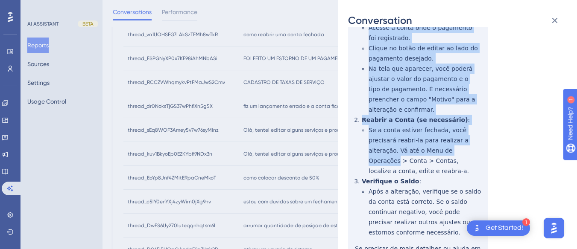
scroll to position [555, 0]
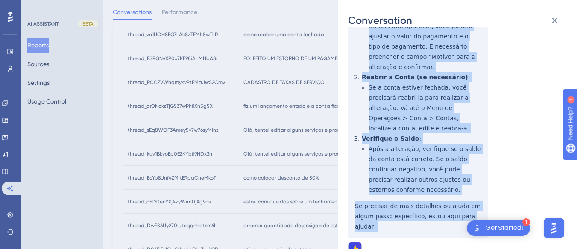
drag, startPoint x: 350, startPoint y: 86, endPoint x: 485, endPoint y: 185, distance: 167.3
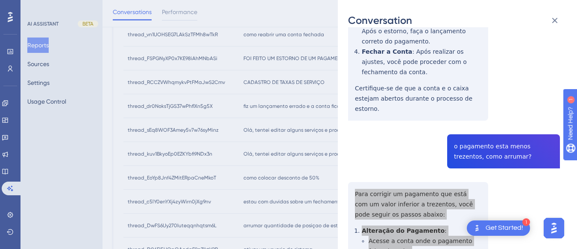
scroll to position [0, 0]
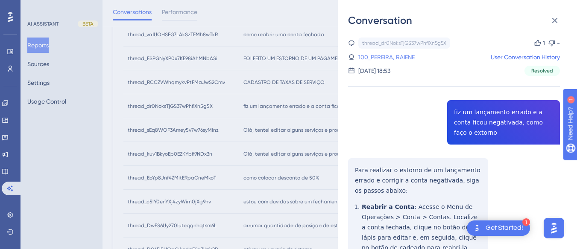
click at [380, 55] on link "100_PEREIRA, RAIENE" at bounding box center [386, 57] width 56 height 10
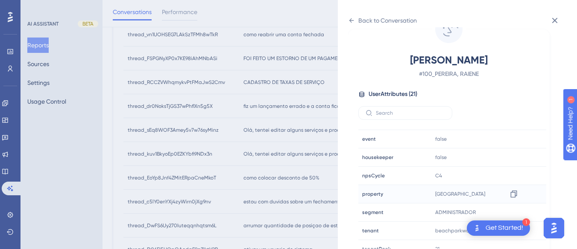
scroll to position [260, 0]
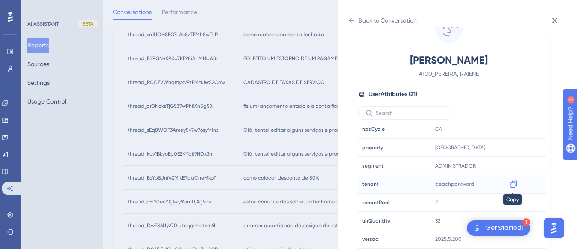
click at [509, 183] on icon at bounding box center [513, 184] width 9 height 9
click at [349, 22] on icon at bounding box center [351, 20] width 7 height 7
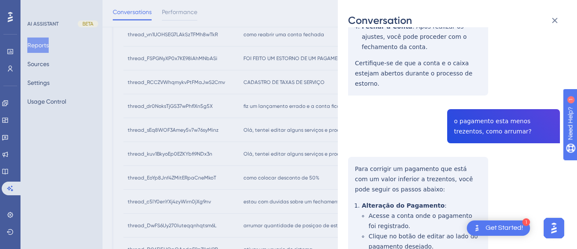
scroll to position [557, 0]
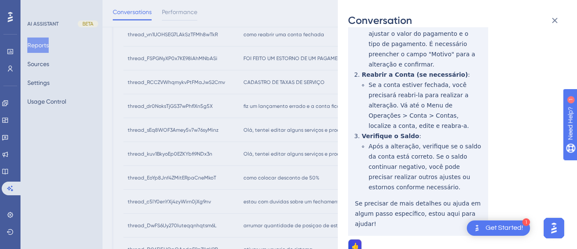
click at [12, 172] on div "Conversation thread_dr0NoksTjGS37wPhflXn5g5X Copy 1 - 100_PEREIRA, RAIENE User …" at bounding box center [288, 124] width 577 height 249
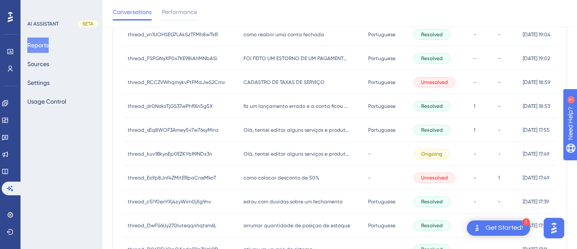
click at [1, 172] on div "Performance Users Engagement Widgets Feedback Product Updates Knowledge Base AI…" at bounding box center [10, 124] width 20 height 249
click at [8, 175] on link at bounding box center [5, 172] width 7 height 14
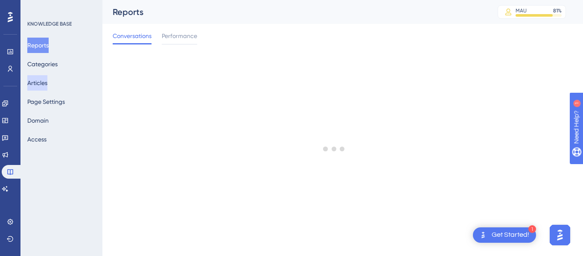
click at [45, 79] on button "Articles" at bounding box center [37, 82] width 20 height 15
